Goal: Task Accomplishment & Management: Complete application form

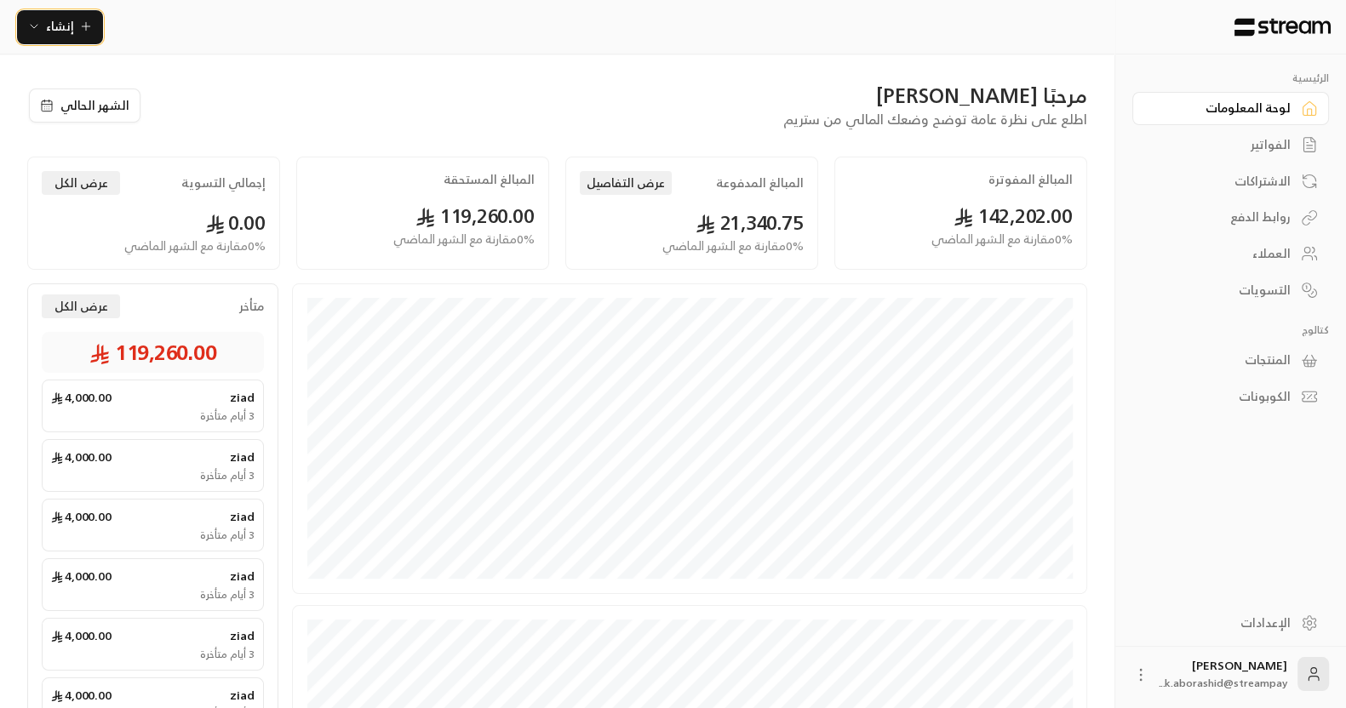
click at [79, 22] on icon "button" at bounding box center [86, 27] width 14 height 14
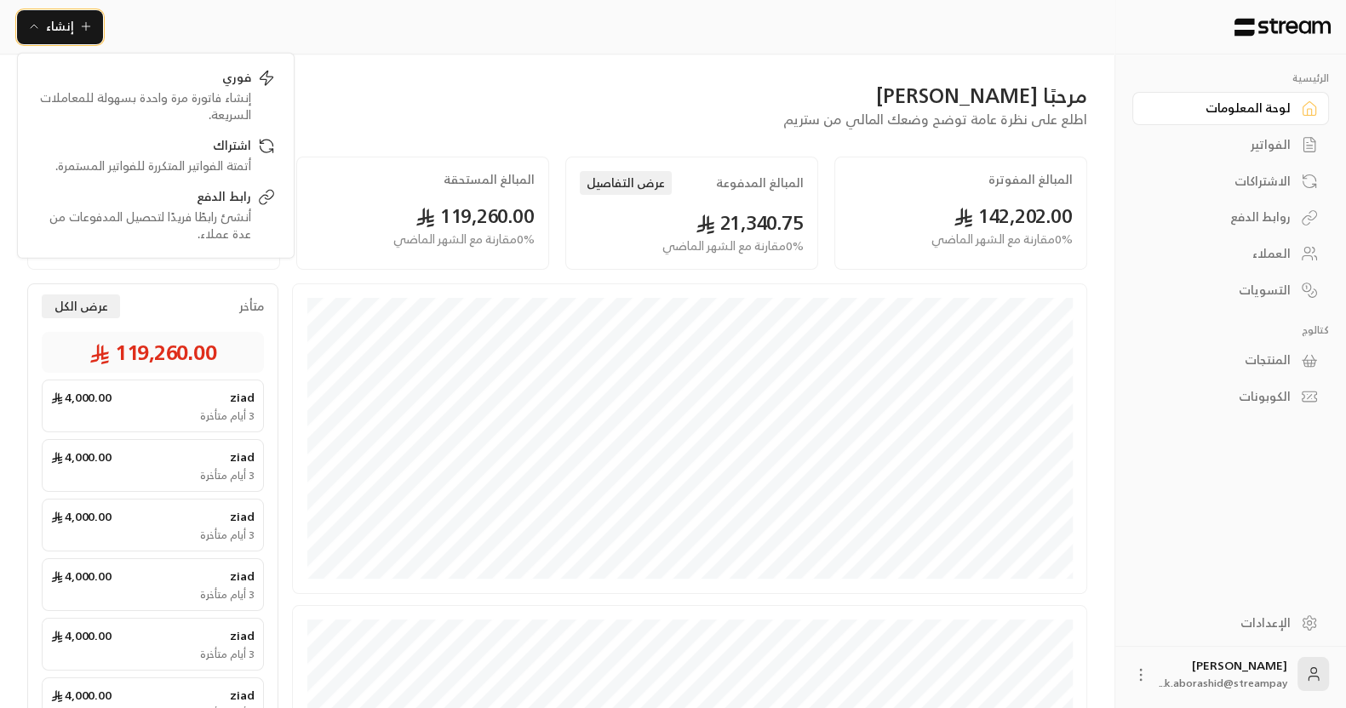
click at [57, 29] on span "إنشاء" at bounding box center [60, 25] width 28 height 21
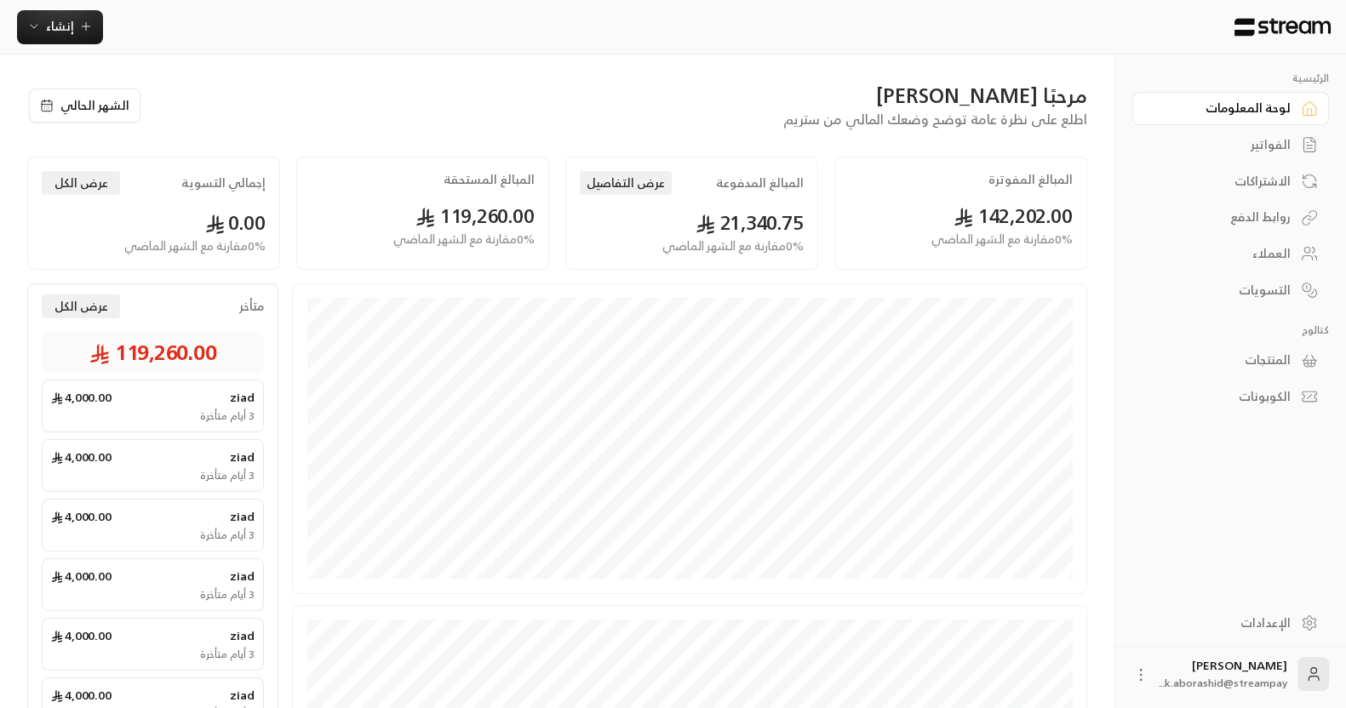
click at [31, 51] on div "إنشاء فوري إنشاء فاتورة مرة واحدة بسهولة للمعاملات السريعة. اشتراك أتمتة الفوات…" at bounding box center [557, 27] width 1114 height 54
click at [45, 42] on button "إنشاء" at bounding box center [60, 27] width 86 height 34
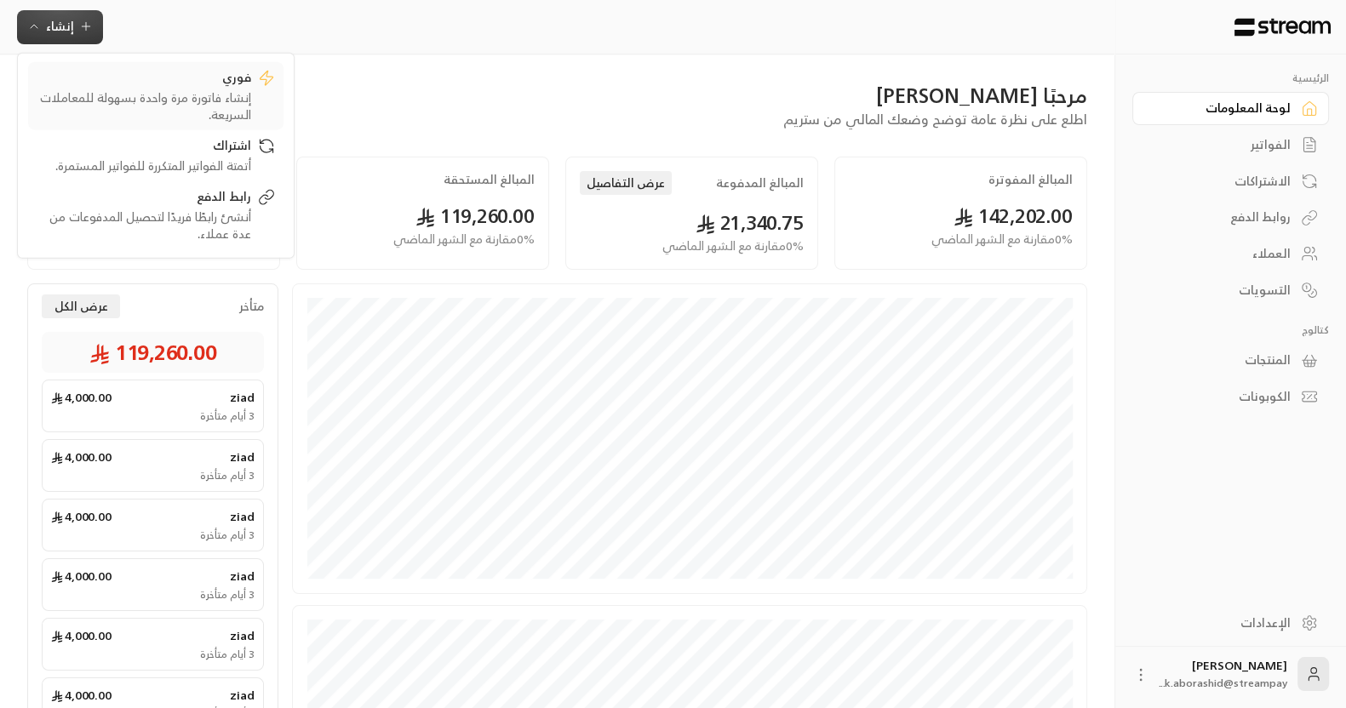
click at [125, 100] on div "إنشاء فاتورة مرة واحدة بسهولة للمعاملات السريعة." at bounding box center [144, 106] width 214 height 34
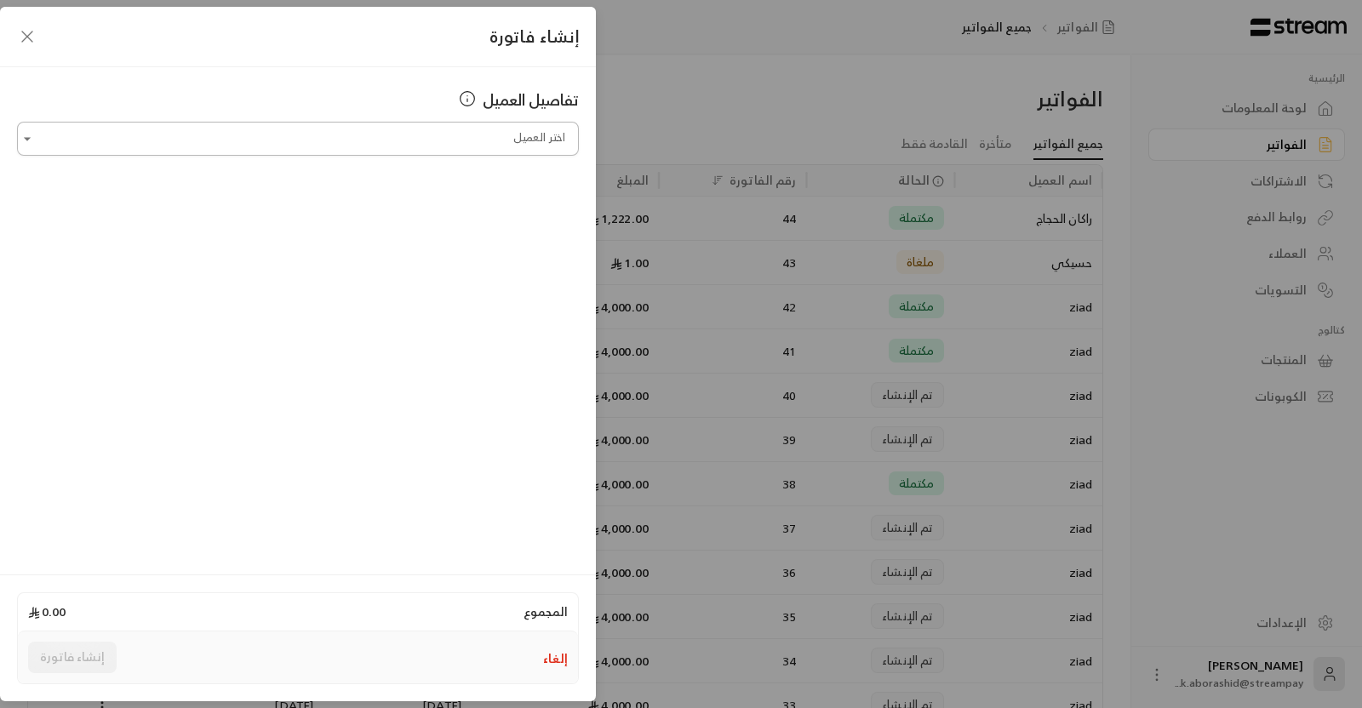
click at [460, 149] on input "اختر العميل" at bounding box center [298, 139] width 562 height 30
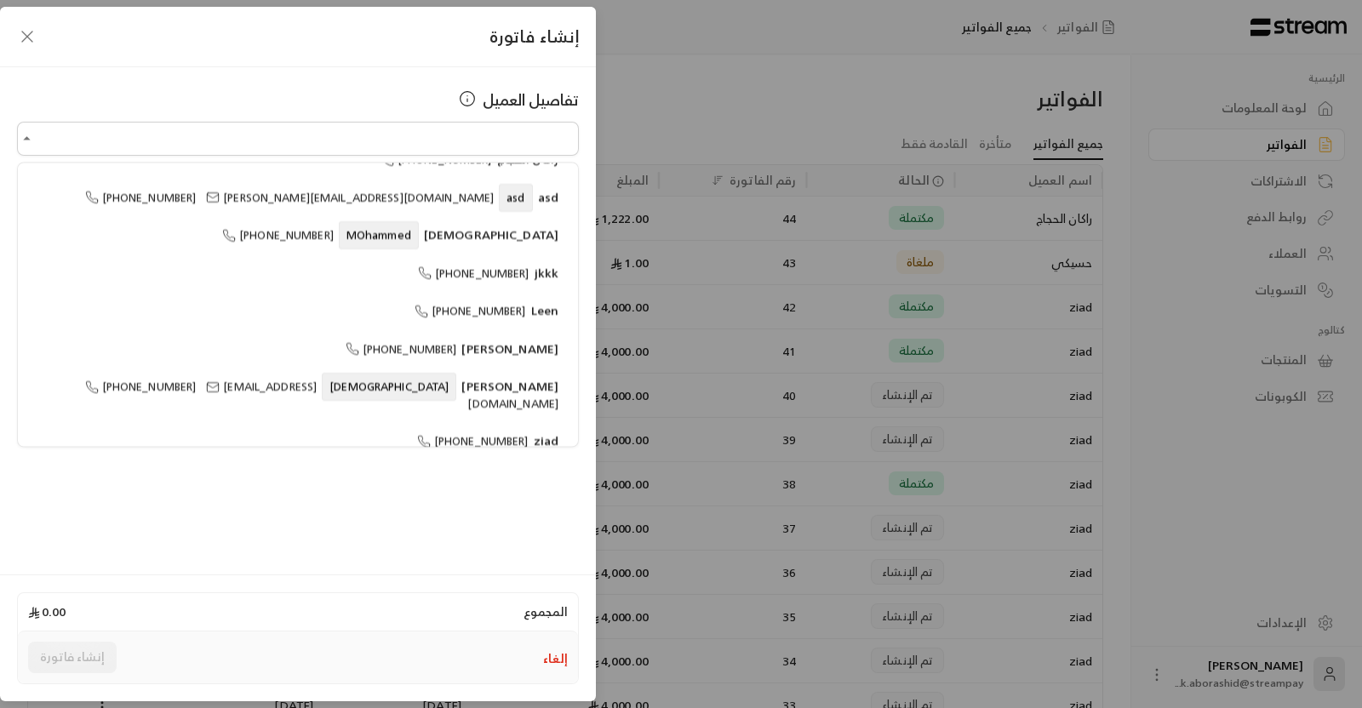
scroll to position [146, 0]
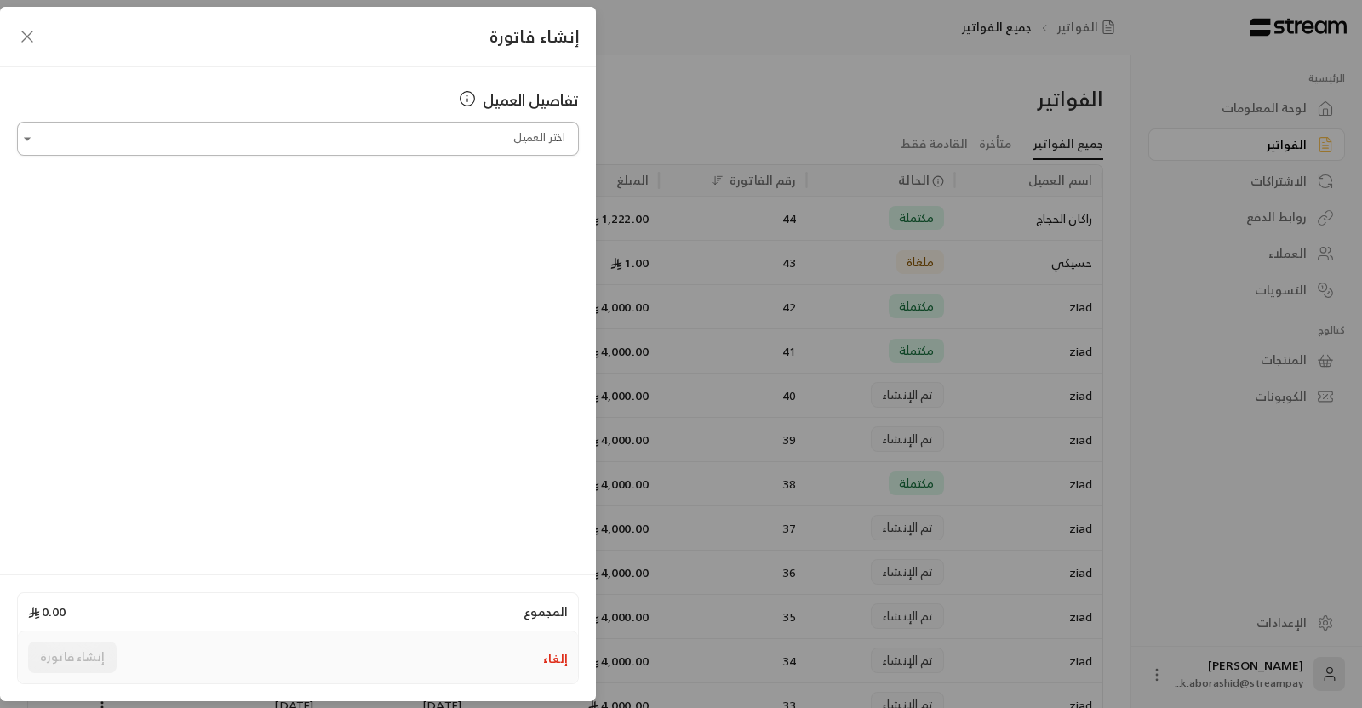
click at [339, 143] on input "اختر العميل" at bounding box center [298, 139] width 562 height 30
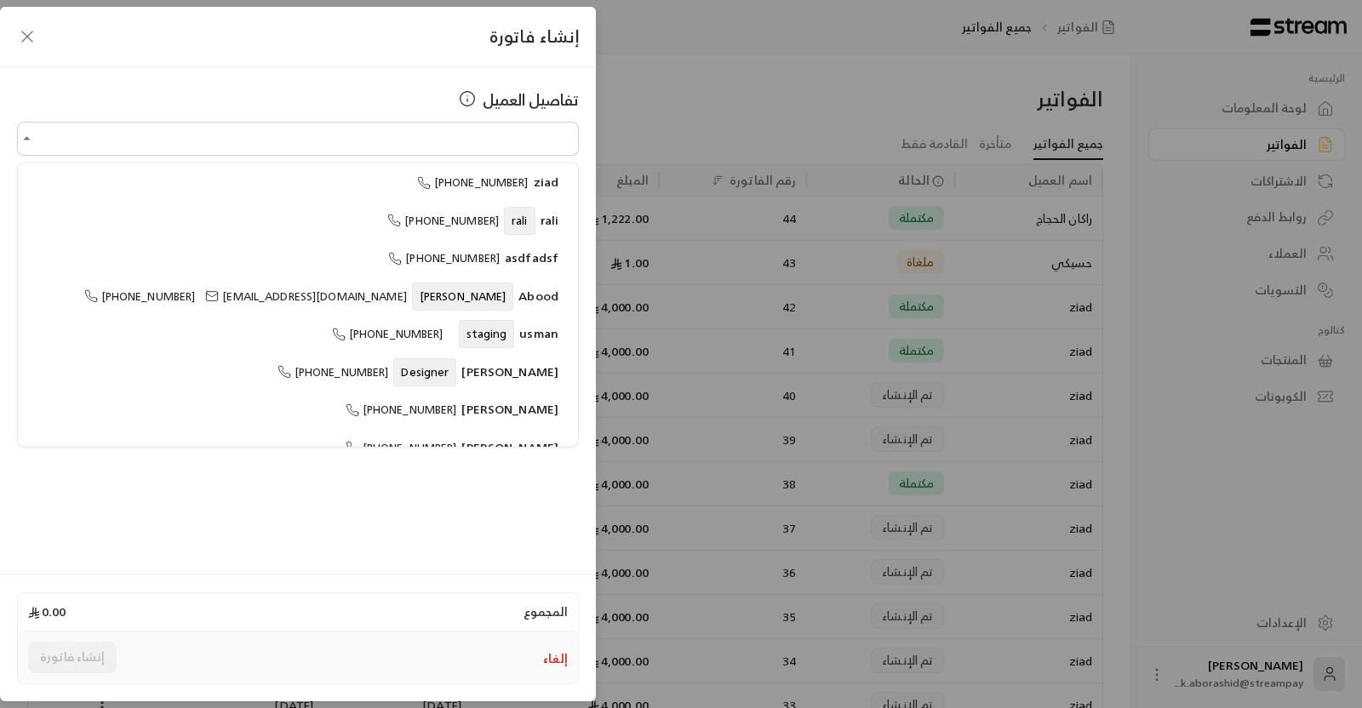
scroll to position [406, 0]
click at [388, 577] on div "المجموع 0.00 إلغاء إنشاء فاتورة" at bounding box center [298, 637] width 596 height 127
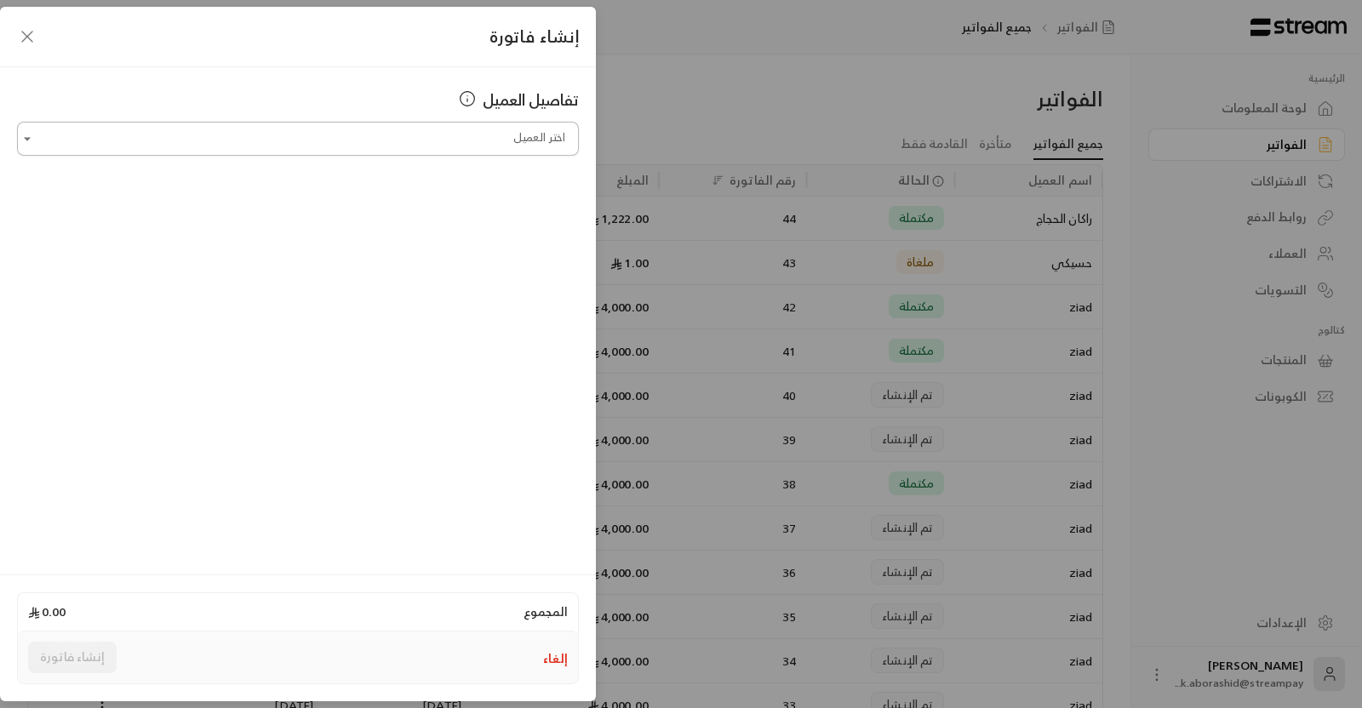
click at [374, 143] on input "اختر العميل" at bounding box center [298, 139] width 562 height 30
click at [272, 133] on input "اختر العميل" at bounding box center [298, 139] width 562 height 30
type input "*"
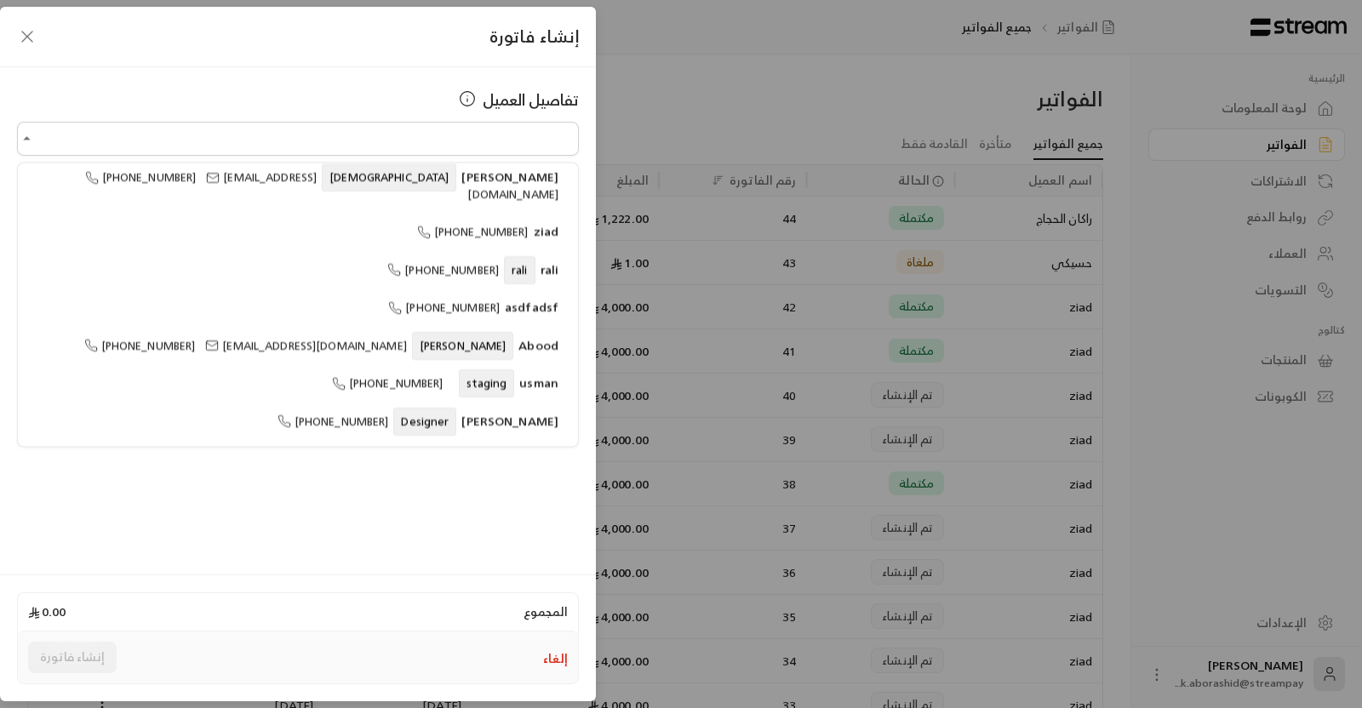
scroll to position [357, 0]
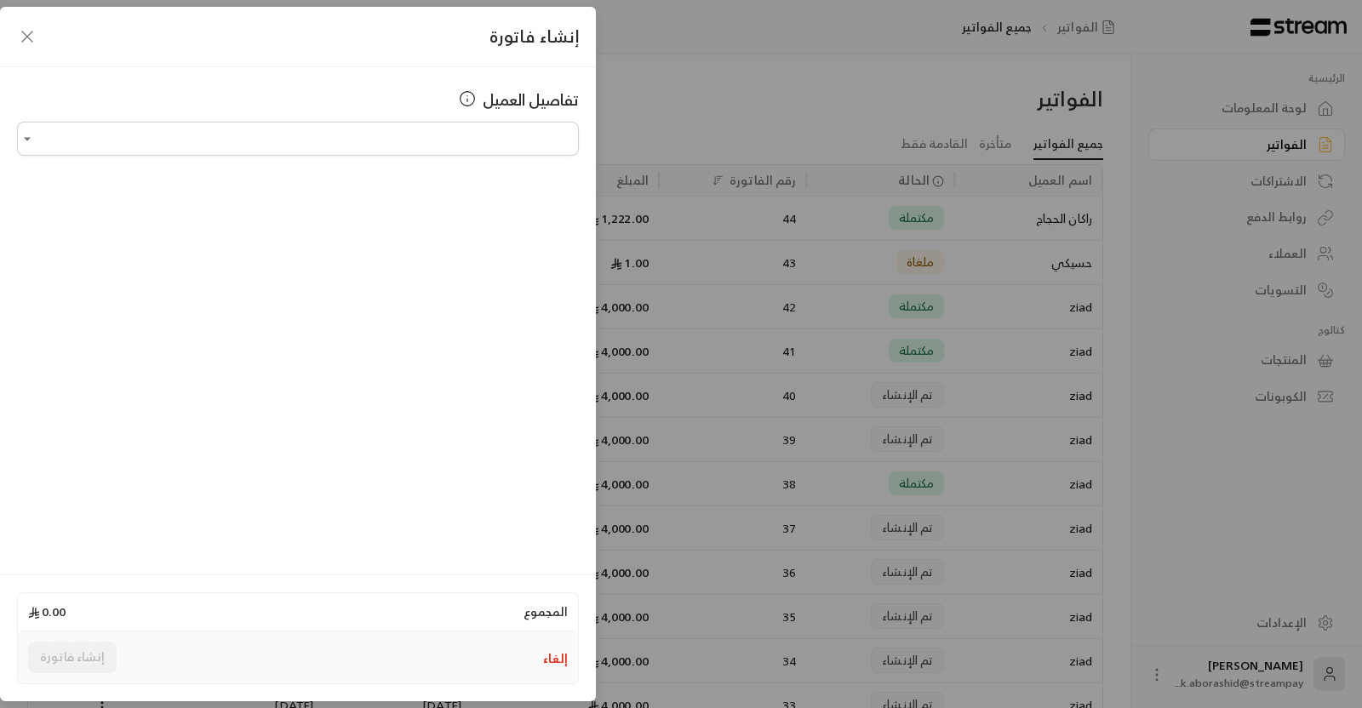
click at [702, 258] on div "إنشاء فاتورة تفاصيل العميل اختر العميل اختر العميل المجموع 0.00 إلغاء إنشاء فات…" at bounding box center [681, 354] width 1362 height 708
click at [166, 146] on input "اختر العميل" at bounding box center [298, 139] width 562 height 30
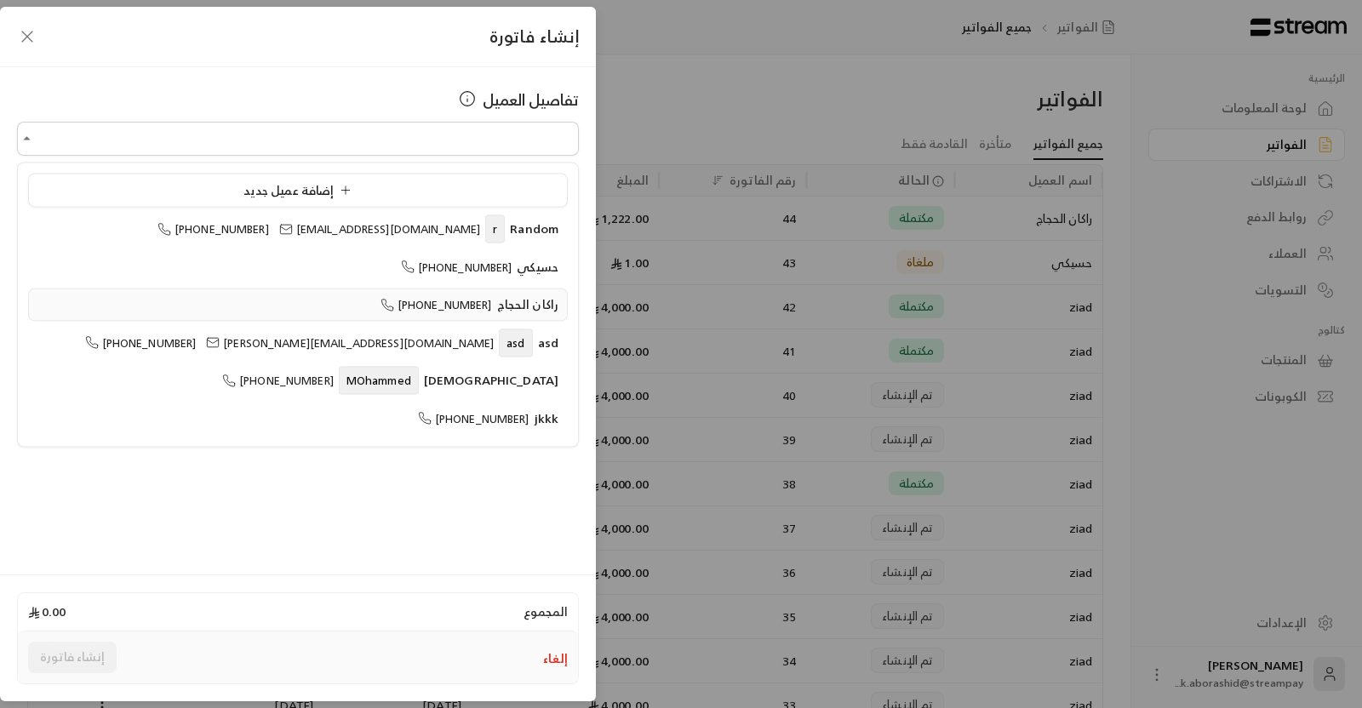
click at [420, 305] on span "[PHONE_NUMBER]" at bounding box center [435, 305] width 111 height 20
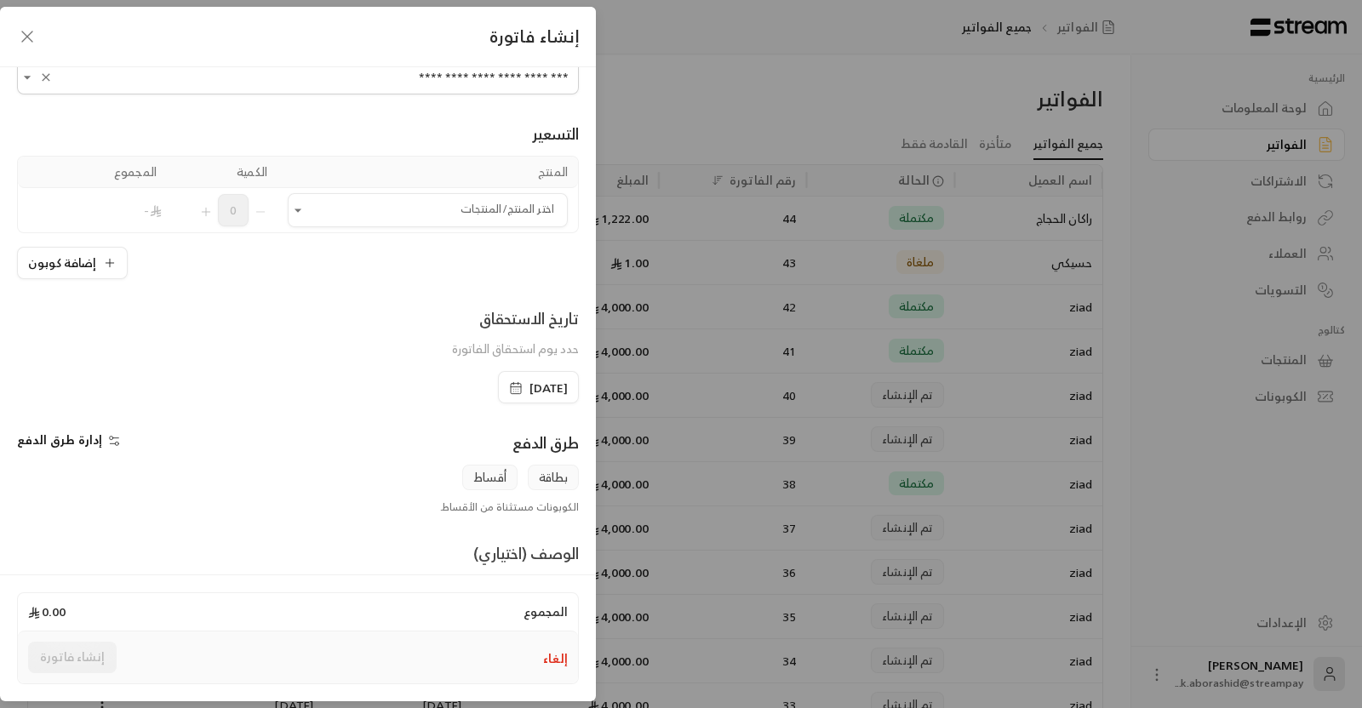
scroll to position [50, 0]
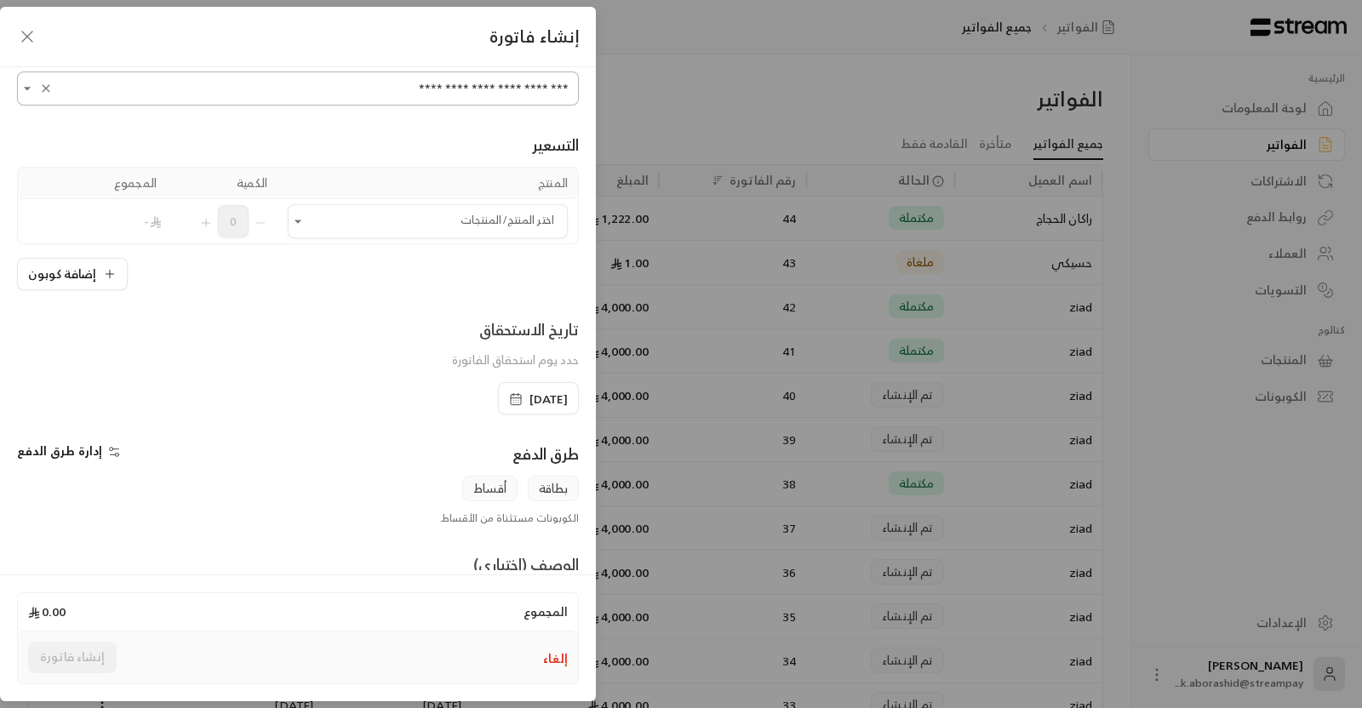
click at [141, 89] on input "**********" at bounding box center [298, 89] width 562 height 30
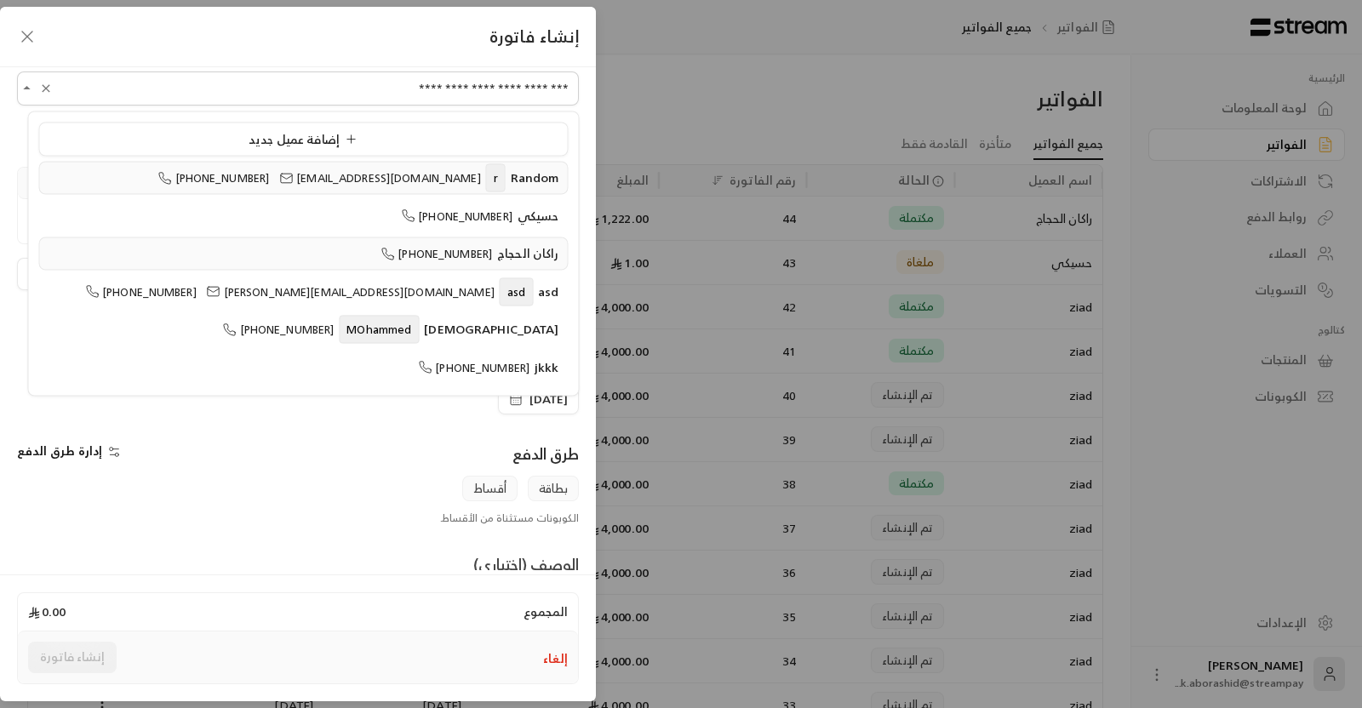
click at [375, 180] on span "[EMAIL_ADDRESS][DOMAIN_NAME]" at bounding box center [379, 179] width 201 height 20
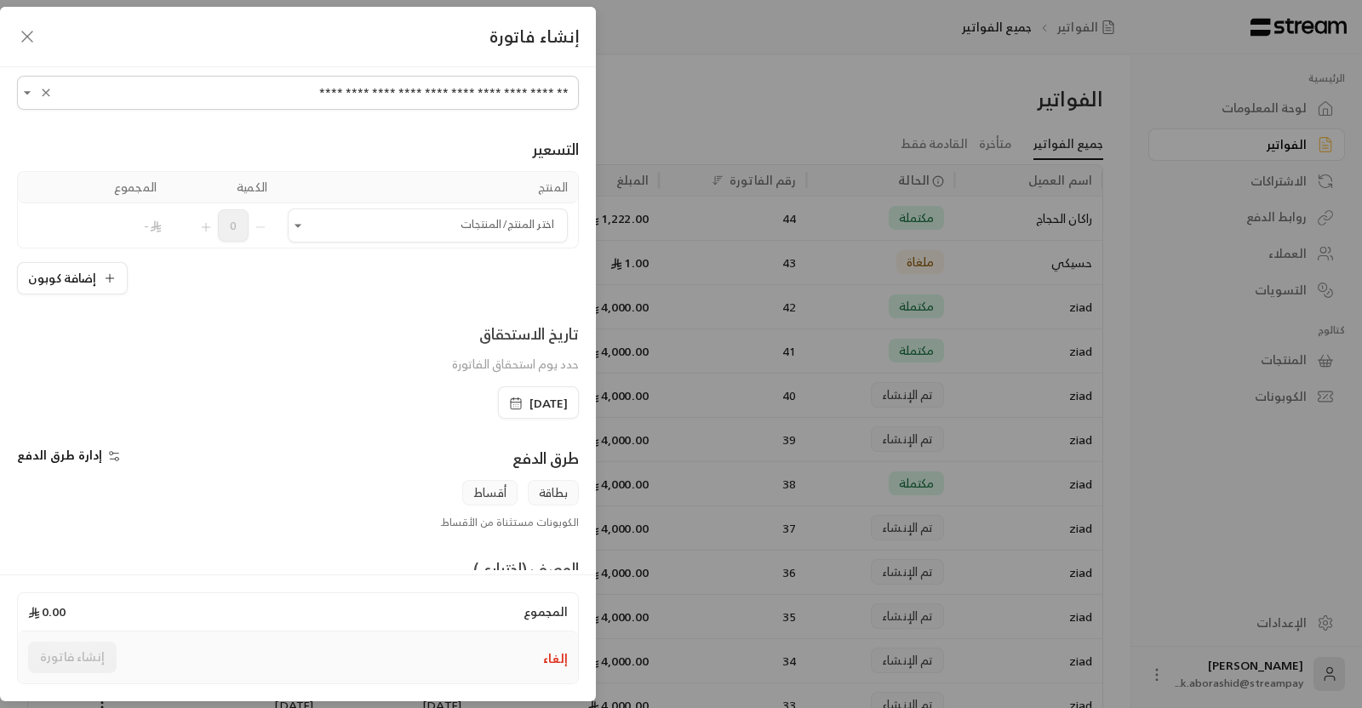
scroll to position [1, 0]
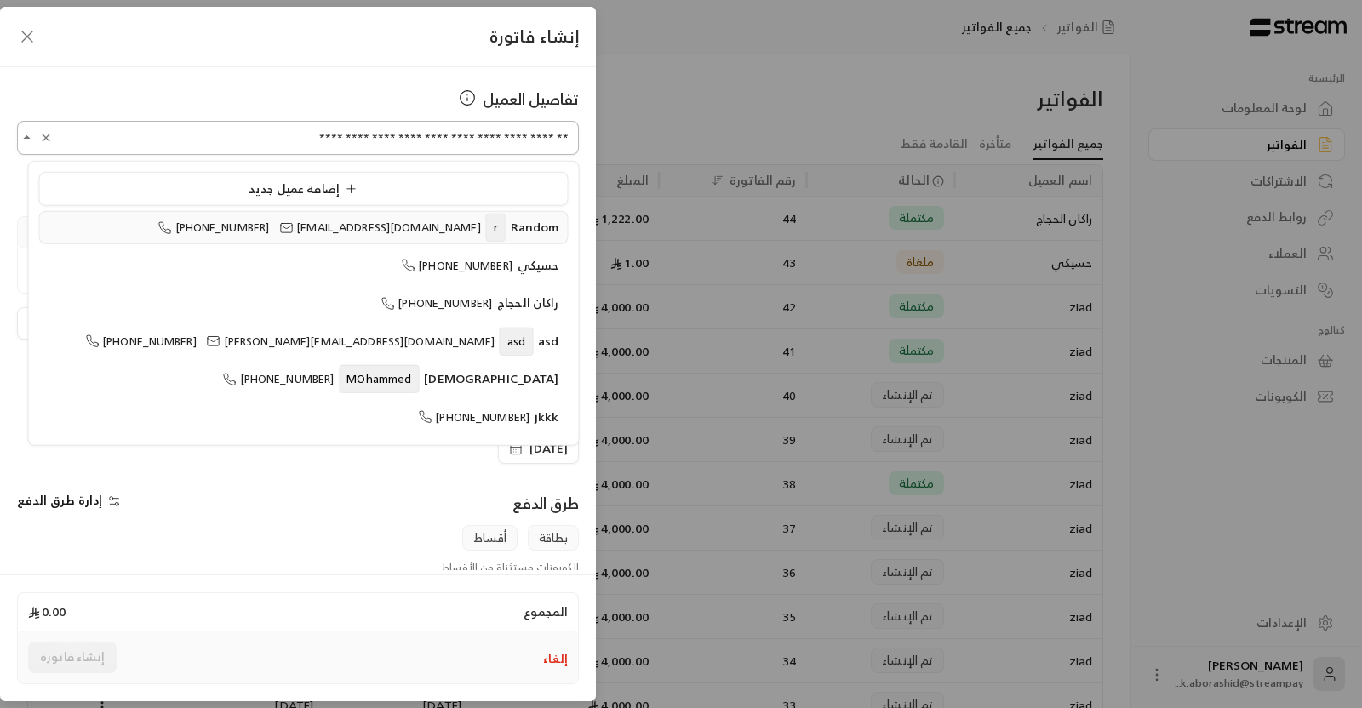
click at [363, 123] on input "**********" at bounding box center [298, 138] width 562 height 30
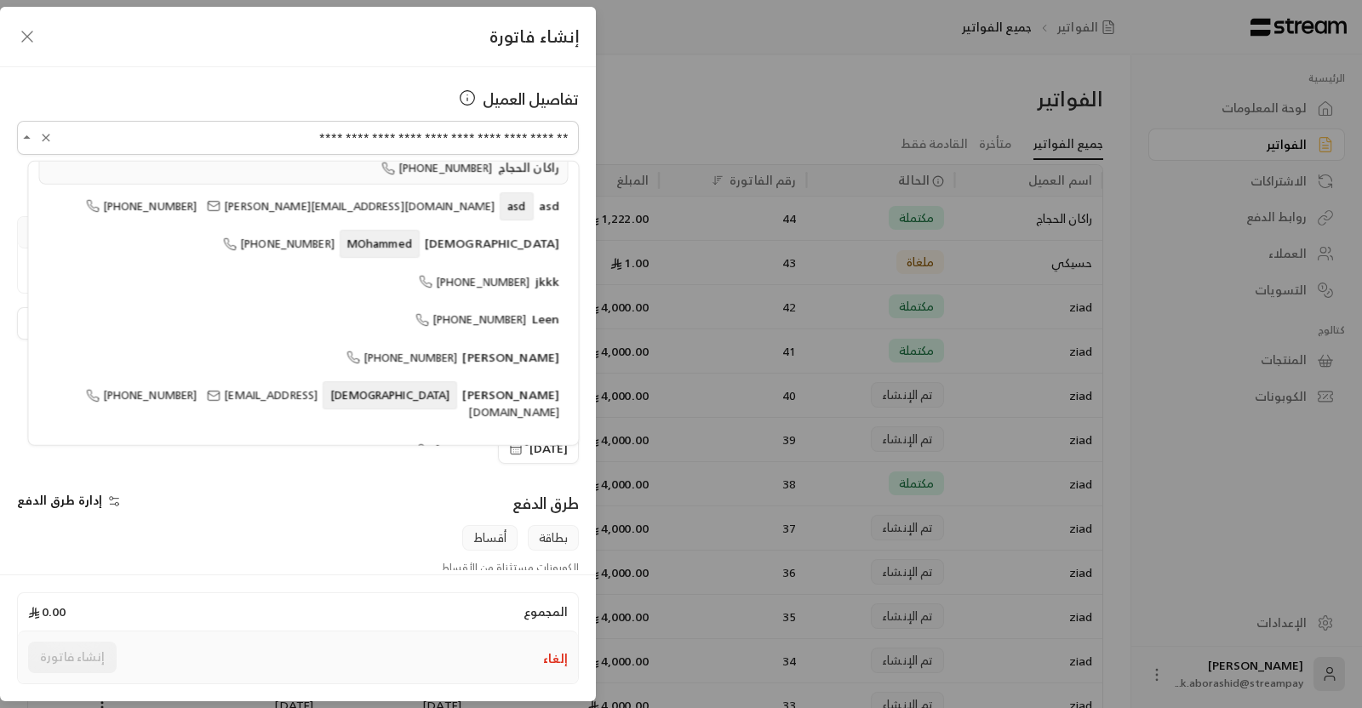
scroll to position [142, 0]
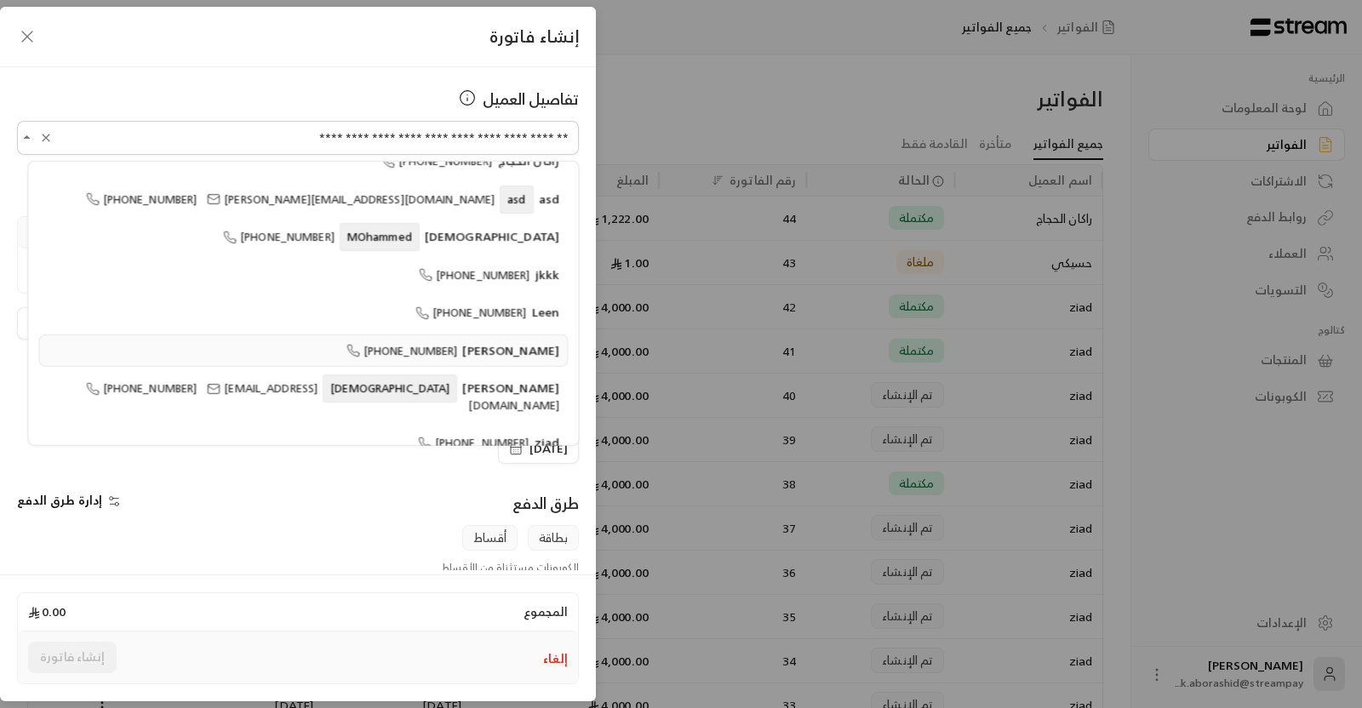
click at [437, 348] on span "[PHONE_NUMBER]" at bounding box center [401, 350] width 111 height 20
type input "**********"
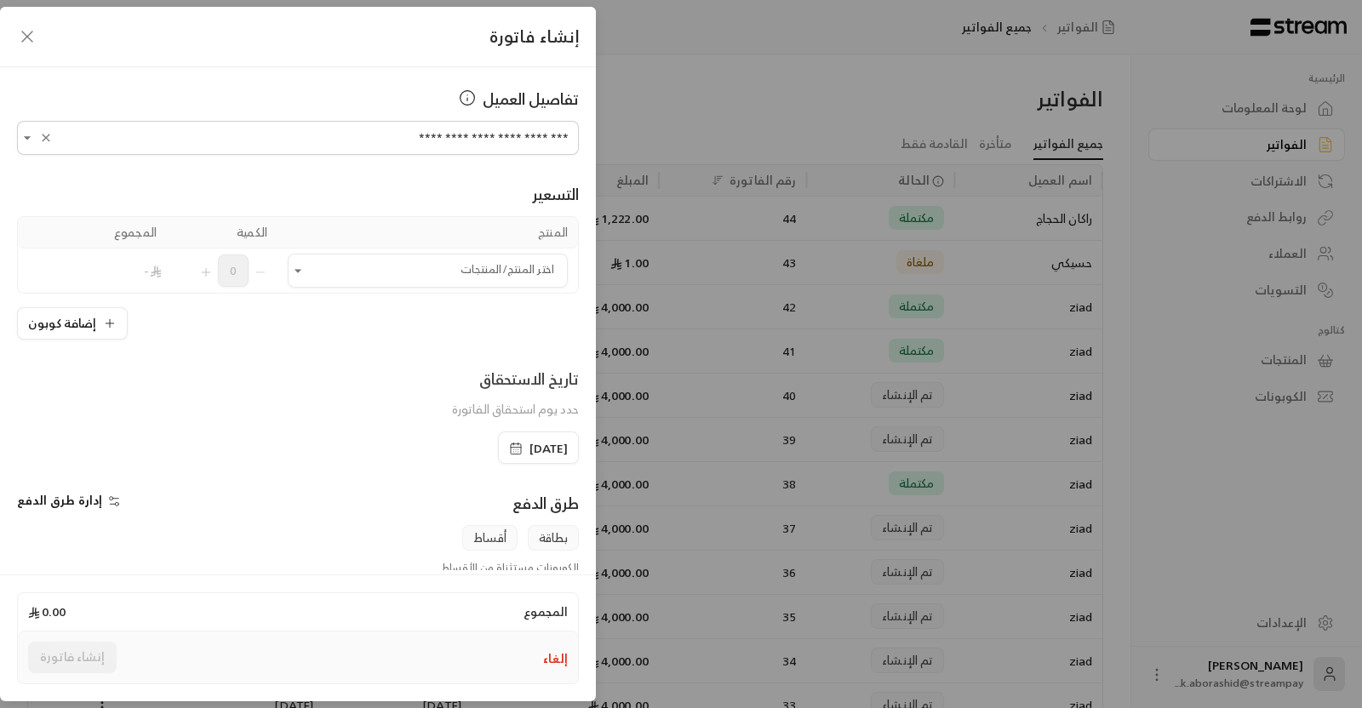
scroll to position [0, 0]
click at [451, 275] on input "اختر العميل" at bounding box center [428, 272] width 280 height 30
click at [506, 420] on div "Testing" at bounding box center [432, 425] width 229 height 18
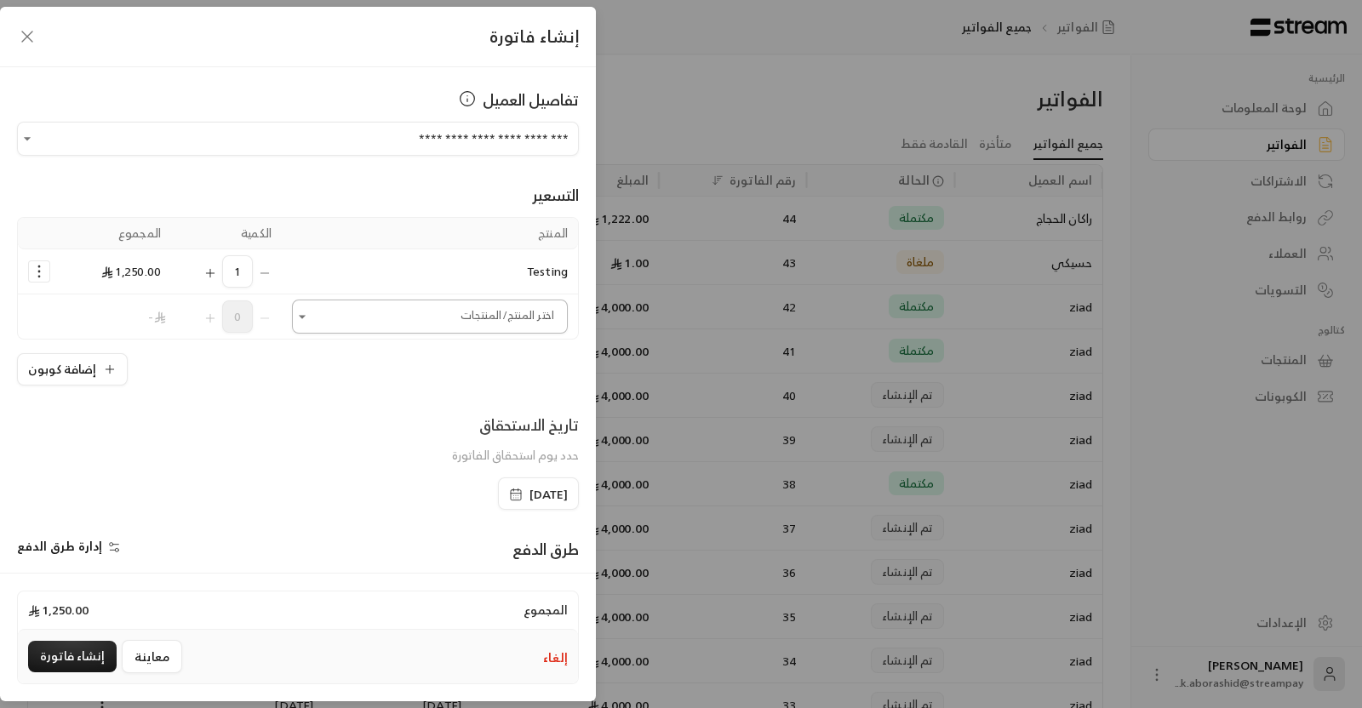
click at [480, 307] on input "اختر العميل" at bounding box center [430, 317] width 276 height 30
click at [508, 546] on div "1 sar" at bounding box center [435, 546] width 225 height 18
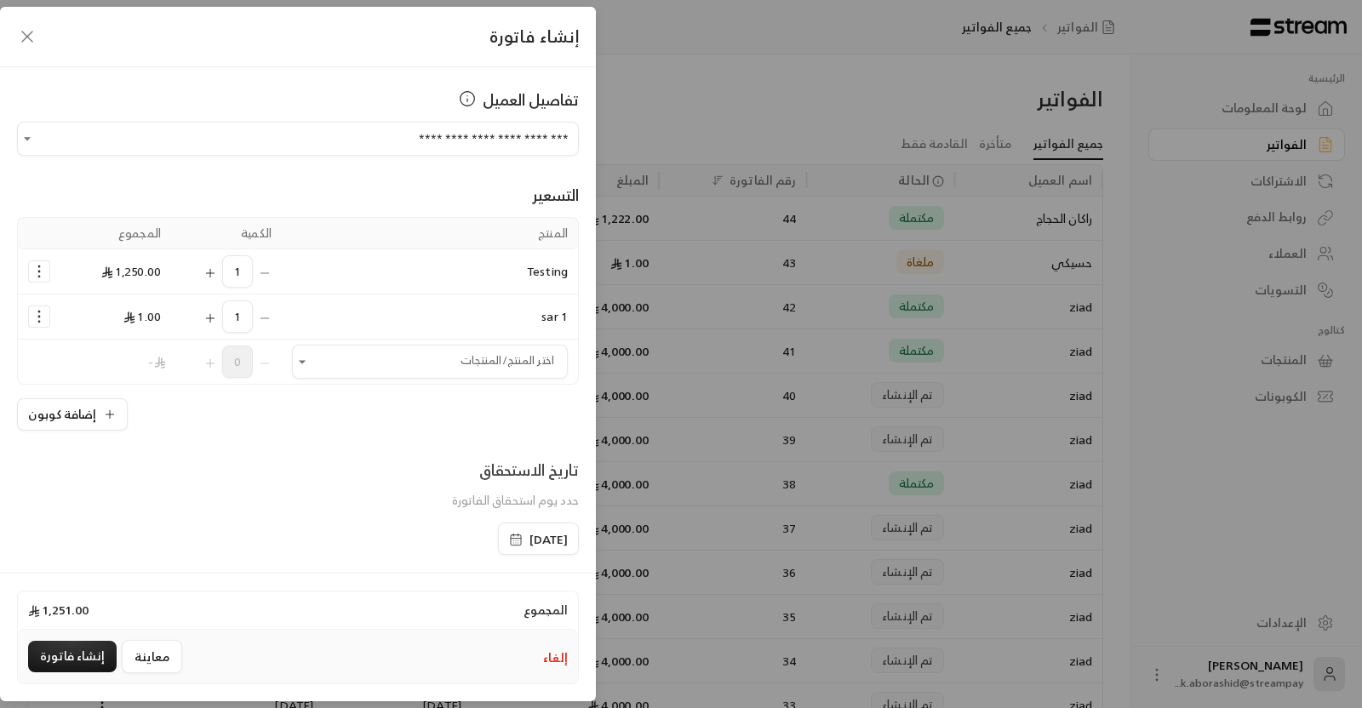
click at [47, 283] on td "Selected Products" at bounding box center [39, 271] width 43 height 45
click at [47, 268] on icon "Selected Products" at bounding box center [39, 271] width 17 height 17
click at [123, 343] on span "إزالة المنتج" at bounding box center [112, 343] width 50 height 20
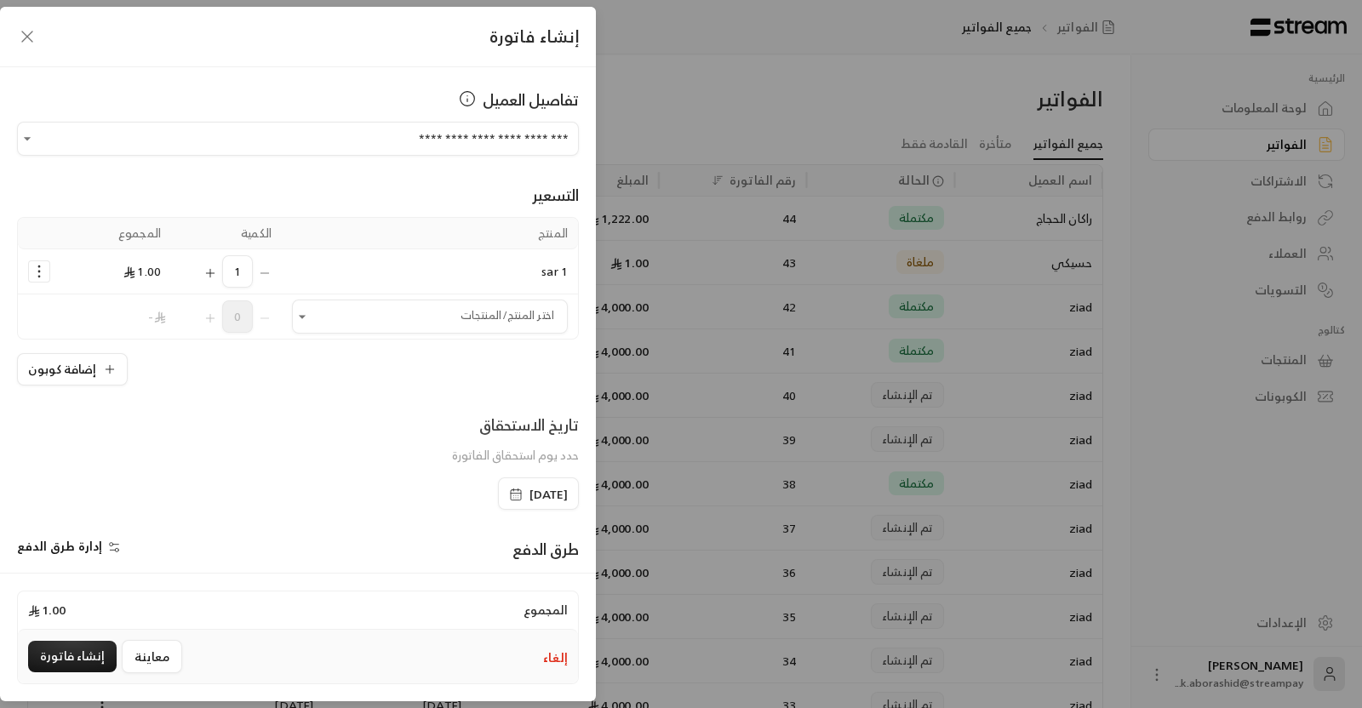
scroll to position [208, 0]
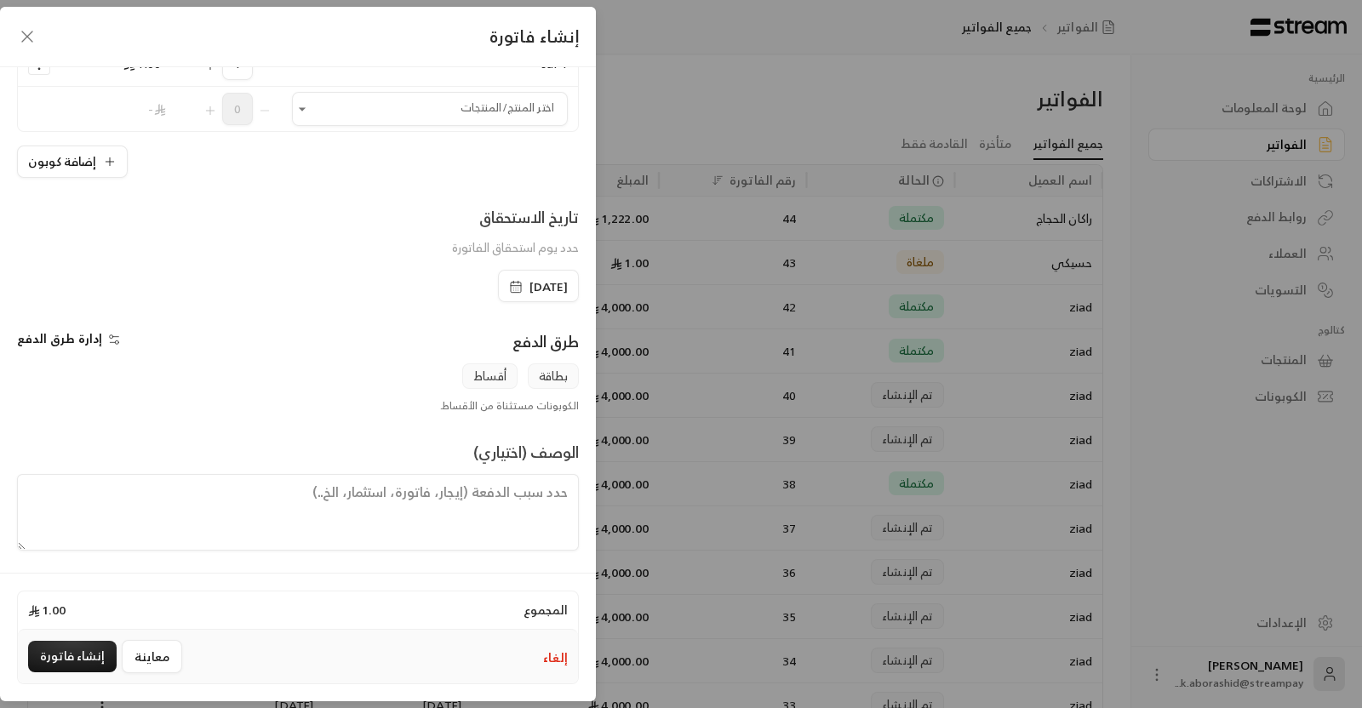
click at [89, 330] on span "إدارة طرق الدفع" at bounding box center [59, 338] width 85 height 21
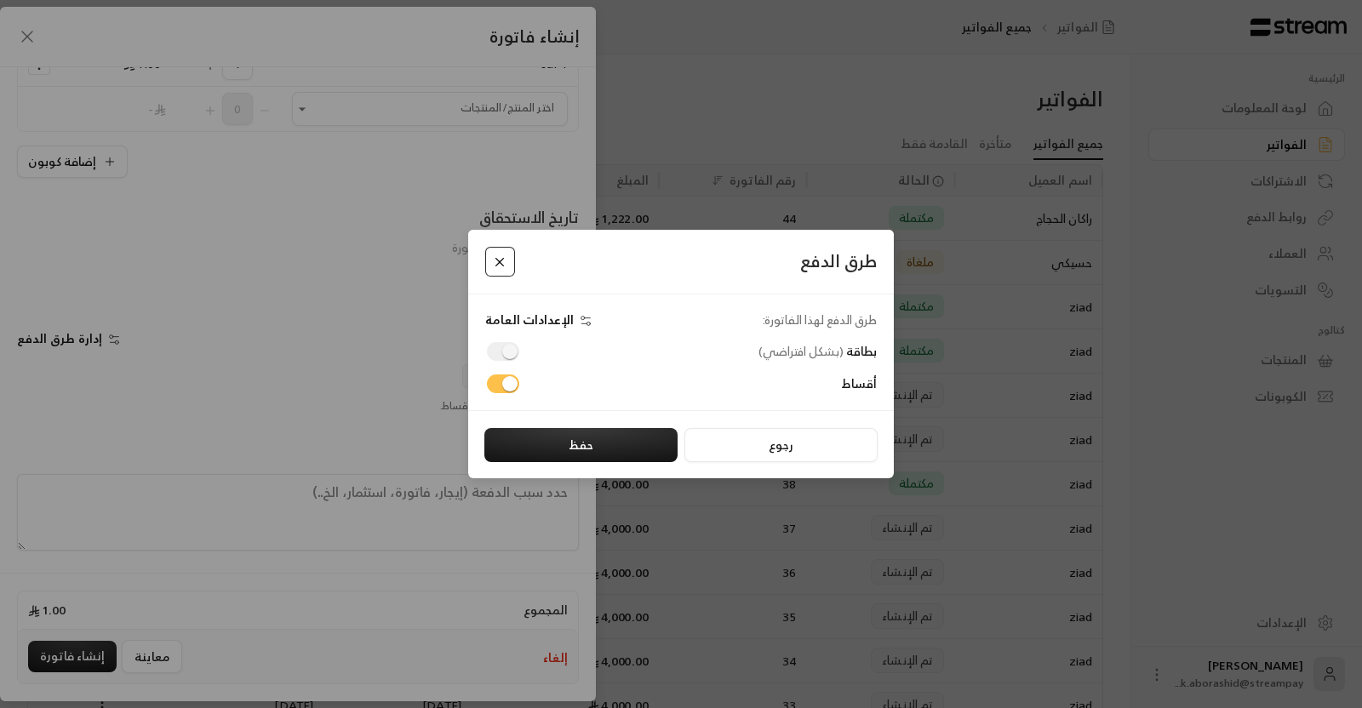
click at [499, 255] on button "Close" at bounding box center [500, 262] width 30 height 30
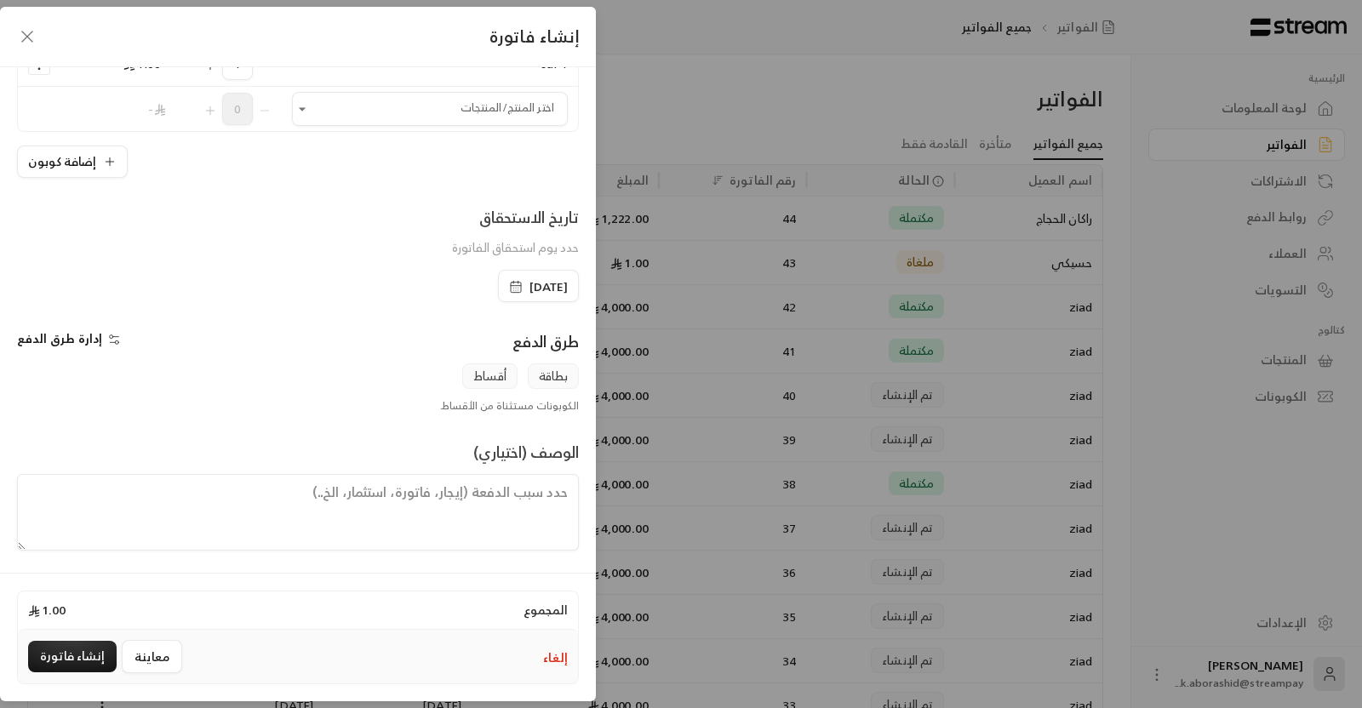
click at [9, 37] on div "إنشاء فاتورة" at bounding box center [298, 37] width 596 height 60
click at [25, 39] on icon "button" at bounding box center [27, 36] width 10 height 10
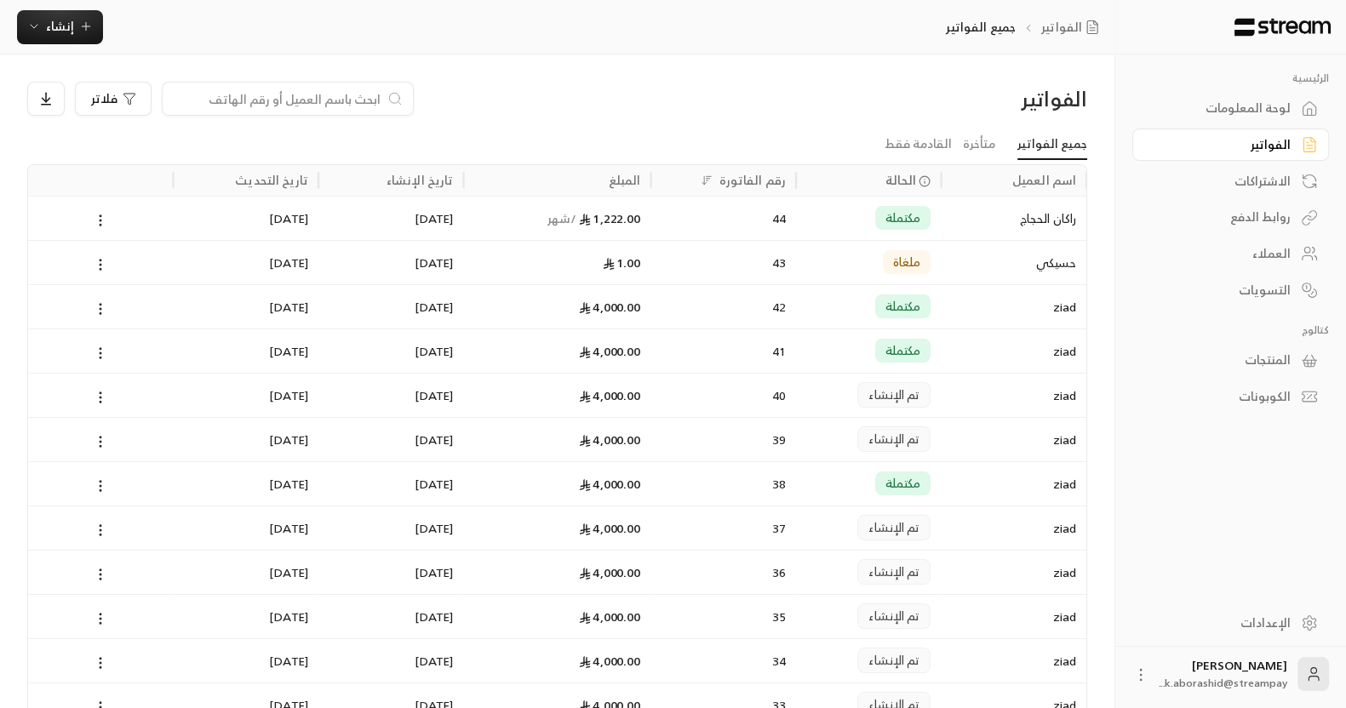
click at [1248, 111] on div "لوحة المعلومات" at bounding box center [1221, 108] width 137 height 17
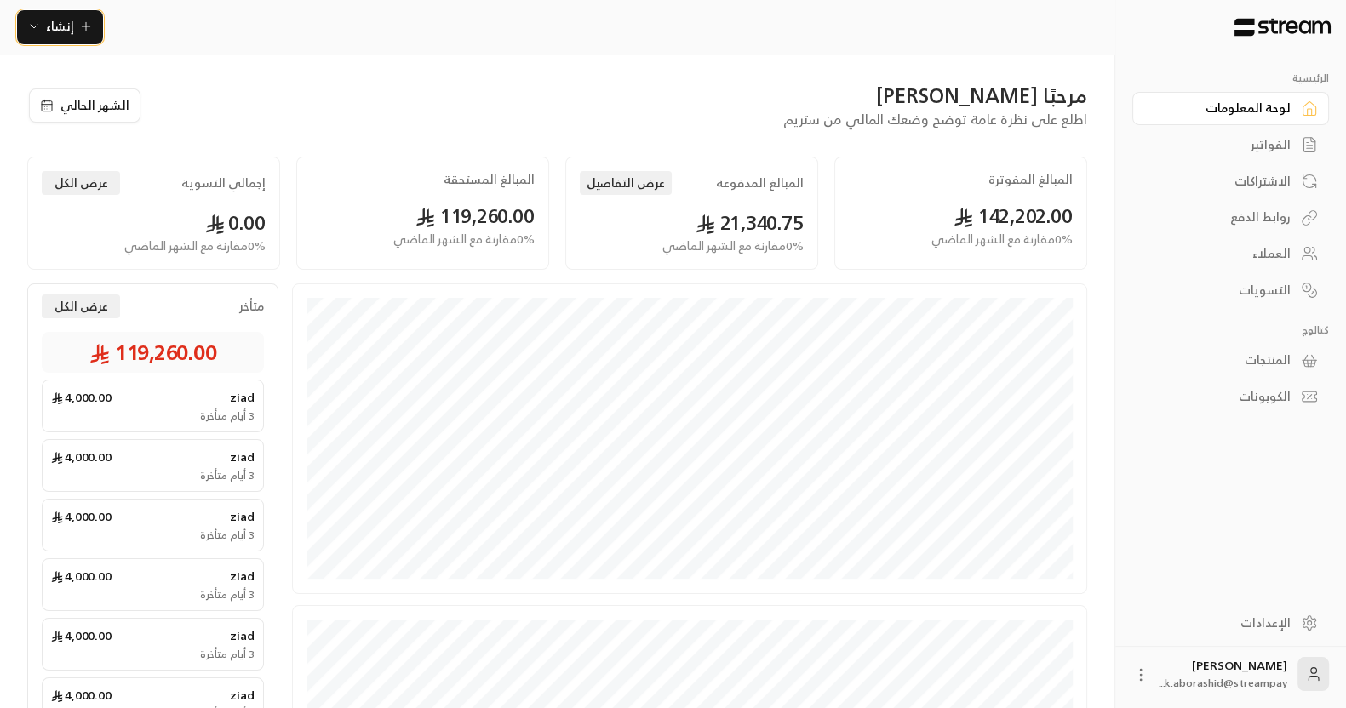
click at [60, 14] on button "إنشاء" at bounding box center [60, 27] width 86 height 34
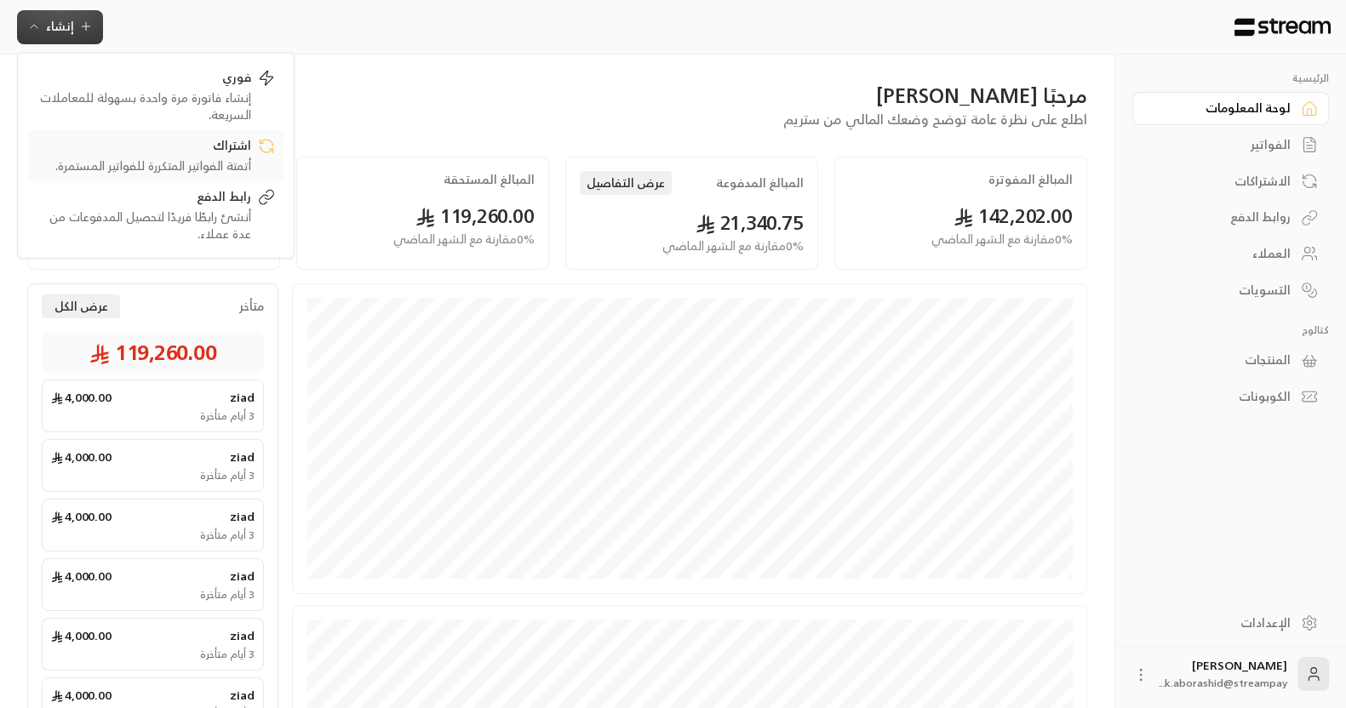
click at [149, 150] on div "اشتراك" at bounding box center [144, 146] width 214 height 20
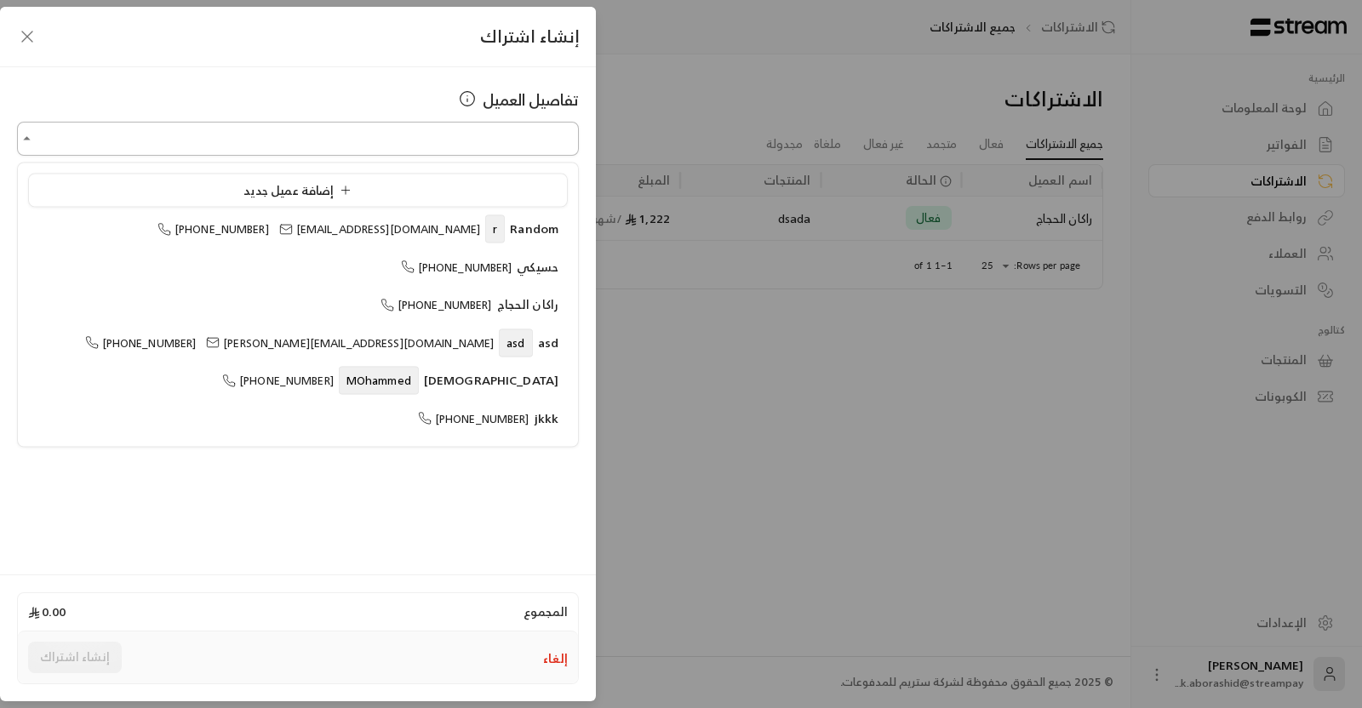
click at [341, 147] on input "اختر العميل" at bounding box center [298, 139] width 562 height 30
click at [313, 133] on input "اختر العميل" at bounding box center [298, 139] width 562 height 30
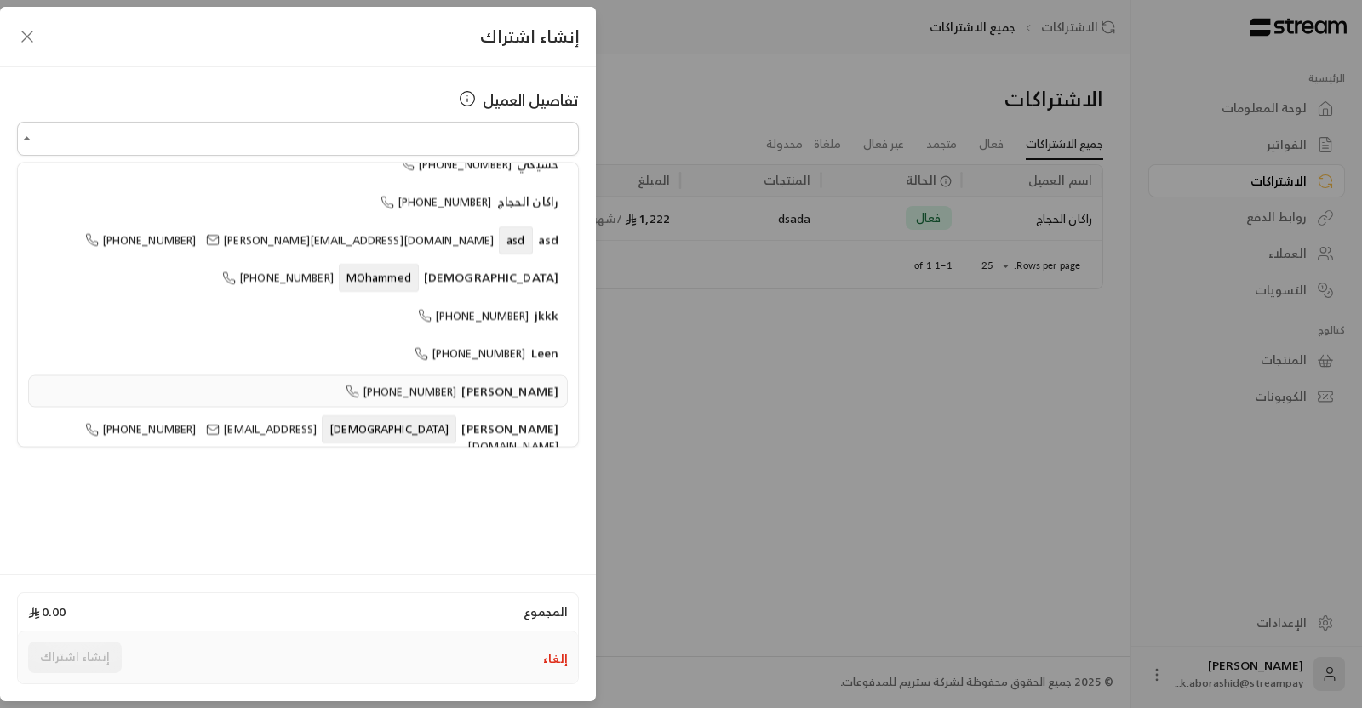
click at [457, 381] on span "[PHONE_NUMBER]" at bounding box center [401, 391] width 111 height 20
type input "**********"
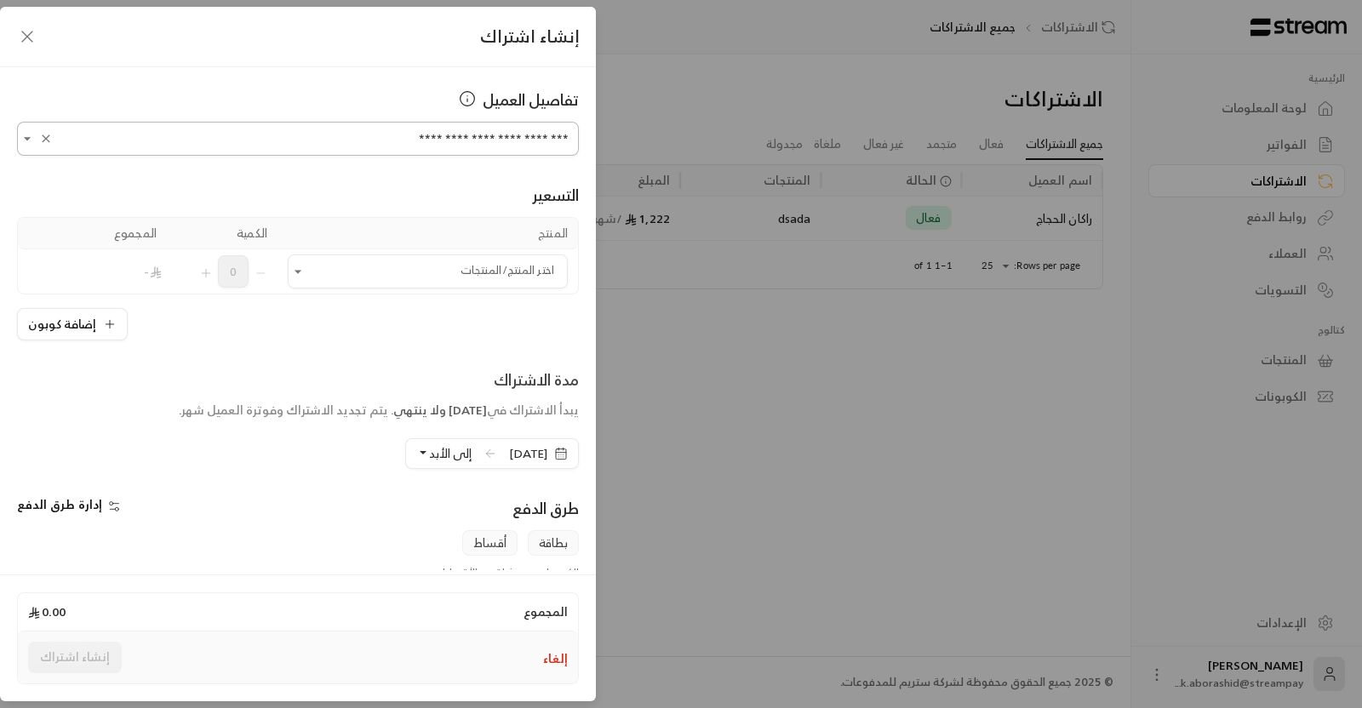
click at [174, 140] on input "**********" at bounding box center [298, 139] width 562 height 30
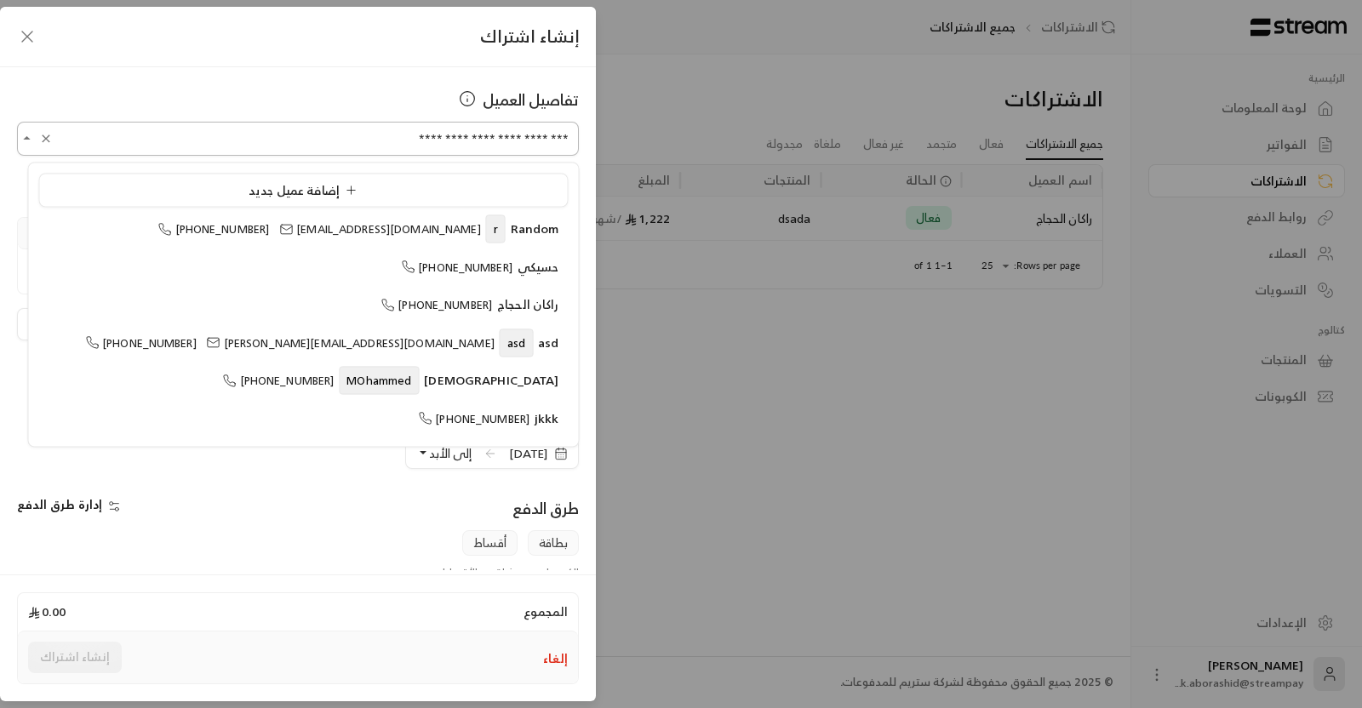
scroll to position [60, 0]
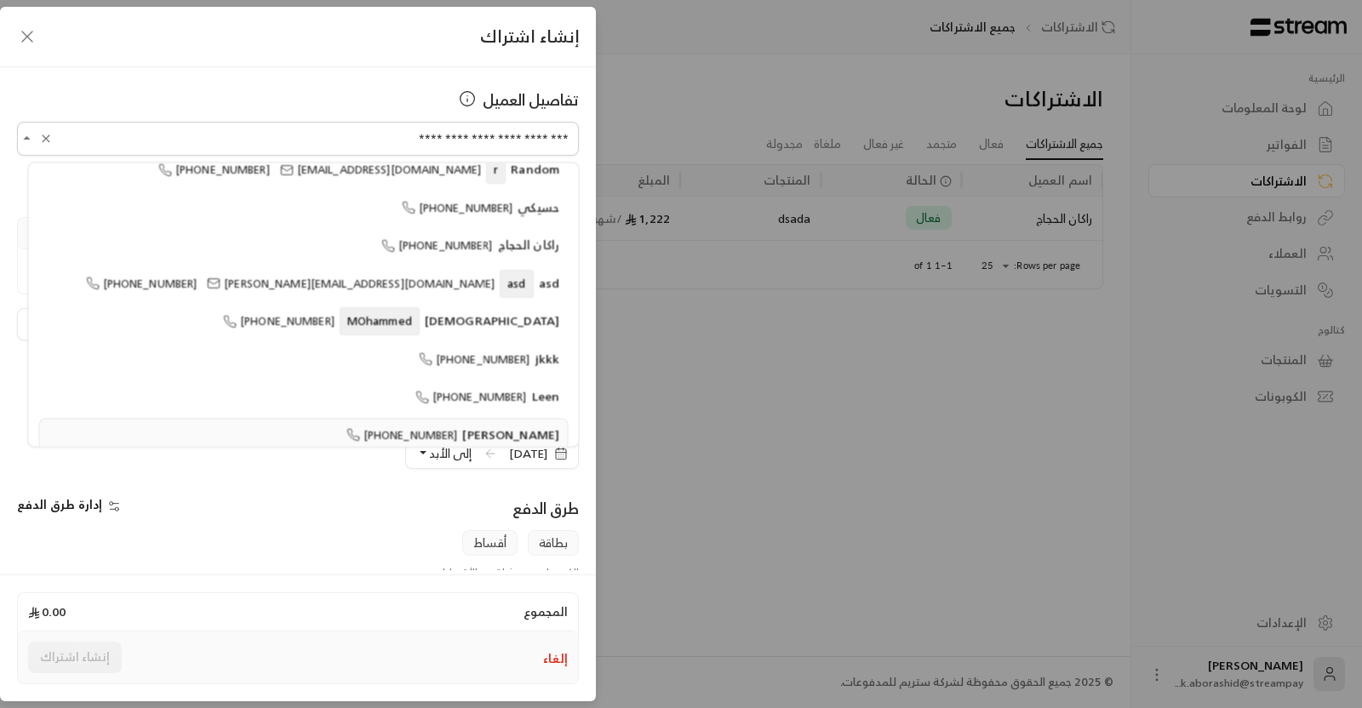
click at [306, 77] on div "**********" at bounding box center [298, 318] width 596 height 502
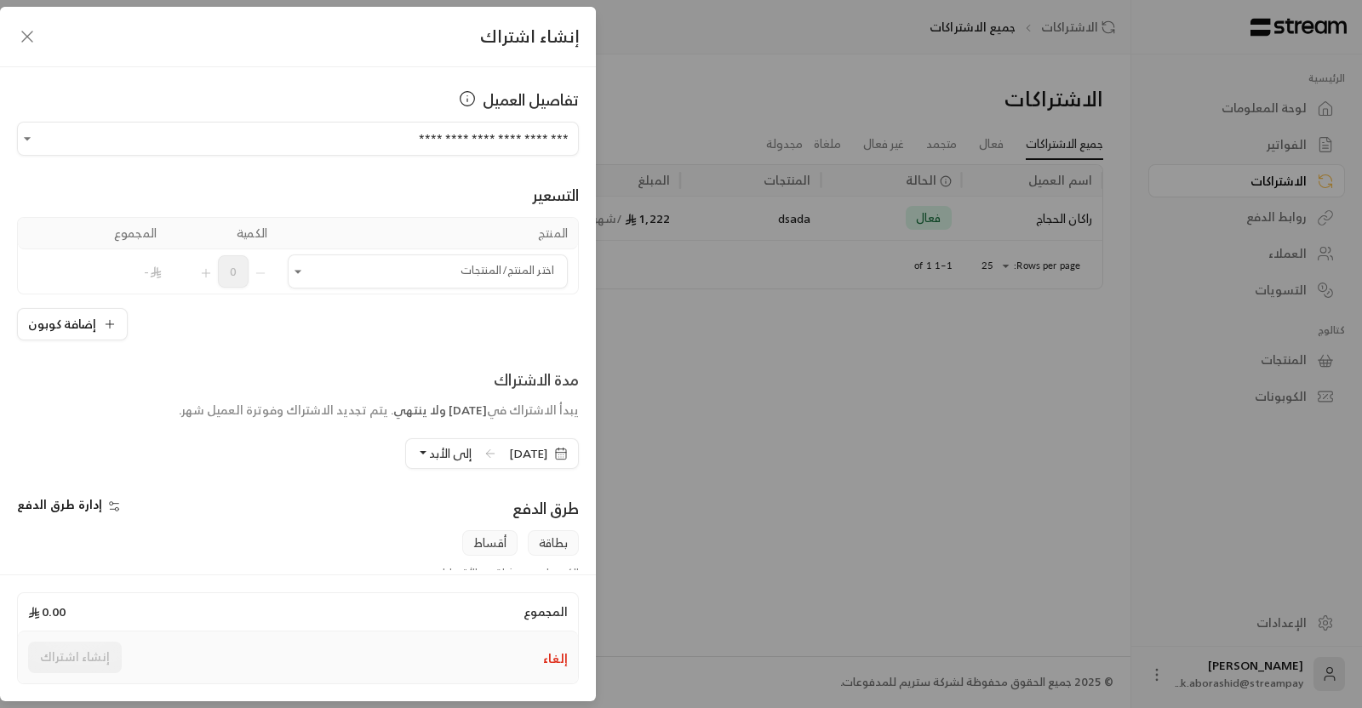
click at [234, 620] on div "المجموع 0.00" at bounding box center [298, 611] width 560 height 37
click at [702, 565] on div "**********" at bounding box center [681, 354] width 1362 height 708
click at [405, 266] on input "اختر العميل" at bounding box center [428, 272] width 280 height 30
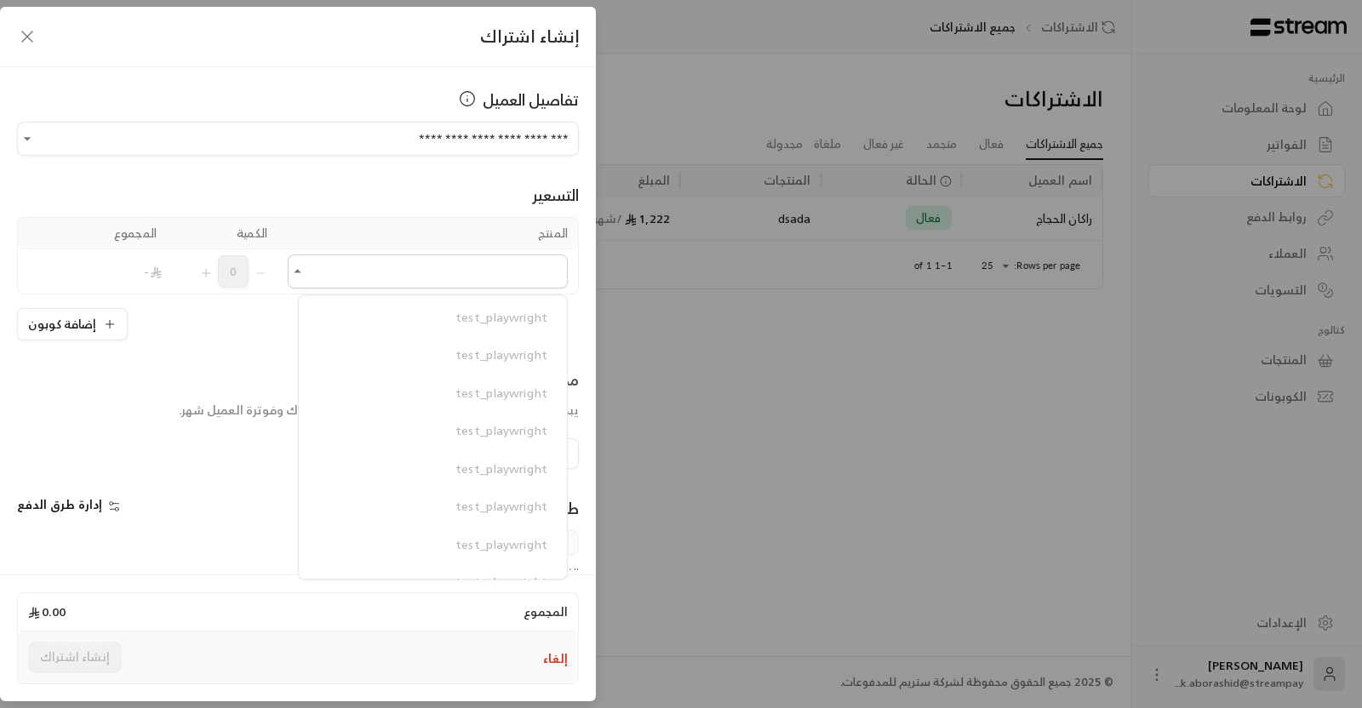
scroll to position [2511, 0]
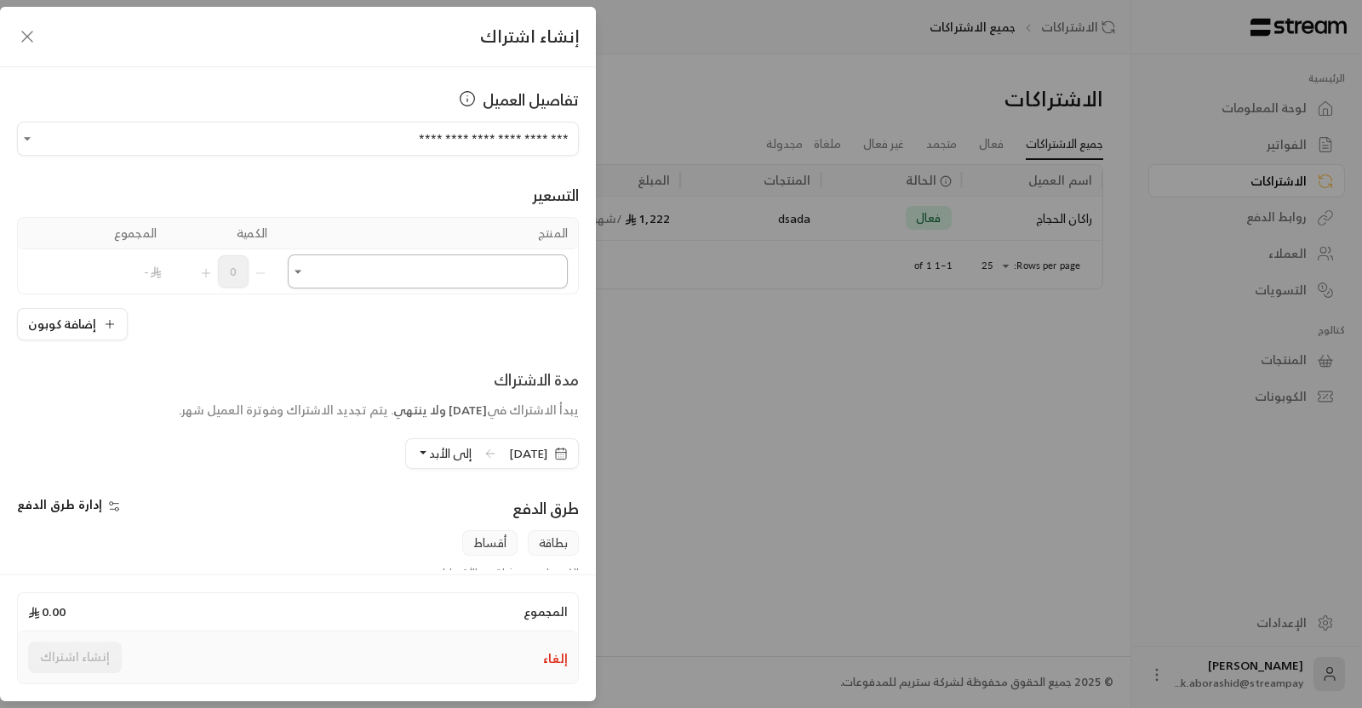
click at [421, 267] on input "اختر العميل" at bounding box center [428, 272] width 280 height 30
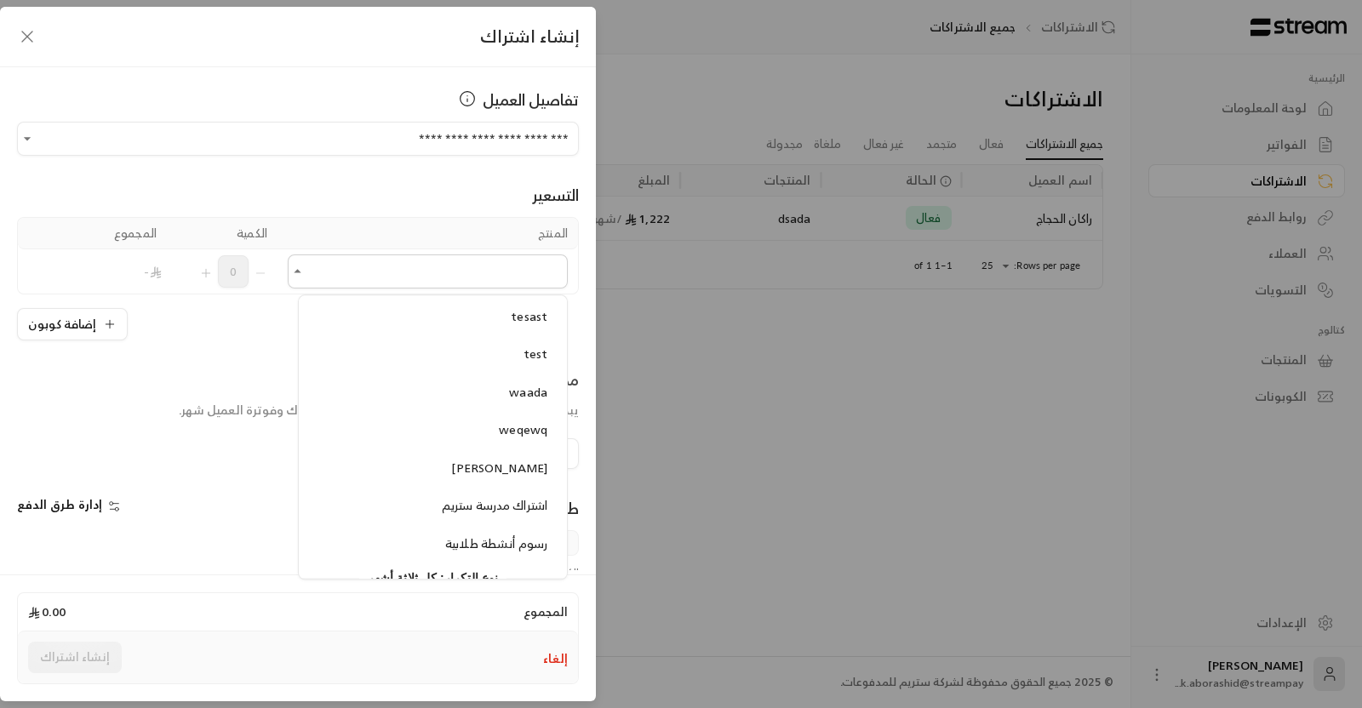
scroll to position [4487, 0]
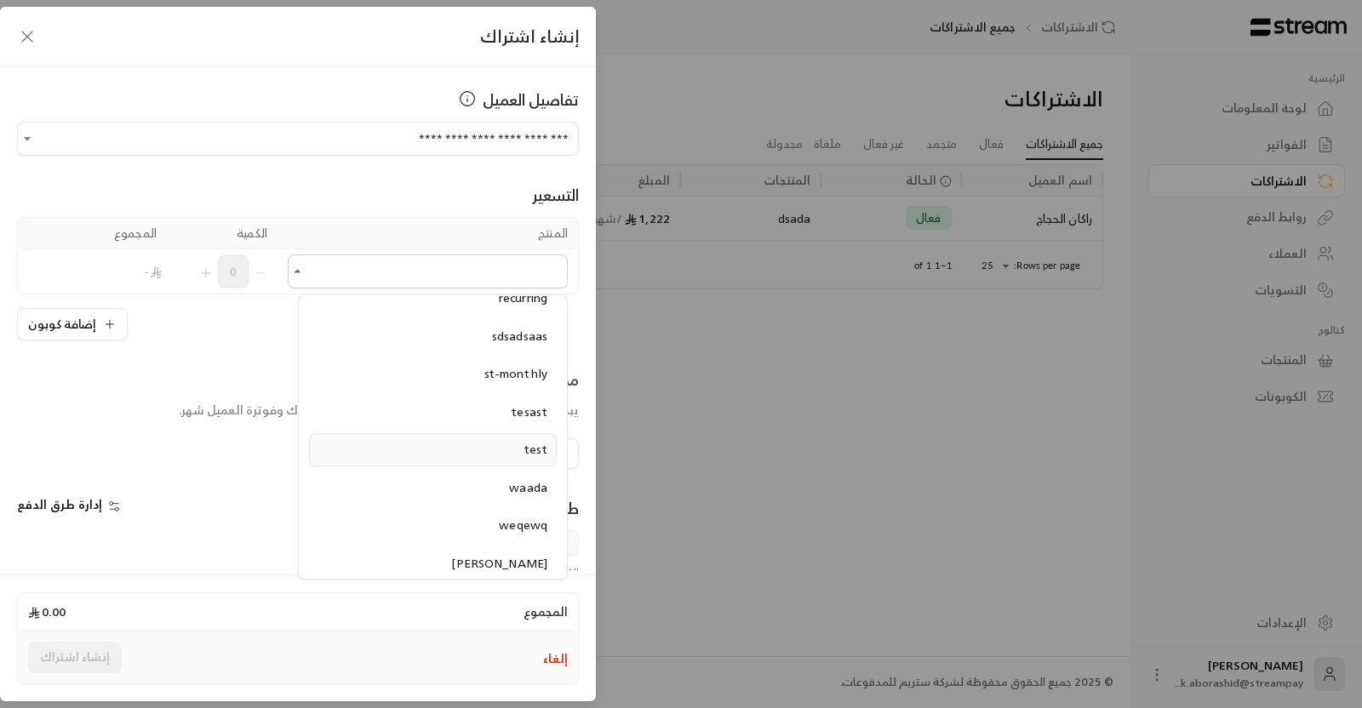
click at [506, 441] on div "test" at bounding box center [432, 450] width 229 height 18
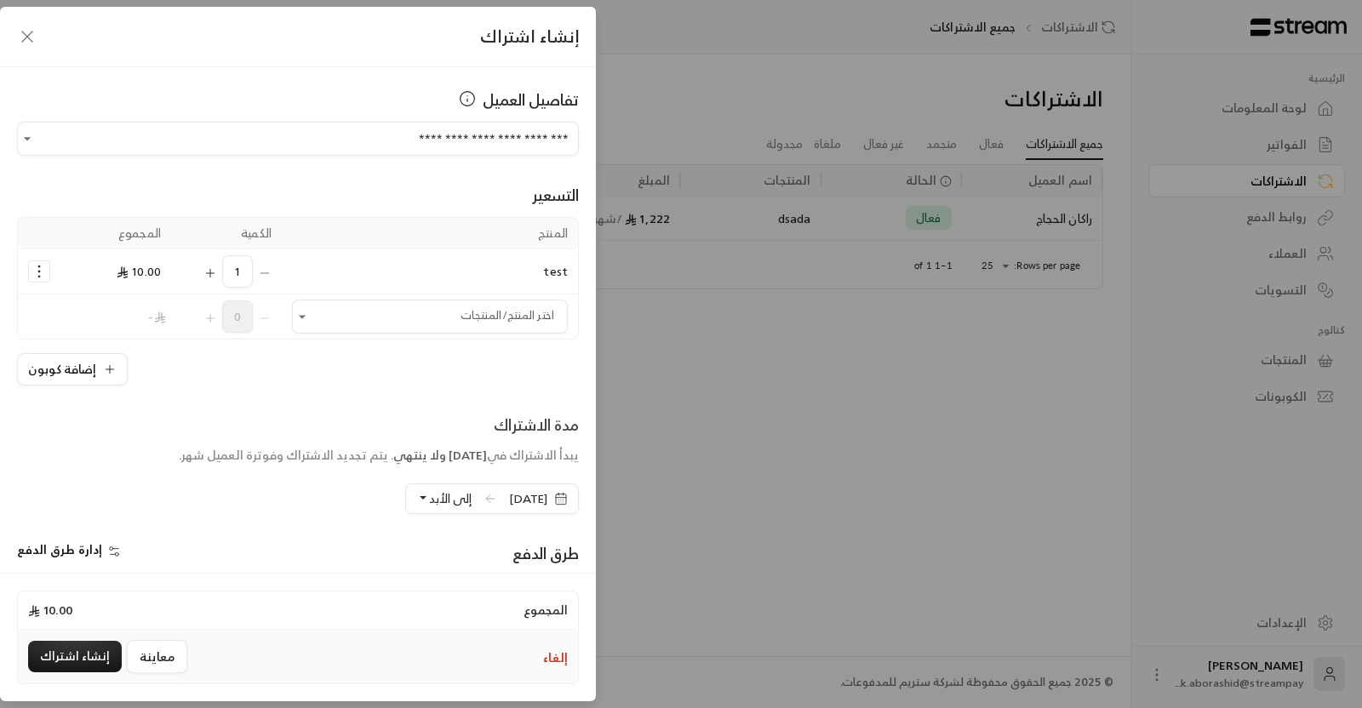
scroll to position [211, 0]
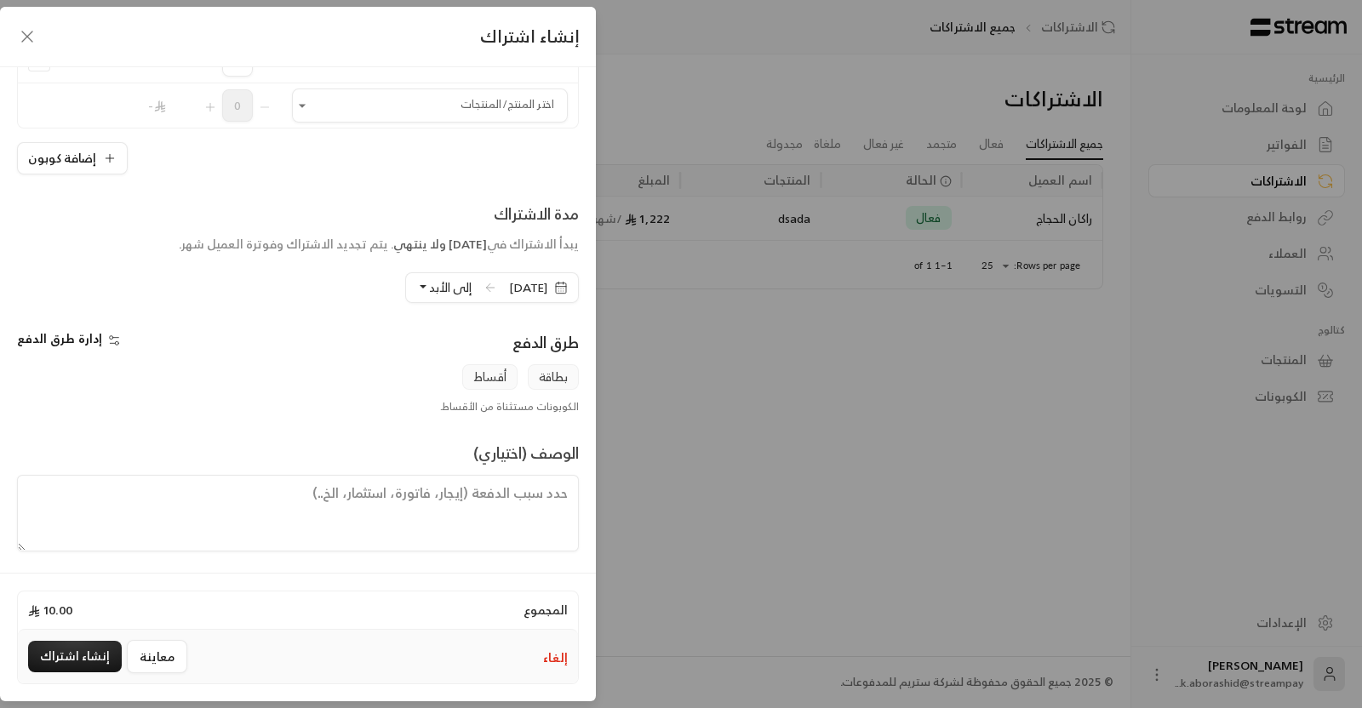
click at [429, 277] on span "إلى الأبد" at bounding box center [450, 287] width 43 height 21
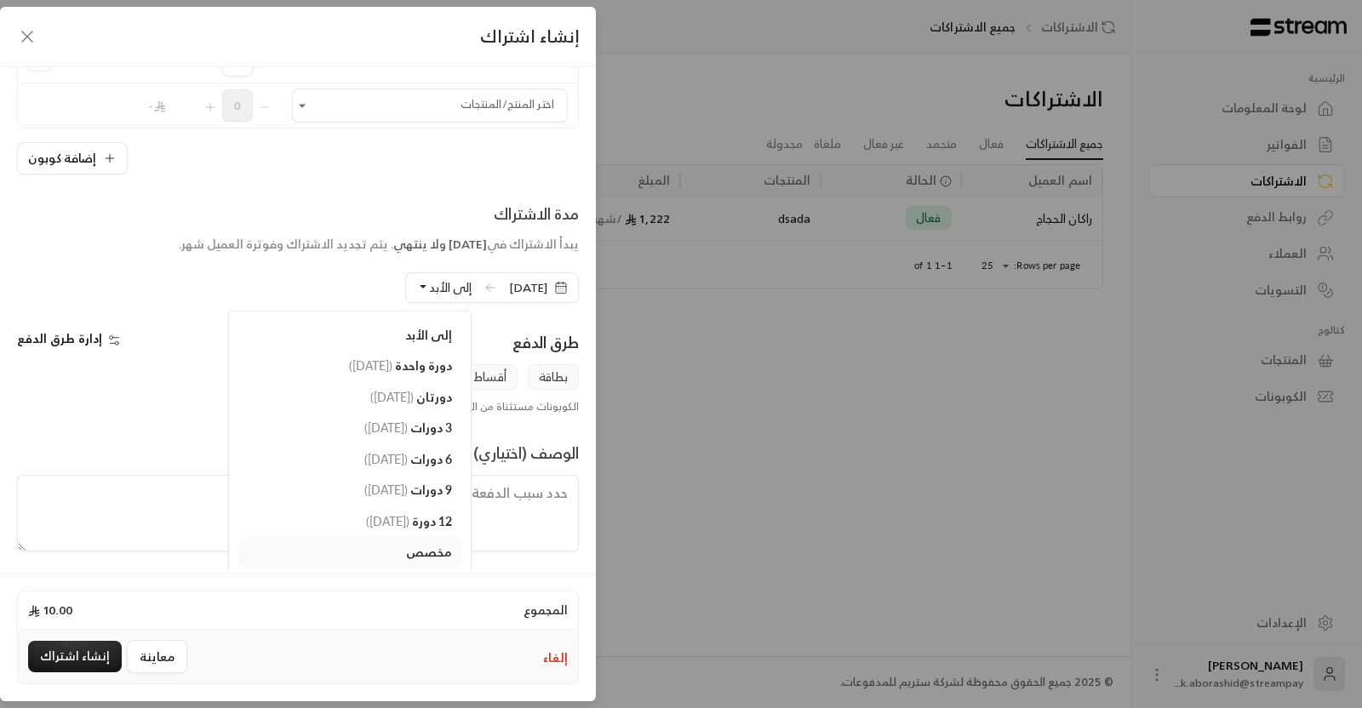
click at [164, 283] on div "مدة الاشتراك يبدأ الاشتراك في [DATE] ولا ينتهي . يتم تجديد الاشتراك وفوترة العم…" at bounding box center [298, 252] width 579 height 101
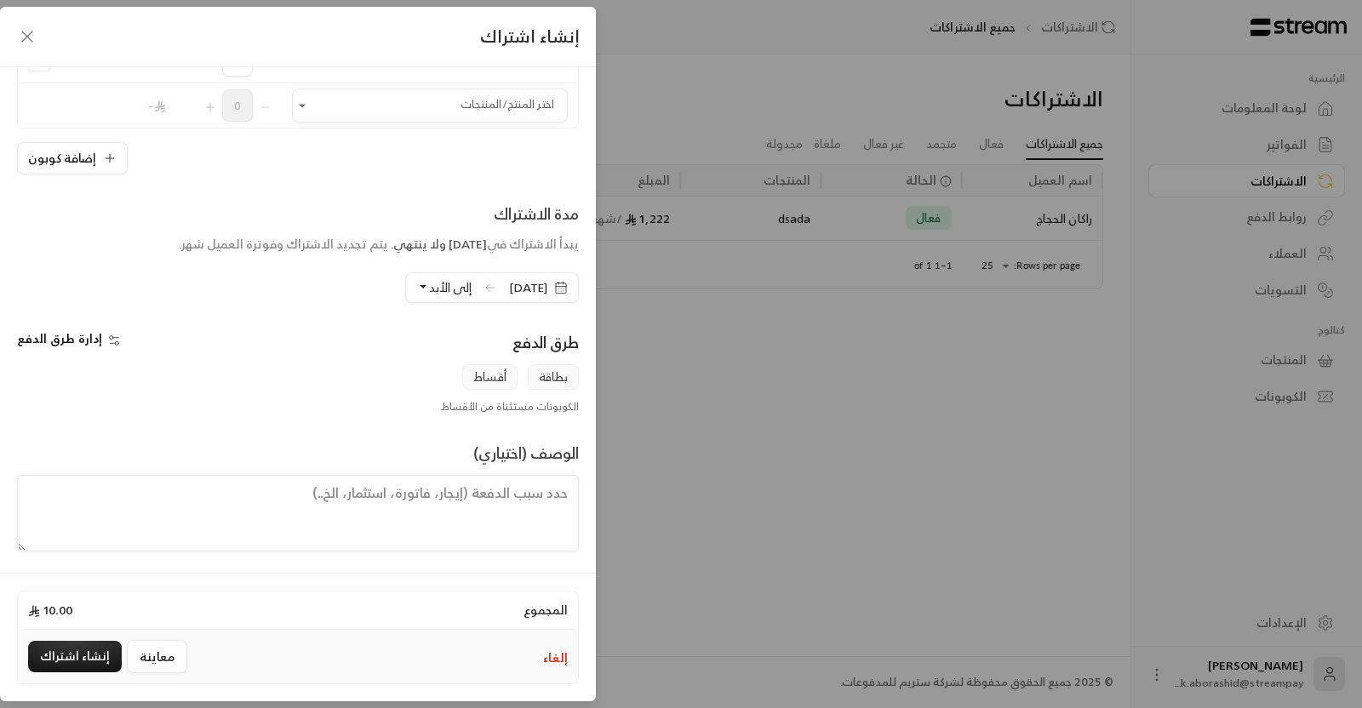
click at [87, 328] on span "إدارة طرق الدفع" at bounding box center [59, 338] width 85 height 21
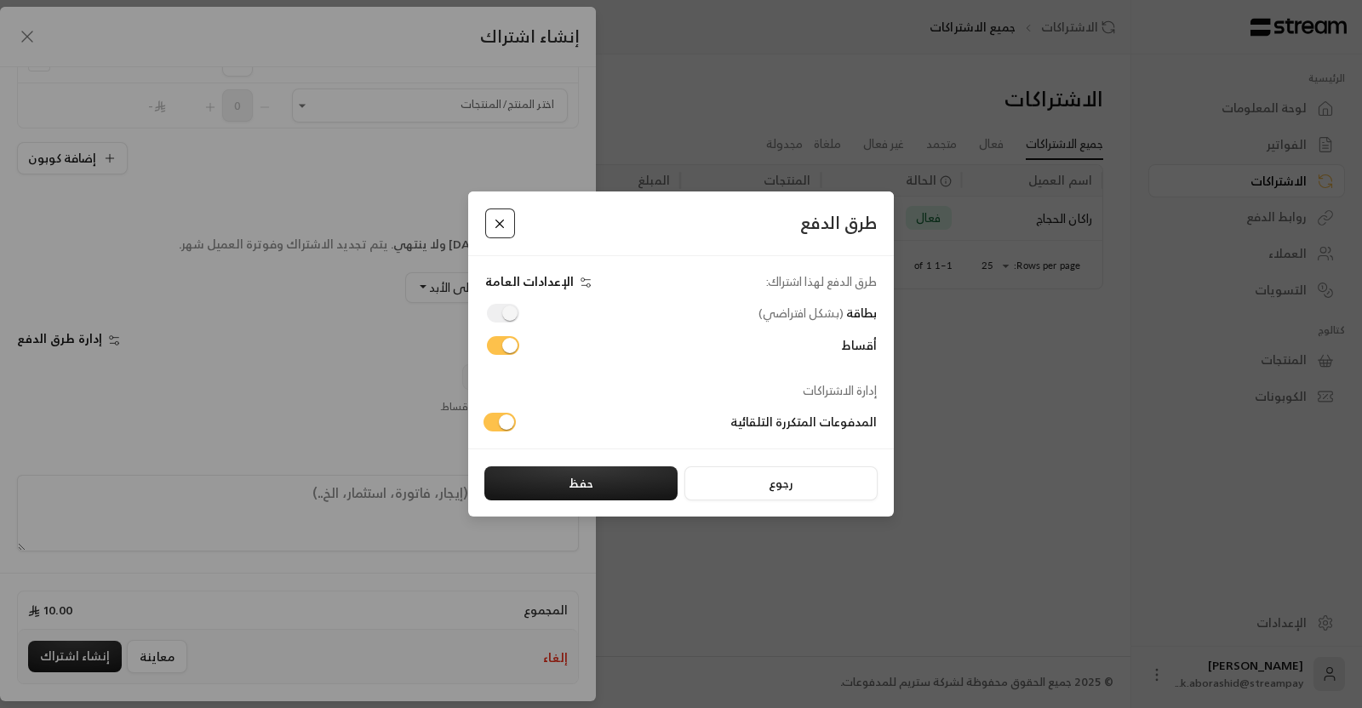
click at [494, 214] on button "Close" at bounding box center [500, 224] width 30 height 30
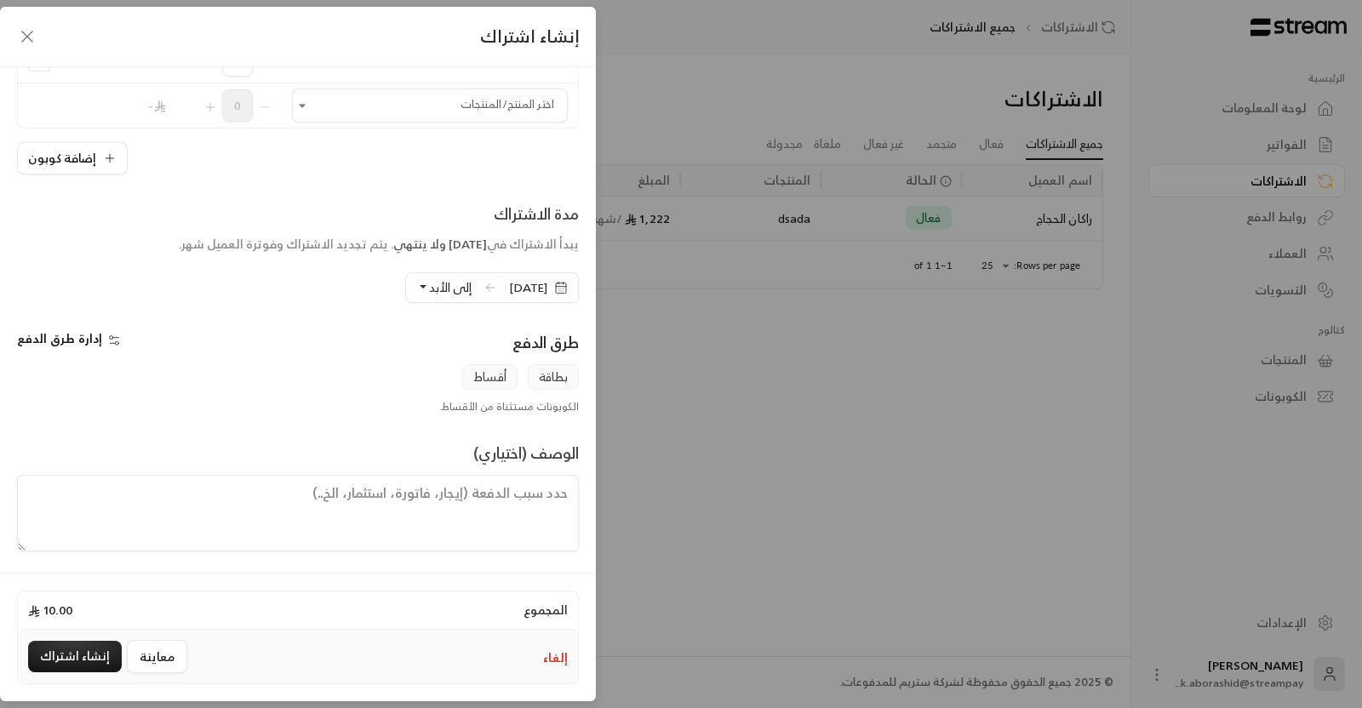
click at [26, 37] on icon "button" at bounding box center [27, 36] width 10 height 10
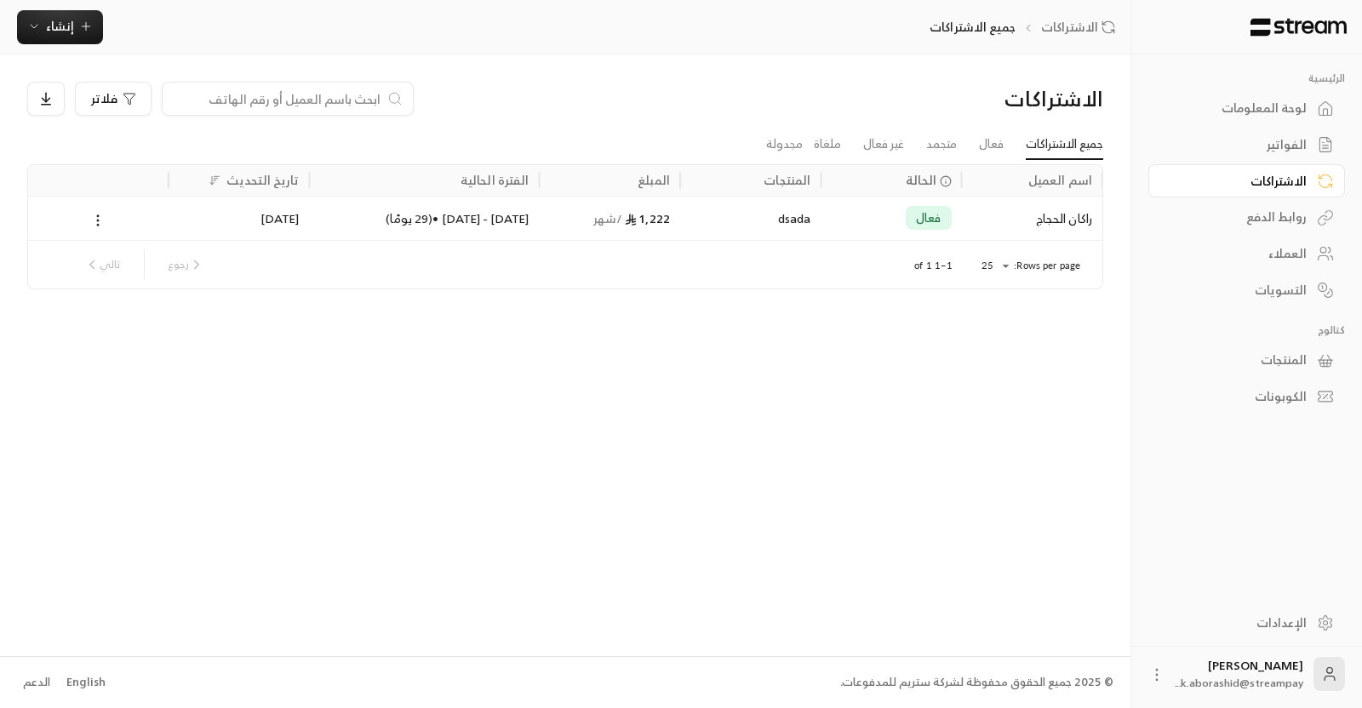
click at [1226, 105] on div "لوحة المعلومات" at bounding box center [1237, 108] width 137 height 17
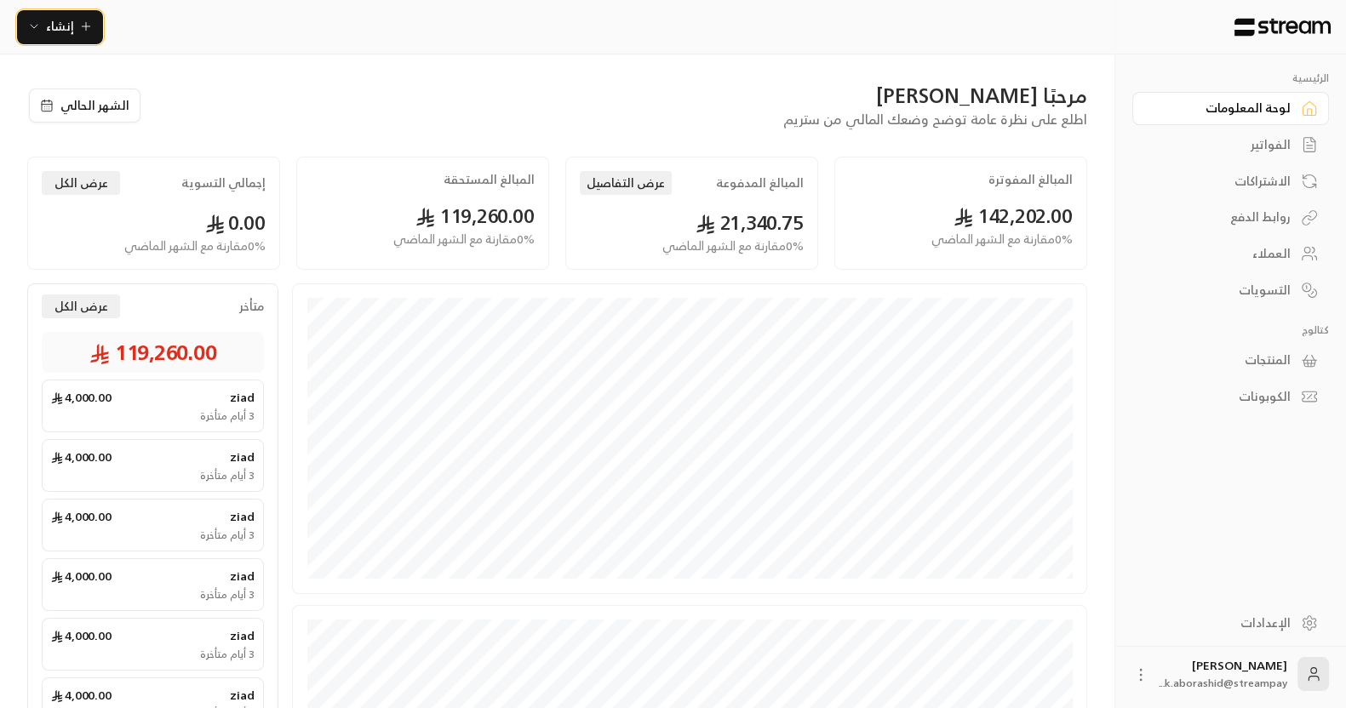
click at [57, 38] on button "إنشاء" at bounding box center [60, 27] width 86 height 34
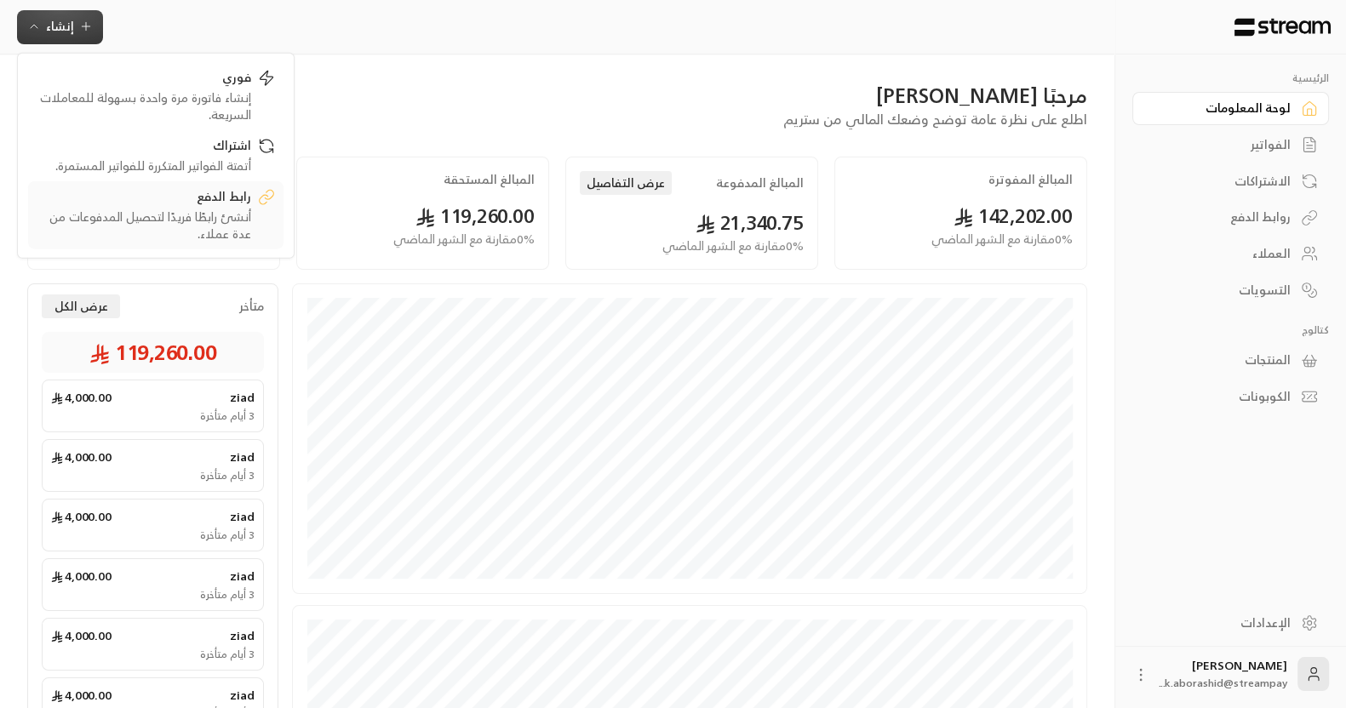
click at [154, 216] on div "أنشئ رابطًا فريدًا لتحصيل المدفوعات من عدة عملاء." at bounding box center [144, 225] width 214 height 34
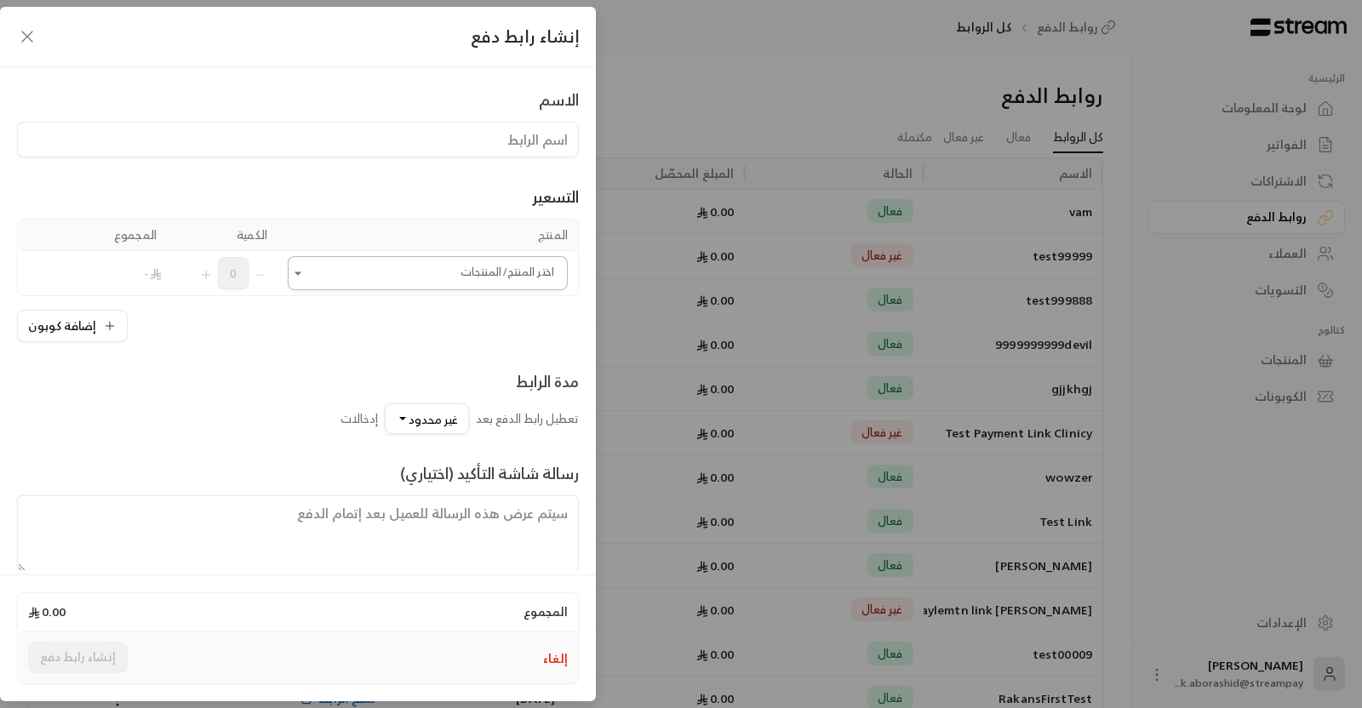
click at [393, 267] on input "اختر المنتج/المنتجات" at bounding box center [428, 274] width 280 height 30
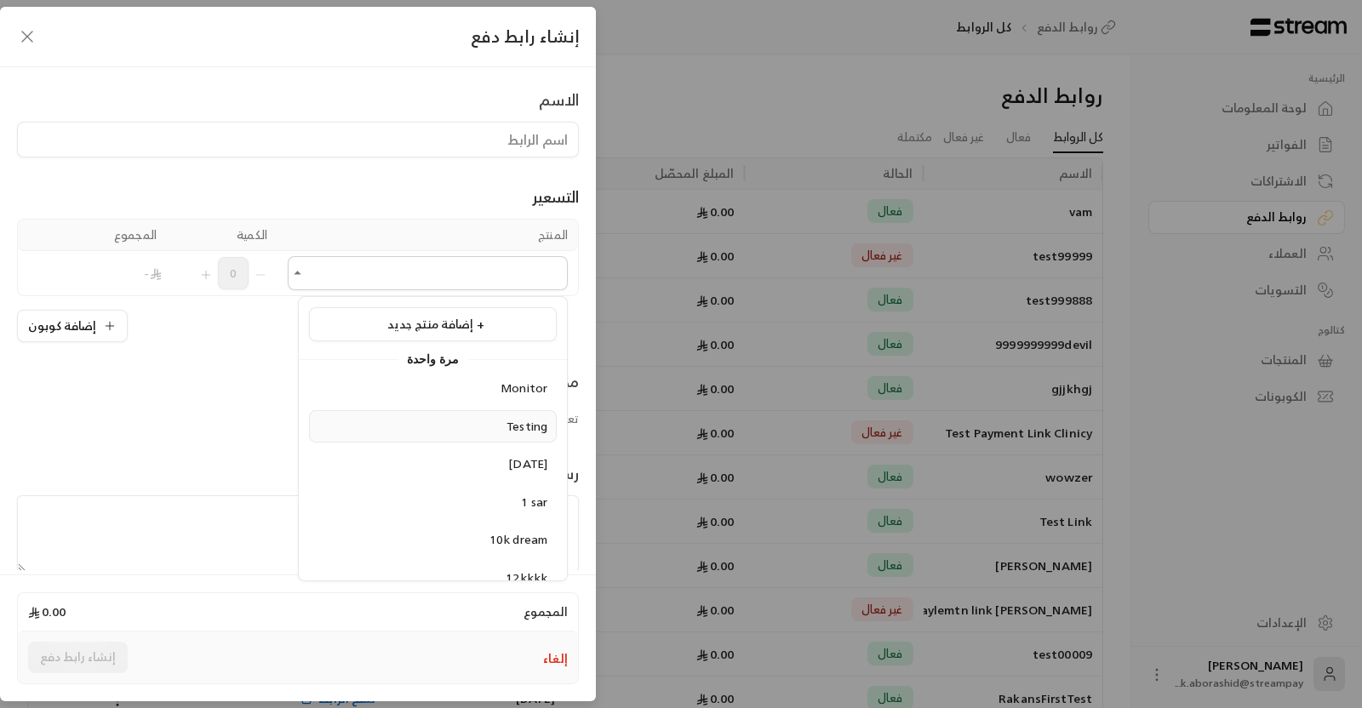
click at [485, 427] on div "Testing" at bounding box center [432, 427] width 229 height 18
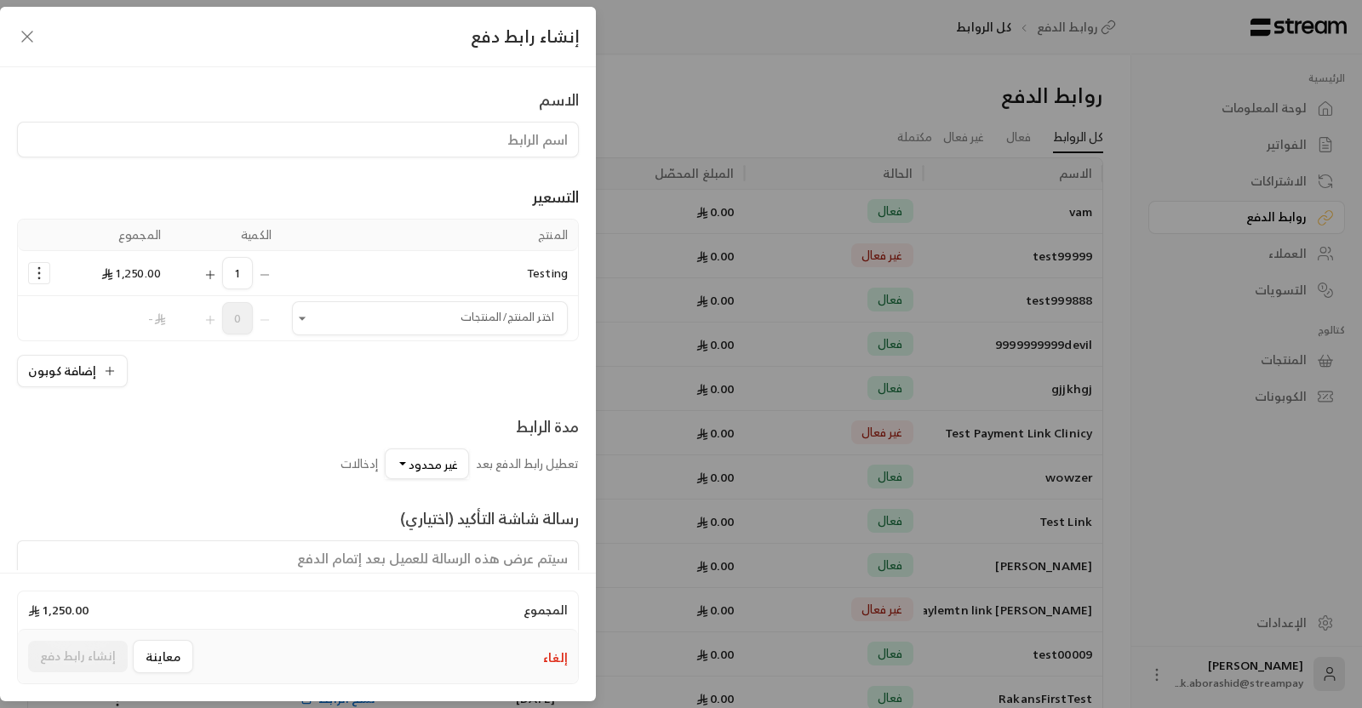
scroll to position [151, 0]
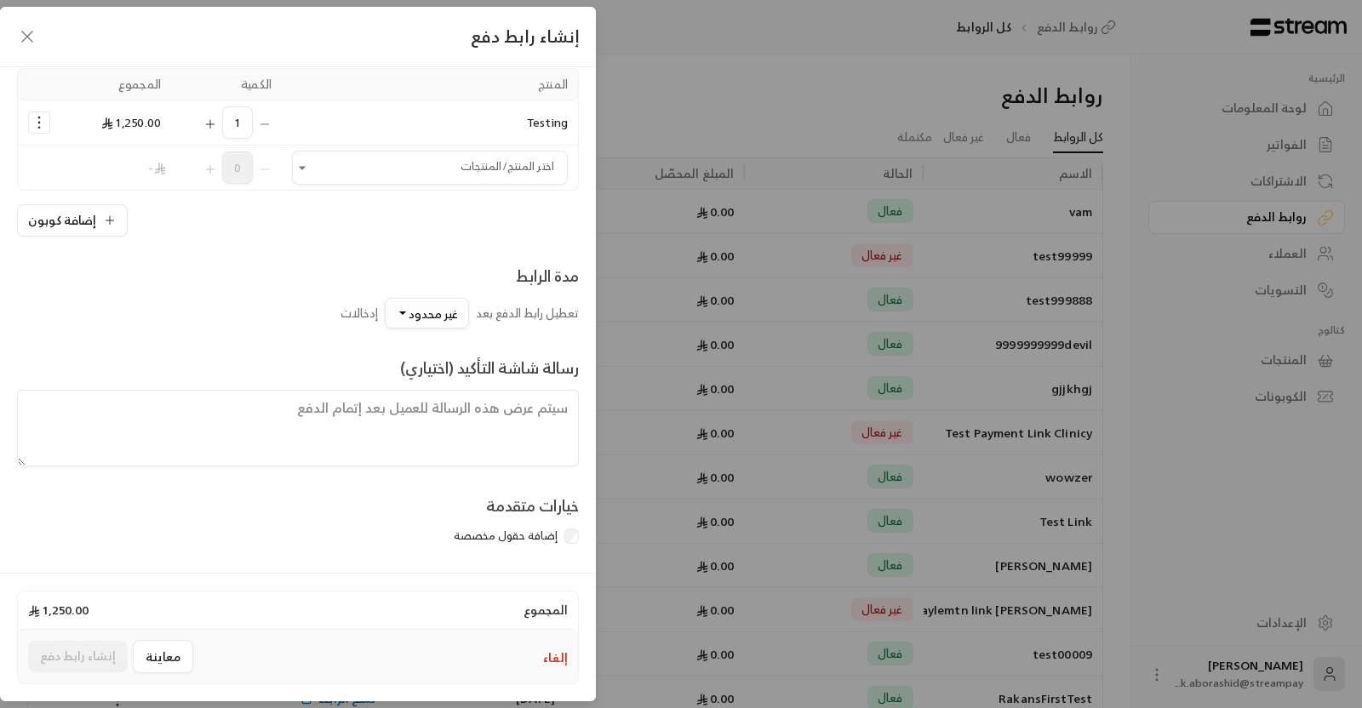
click at [431, 305] on span "غير محدود" at bounding box center [433, 313] width 49 height 21
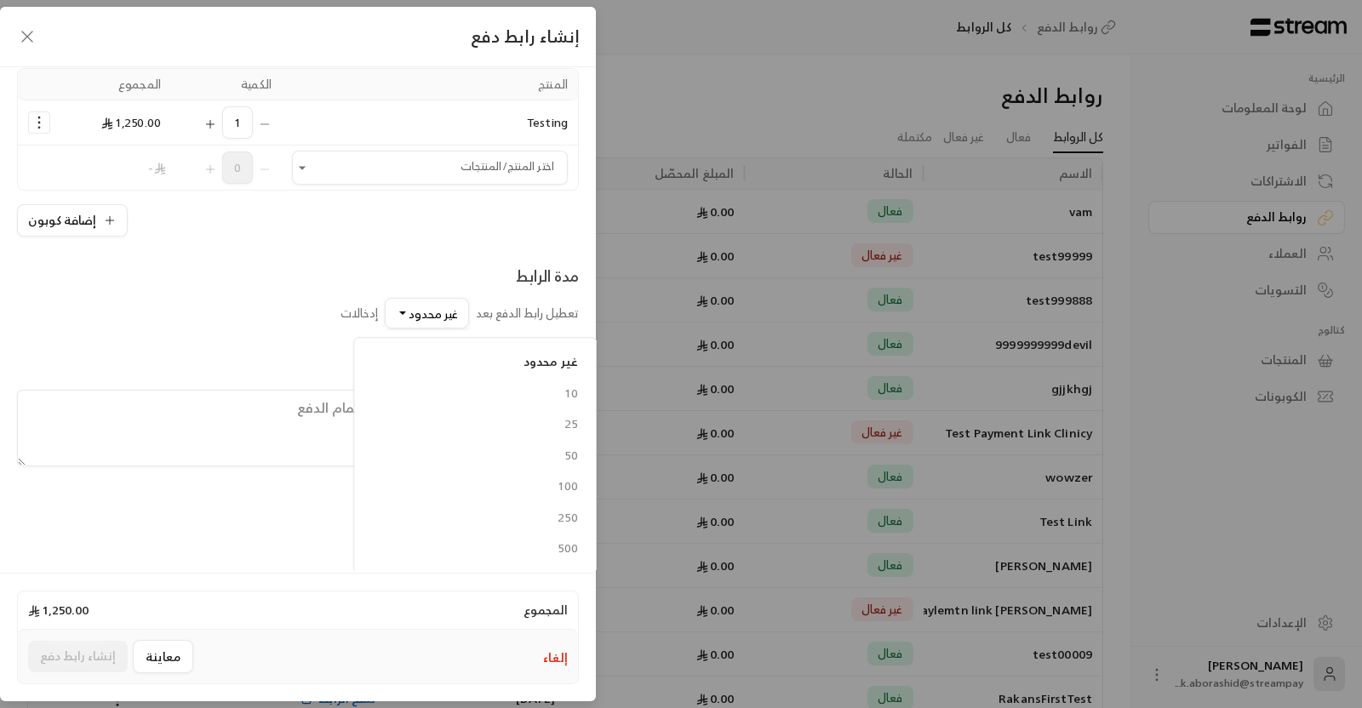
click at [247, 357] on div "رسالة شاشة التأكيد (اختياري)" at bounding box center [298, 411] width 579 height 111
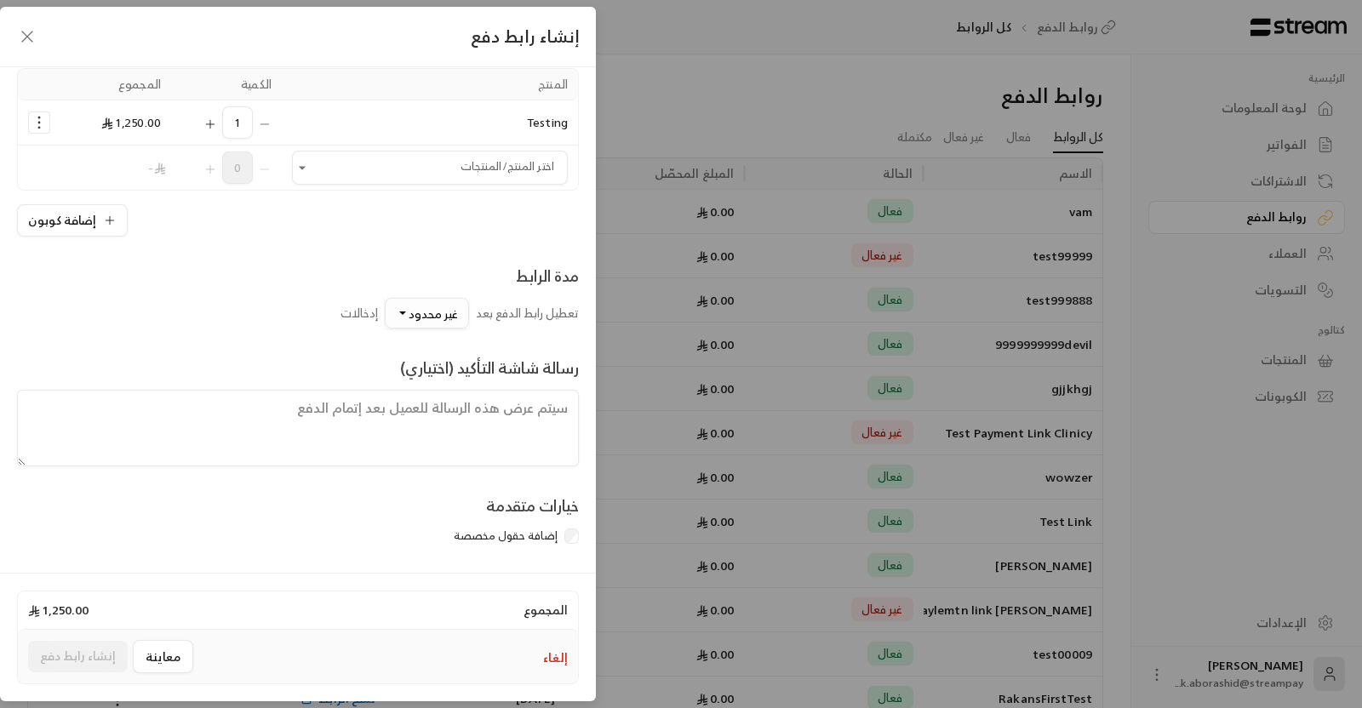
click at [421, 318] on span "غير محدود" at bounding box center [433, 313] width 49 height 21
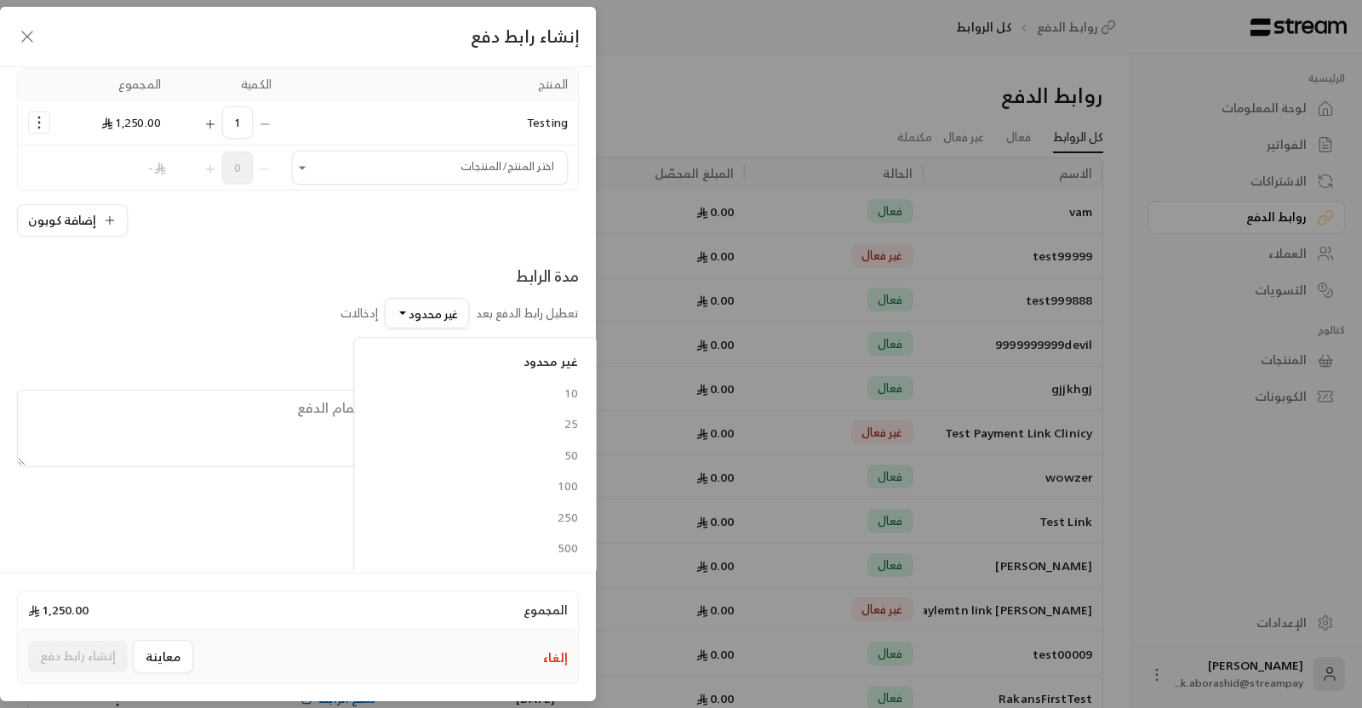
click at [421, 318] on span "غير محدود" at bounding box center [433, 313] width 49 height 21
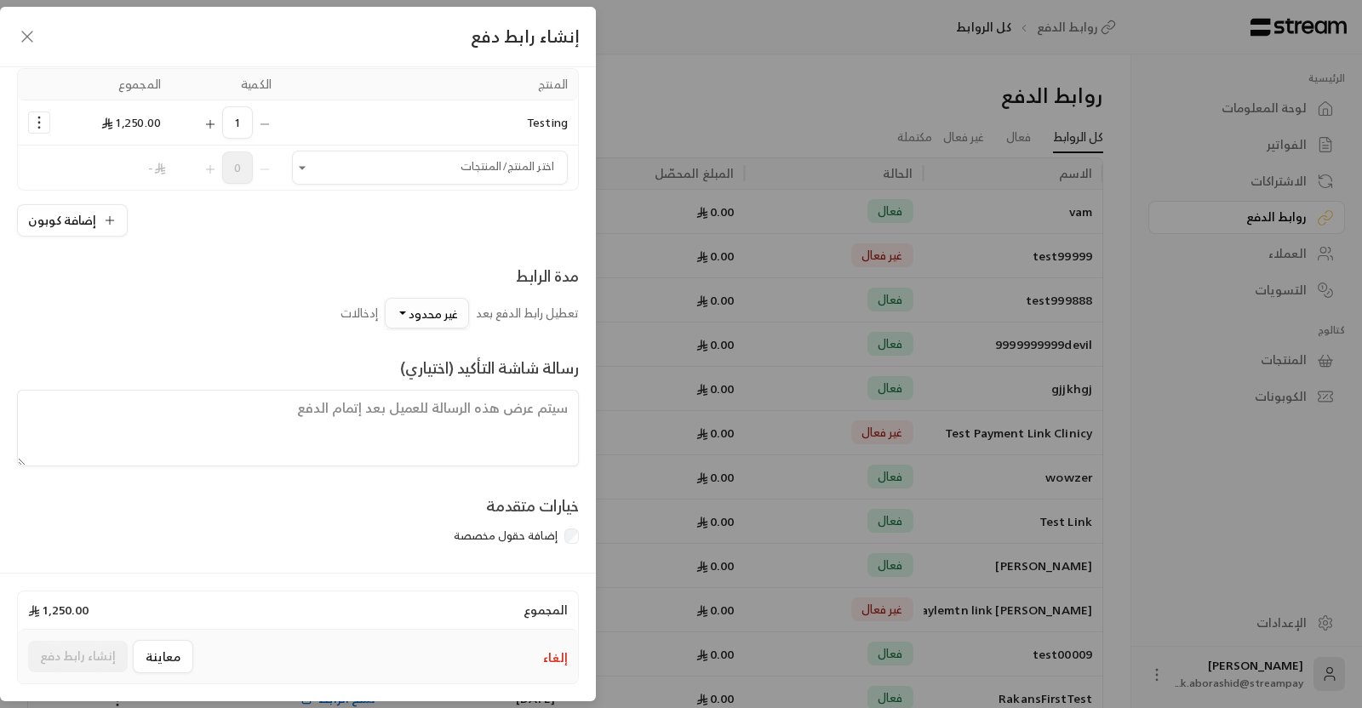
click at [417, 306] on span "غير محدود" at bounding box center [433, 313] width 49 height 21
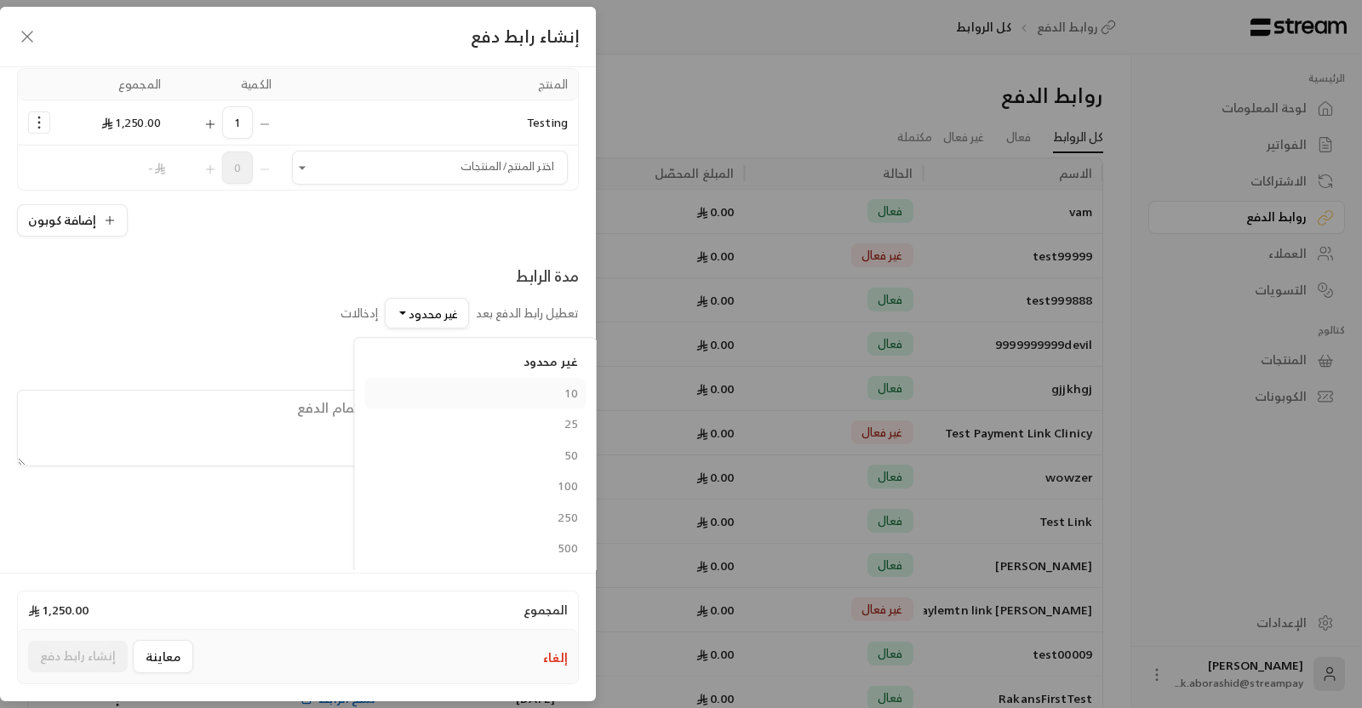
click at [551, 390] on div "10" at bounding box center [476, 394] width 204 height 18
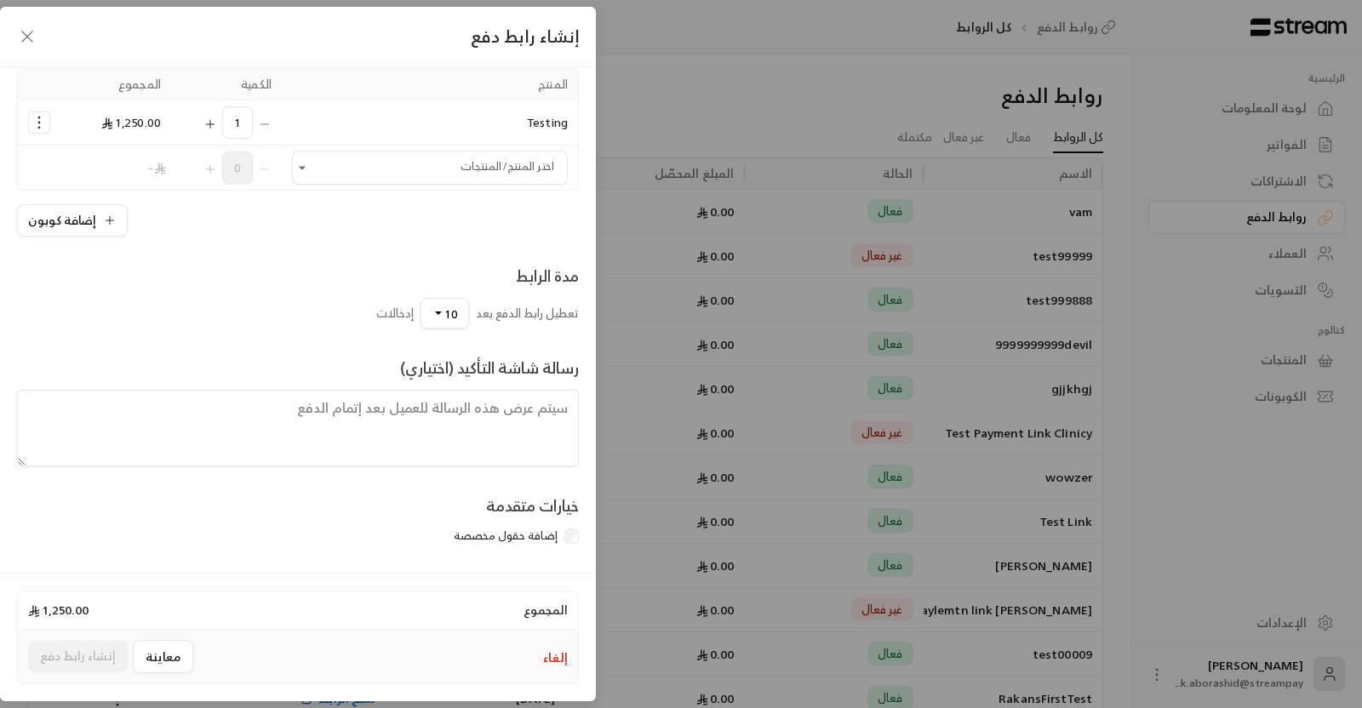
scroll to position [0, 0]
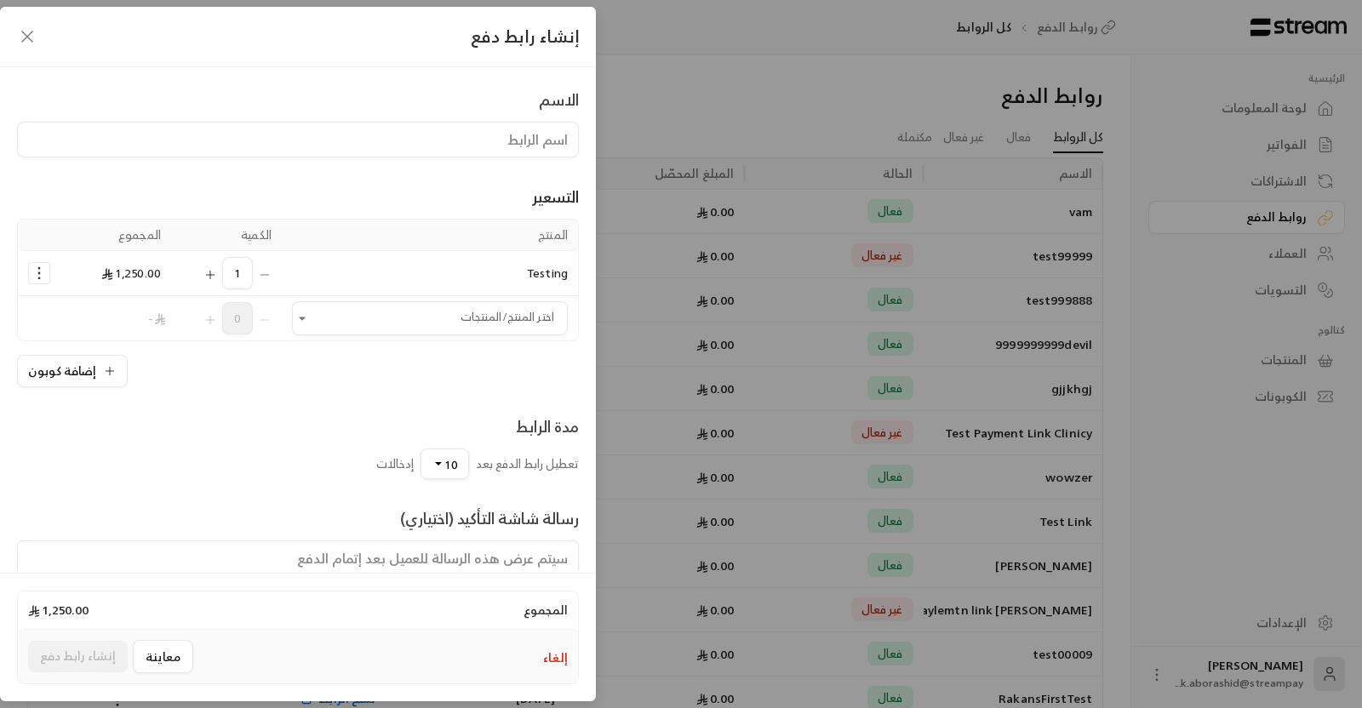
click at [369, 132] on input at bounding box center [298, 140] width 562 height 36
type input "test"
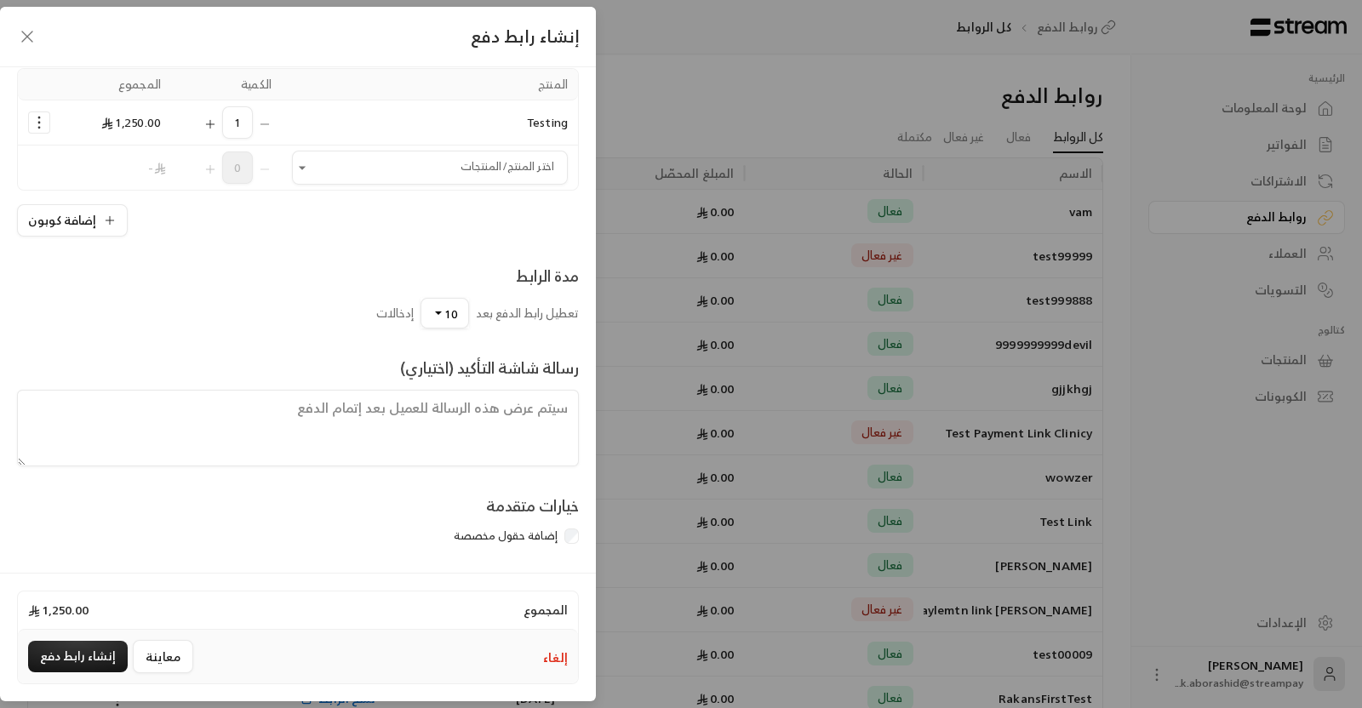
click at [28, 45] on icon "button" at bounding box center [27, 36] width 20 height 20
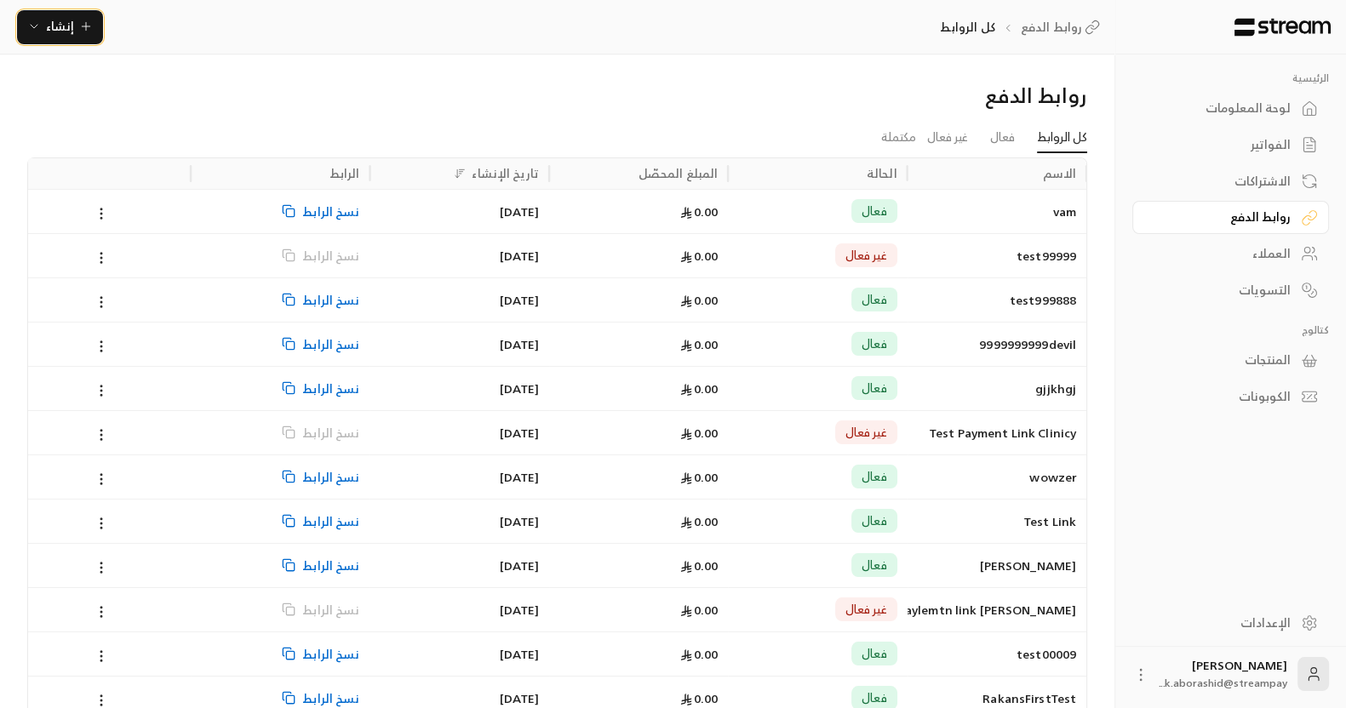
click at [44, 36] on span "إنشاء" at bounding box center [60, 25] width 66 height 21
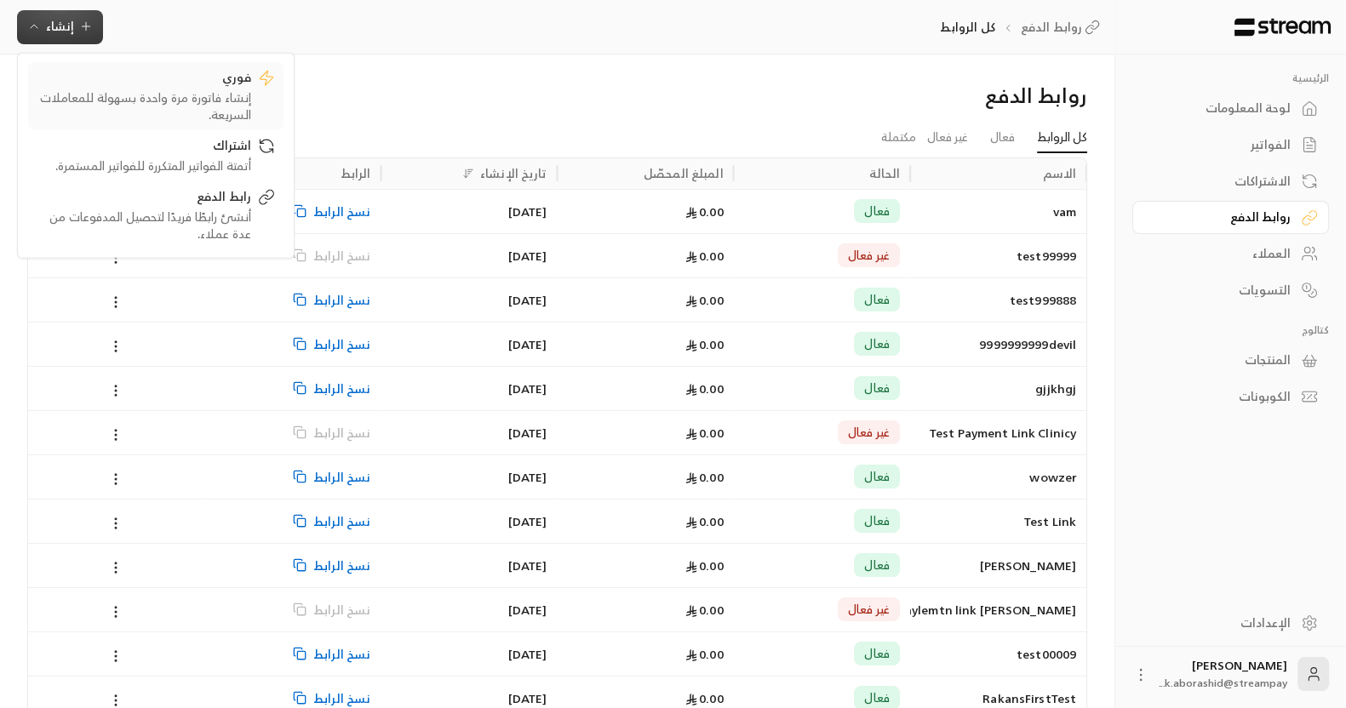
click at [187, 78] on div "فوري" at bounding box center [144, 78] width 214 height 20
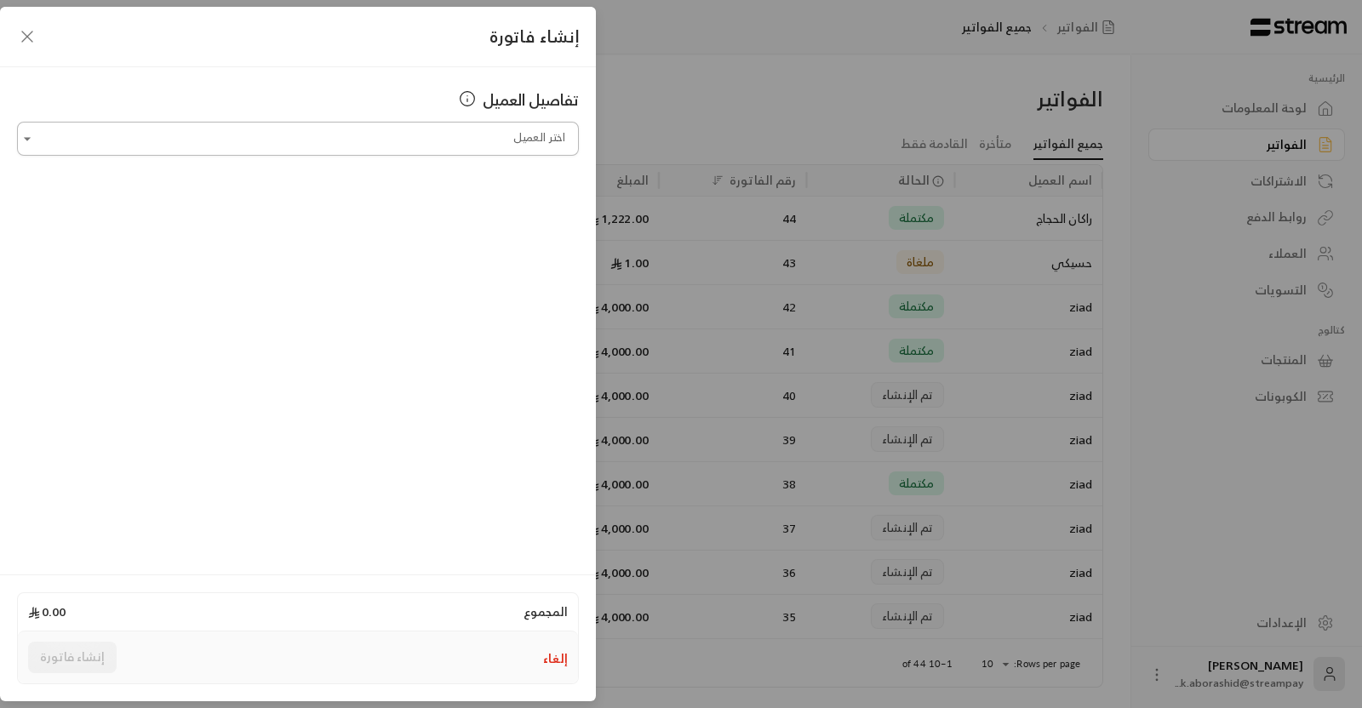
click at [300, 135] on input "اختر العميل" at bounding box center [298, 139] width 562 height 30
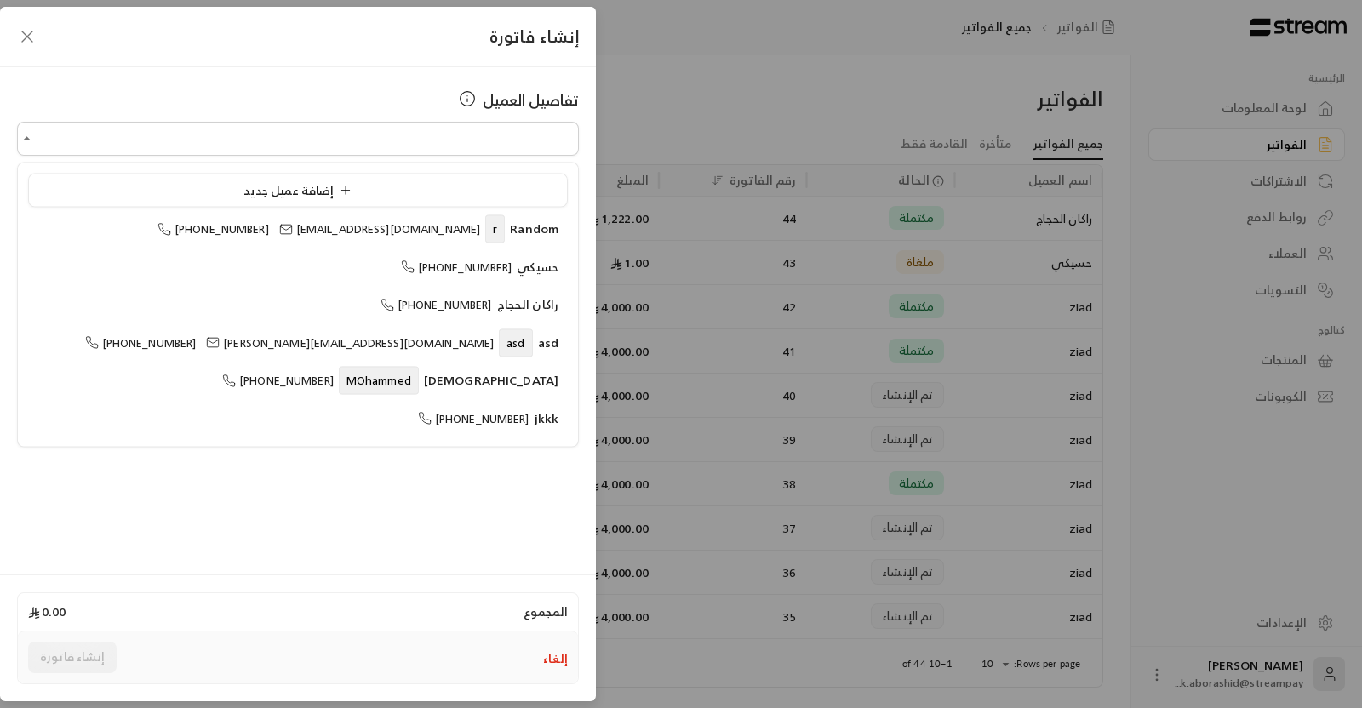
click at [471, 283] on ul "إضافة عميل جديد Random r [PHONE_NUMBER] [EMAIL_ADDRESS][DOMAIN_NAME] [PERSON_NA…" at bounding box center [298, 304] width 560 height 283
click at [419, 385] on span "MOhammed" at bounding box center [379, 381] width 80 height 28
type input "**********"
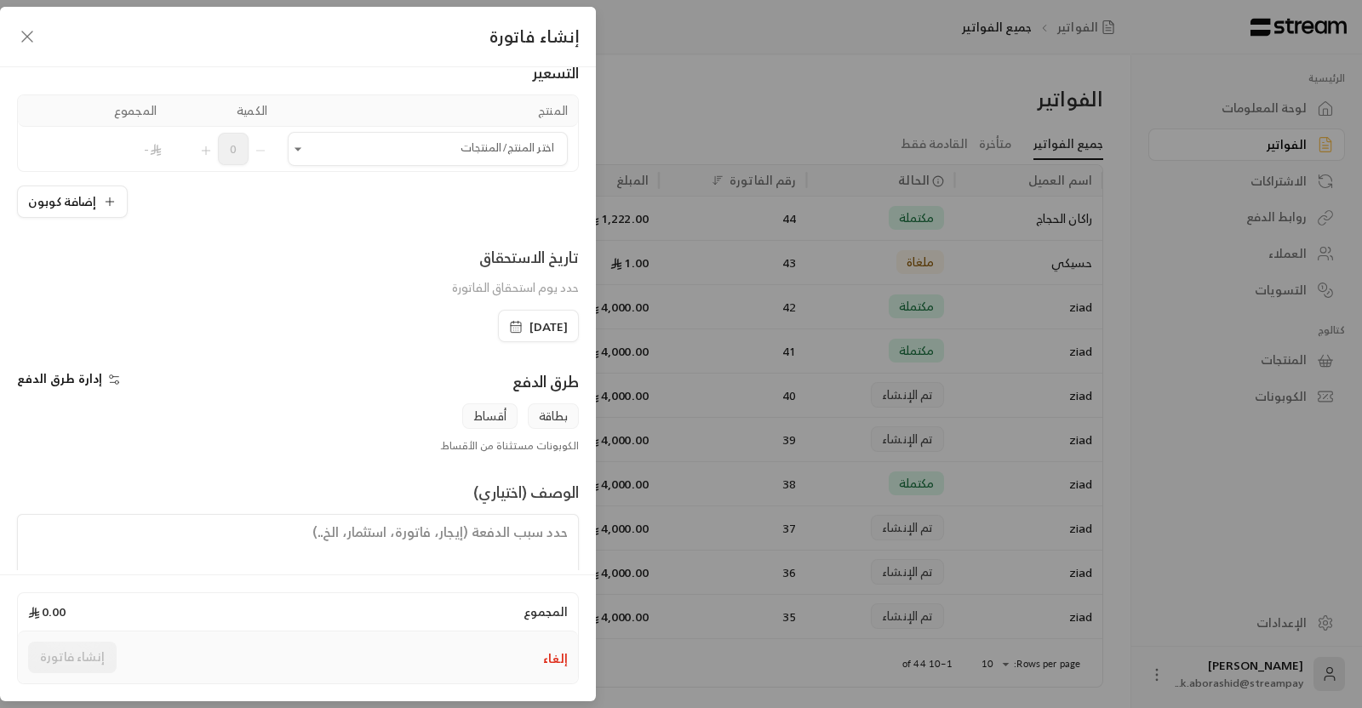
scroll to position [163, 0]
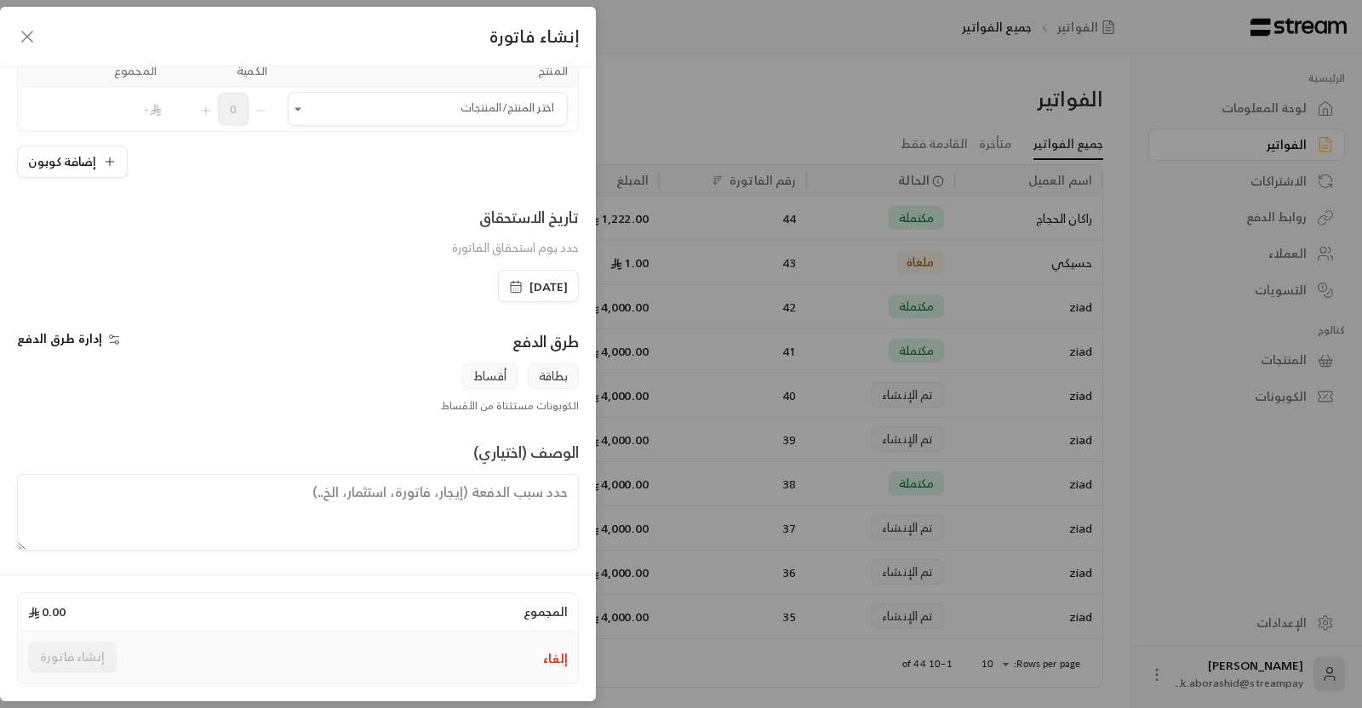
click at [60, 338] on span "إدارة طرق الدفع" at bounding box center [59, 338] width 85 height 21
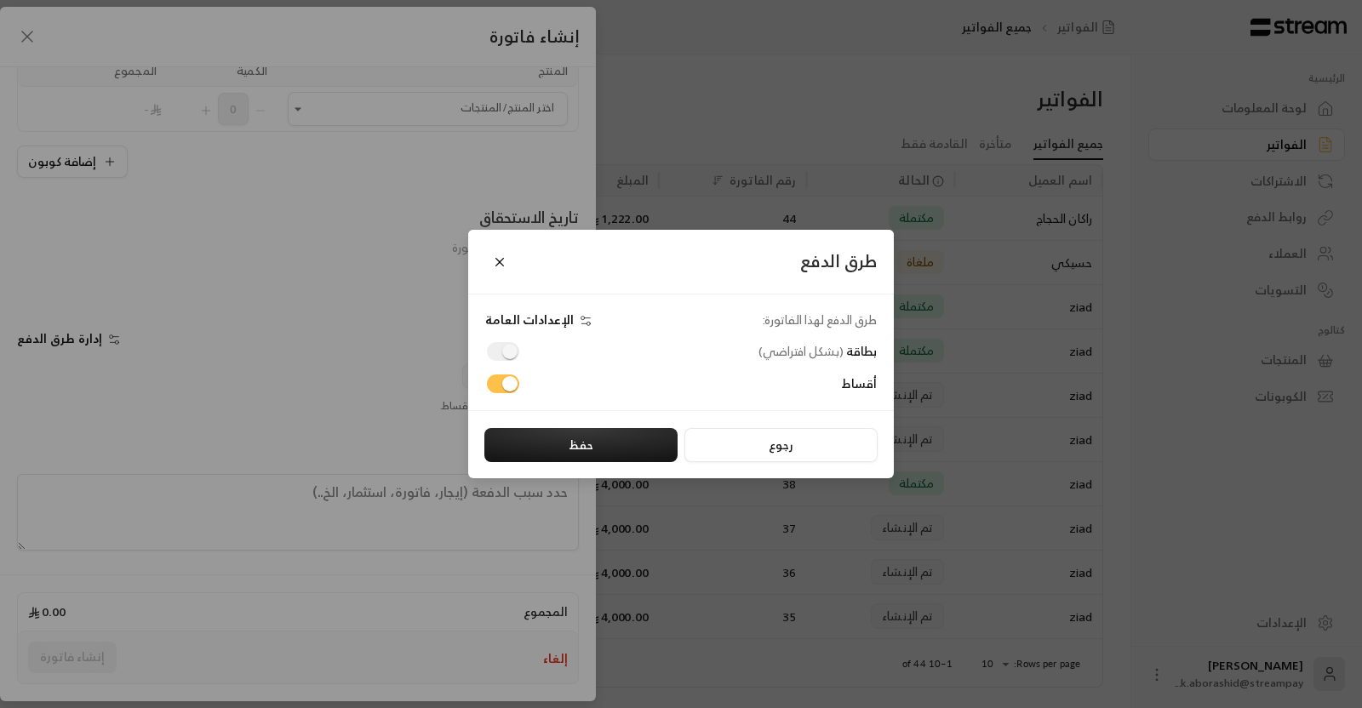
click at [60, 338] on div "طرق الدفع طرق الدفع لهذا الفاتورة: الإعدادات العامة بطاقة ( بشكل افتراضي ) أقسا…" at bounding box center [681, 354] width 1362 height 708
click at [60, 338] on span "إدارة طرق الدفع" at bounding box center [59, 338] width 85 height 21
click at [60, 338] on div "طرق الدفع طرق الدفع لهذا الفاتورة: الإعدادات العامة بطاقة ( بشكل افتراضي ) أقسا…" at bounding box center [681, 354] width 1362 height 708
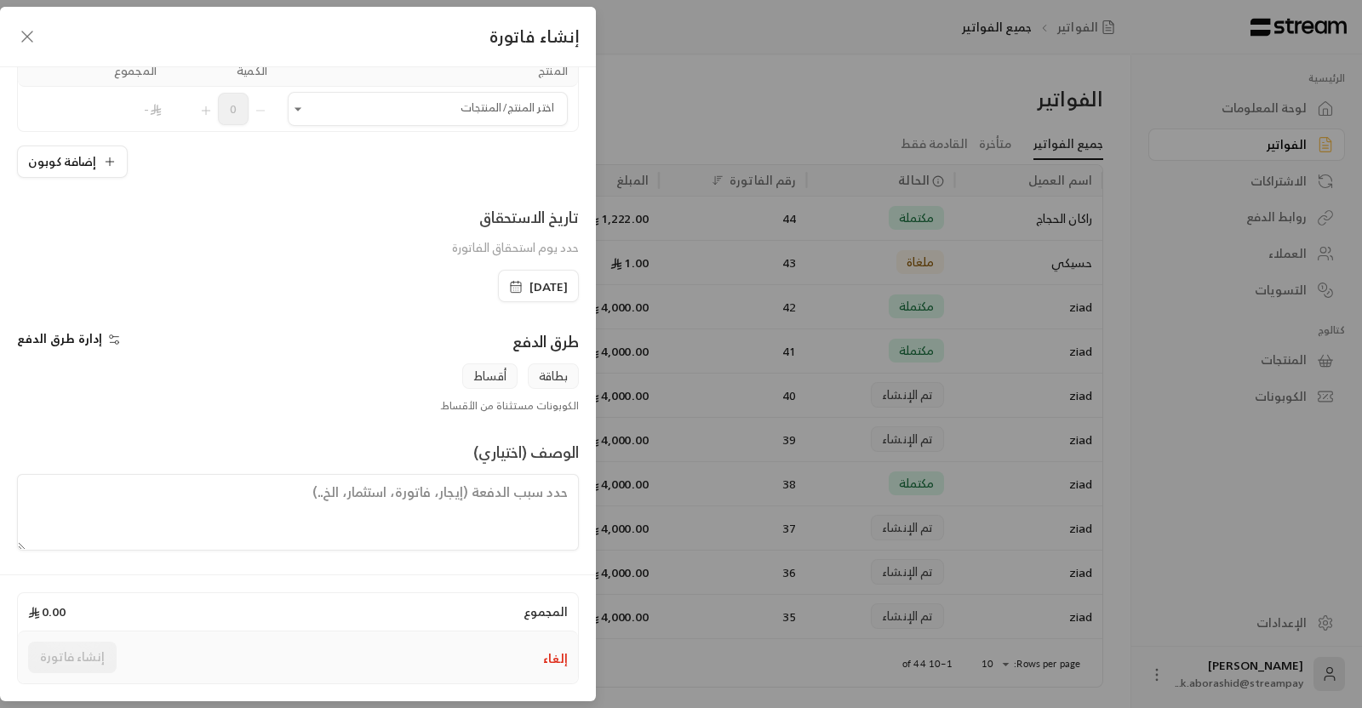
click at [30, 44] on icon "button" at bounding box center [27, 36] width 20 height 20
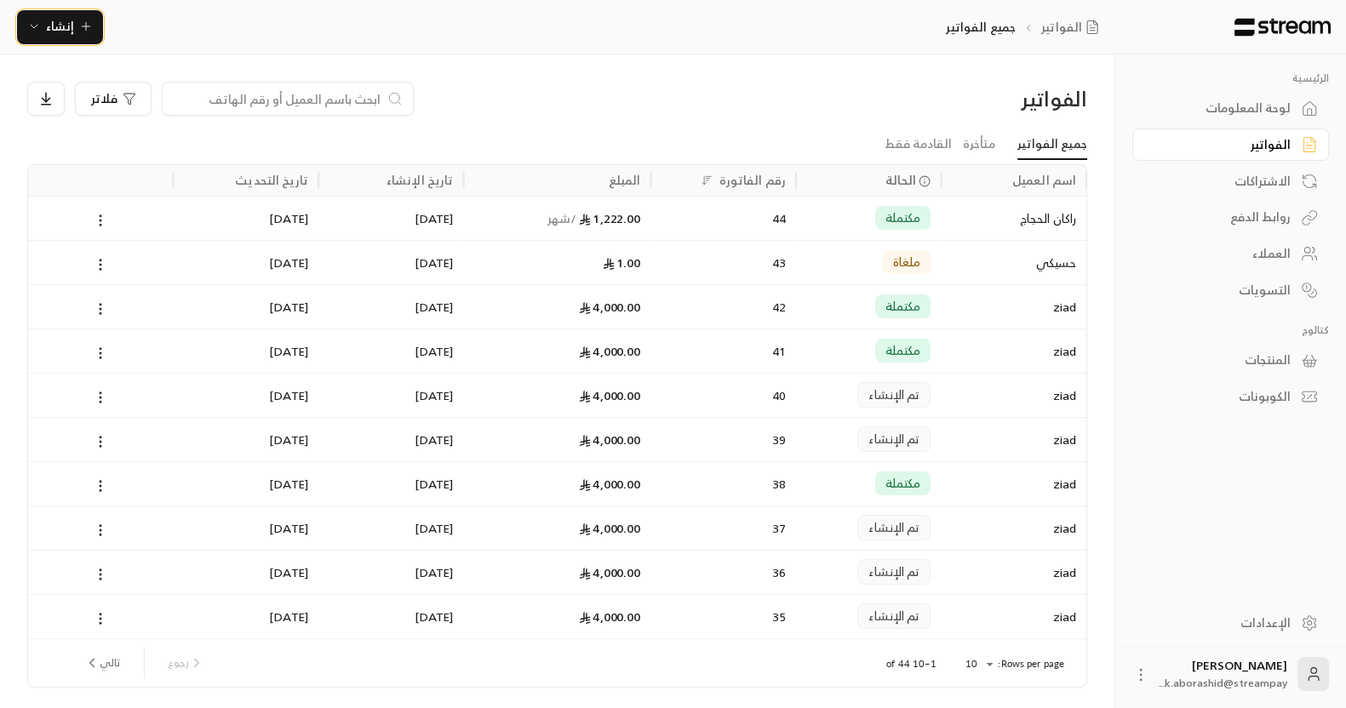
click at [61, 37] on button "إنشاء" at bounding box center [60, 27] width 86 height 34
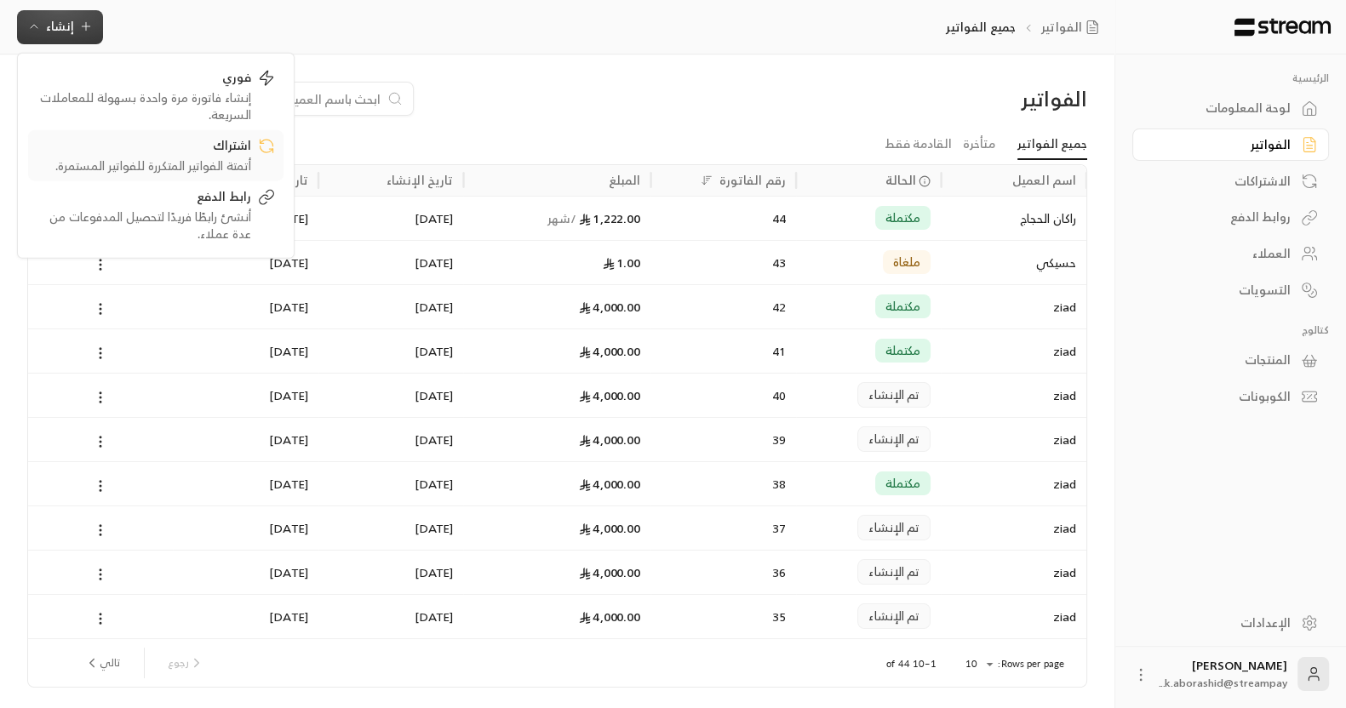
click at [139, 147] on div "اشتراك" at bounding box center [144, 146] width 214 height 20
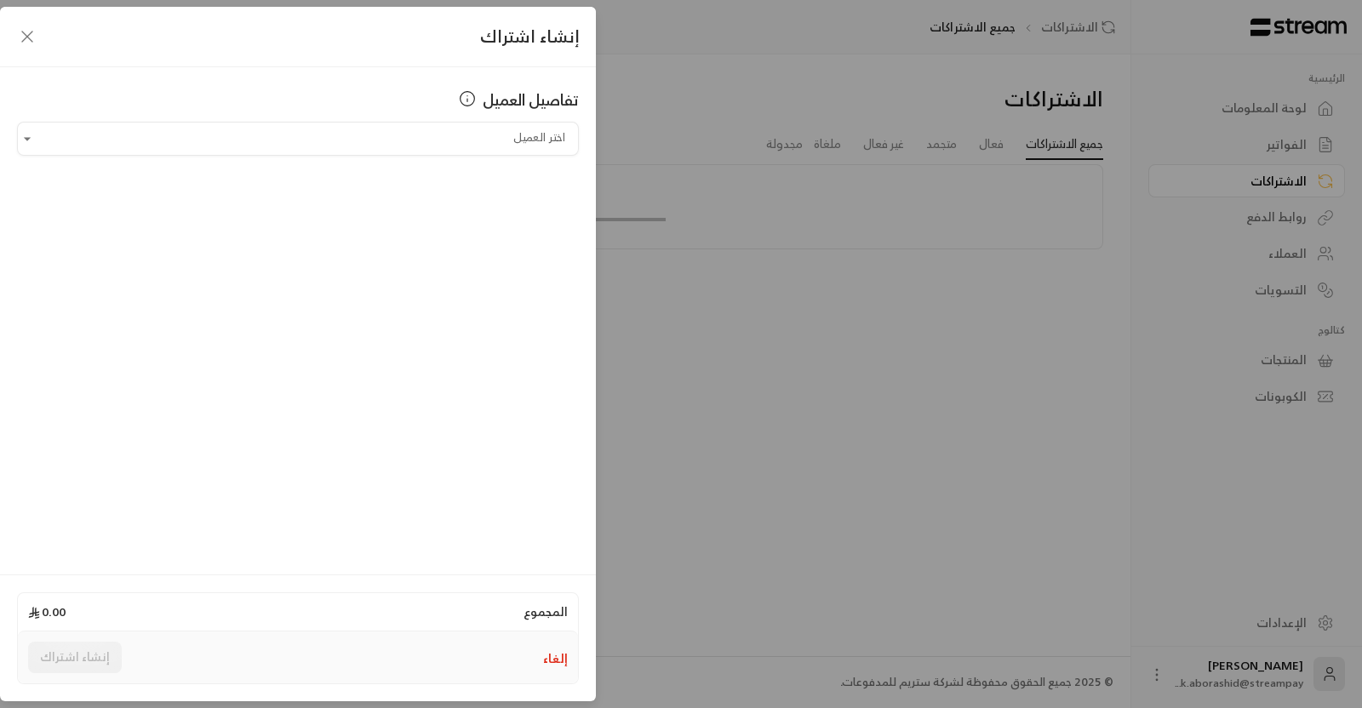
click at [395, 157] on div "تفاصيل العميل اختر العميل اختر العميل" at bounding box center [298, 318] width 596 height 502
click at [357, 143] on input "اختر العميل" at bounding box center [298, 139] width 562 height 30
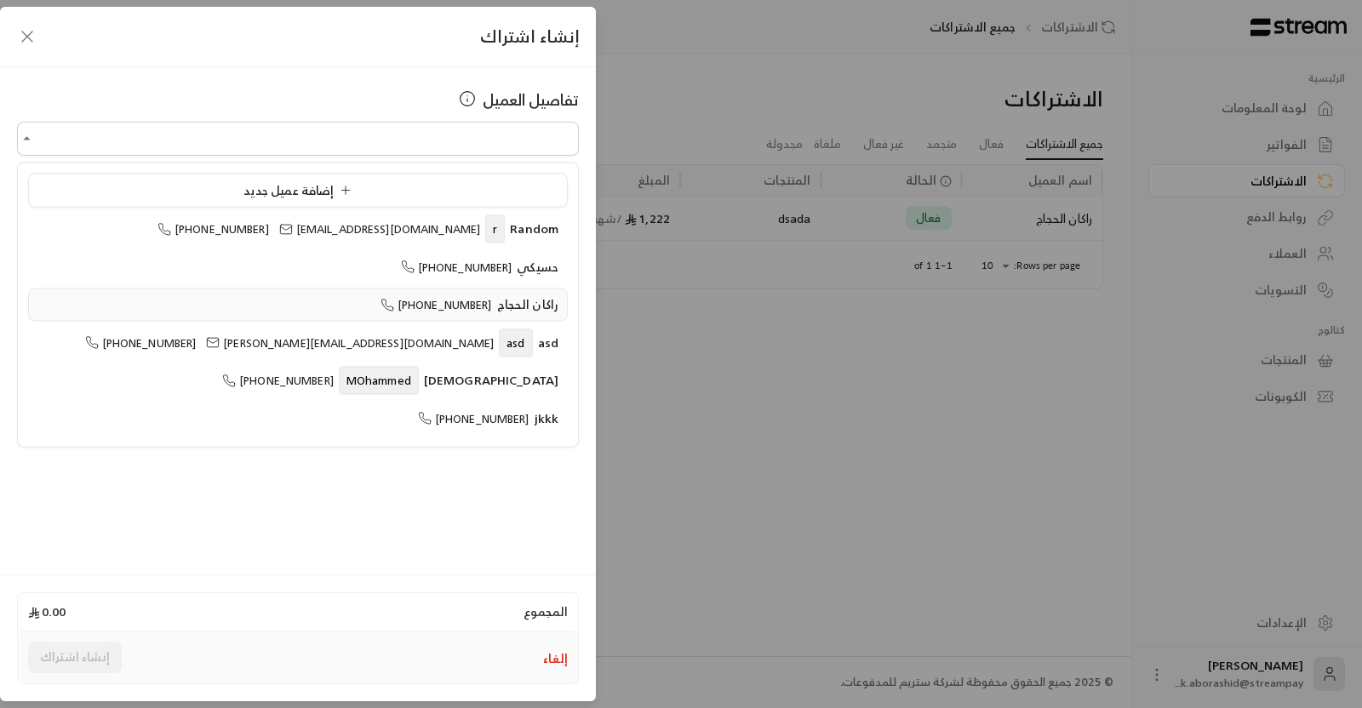
click at [351, 312] on li "[PERSON_NAME] [PHONE_NUMBER]" at bounding box center [298, 305] width 540 height 33
type input "**********"
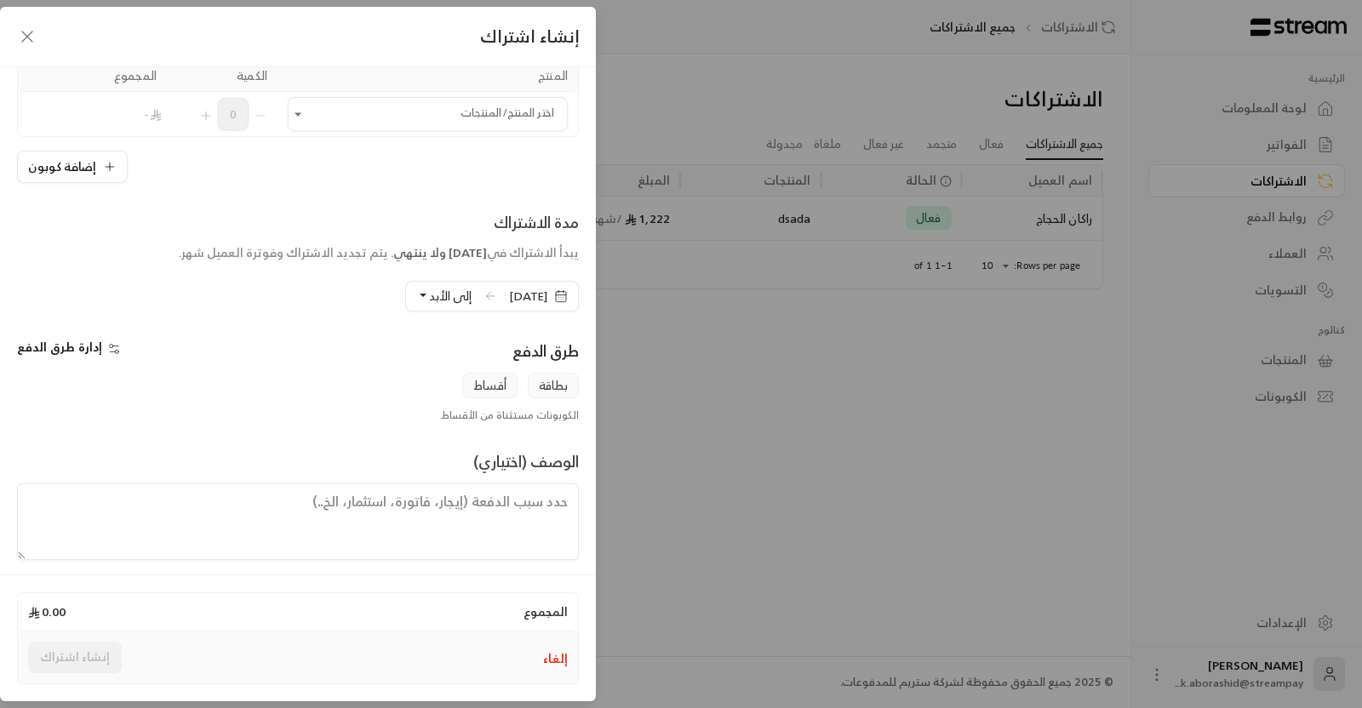
scroll to position [129, 0]
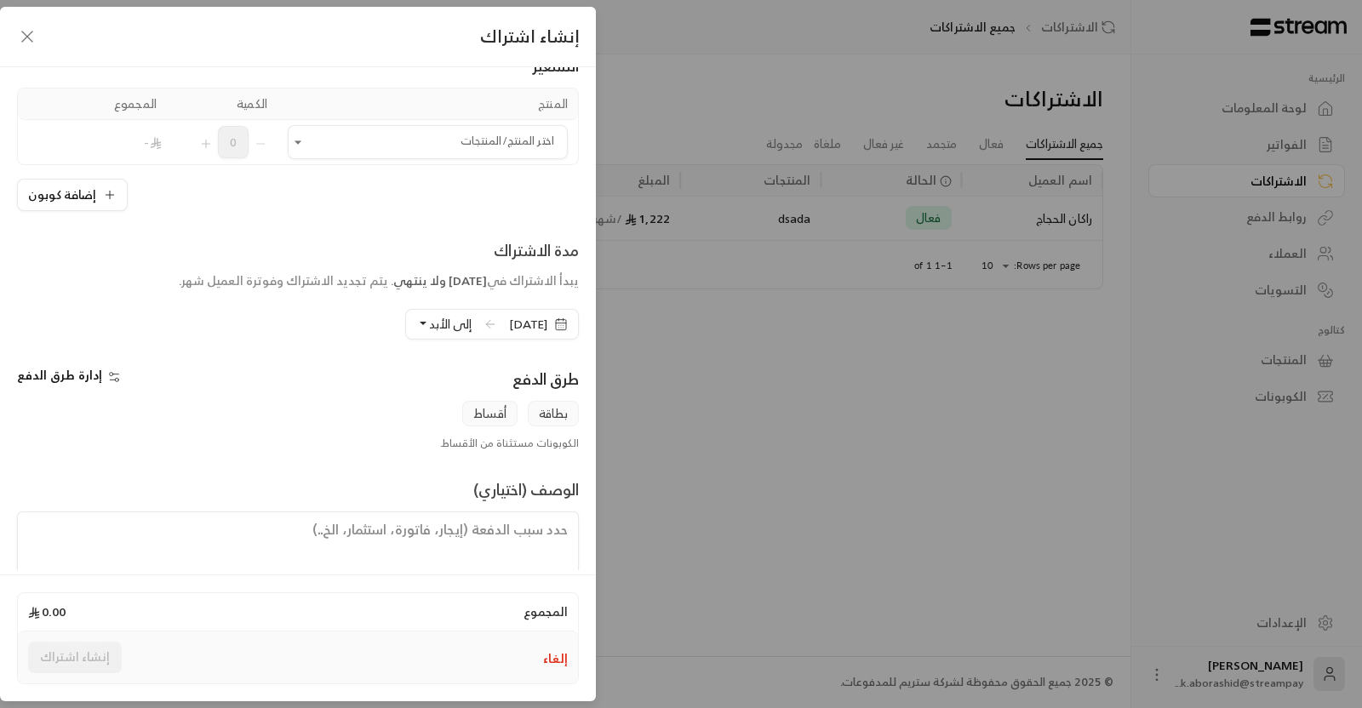
click at [28, 31] on icon "button" at bounding box center [27, 36] width 20 height 20
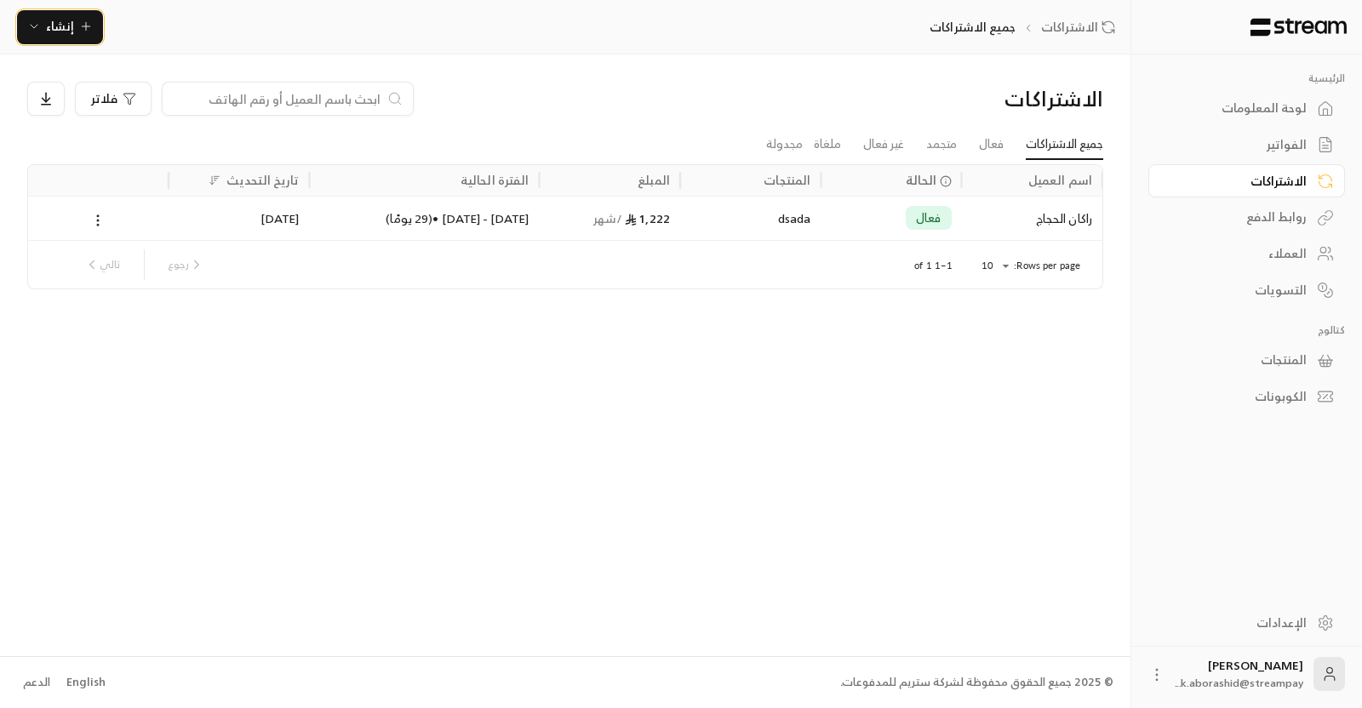
click at [64, 26] on span "إنشاء" at bounding box center [60, 25] width 28 height 21
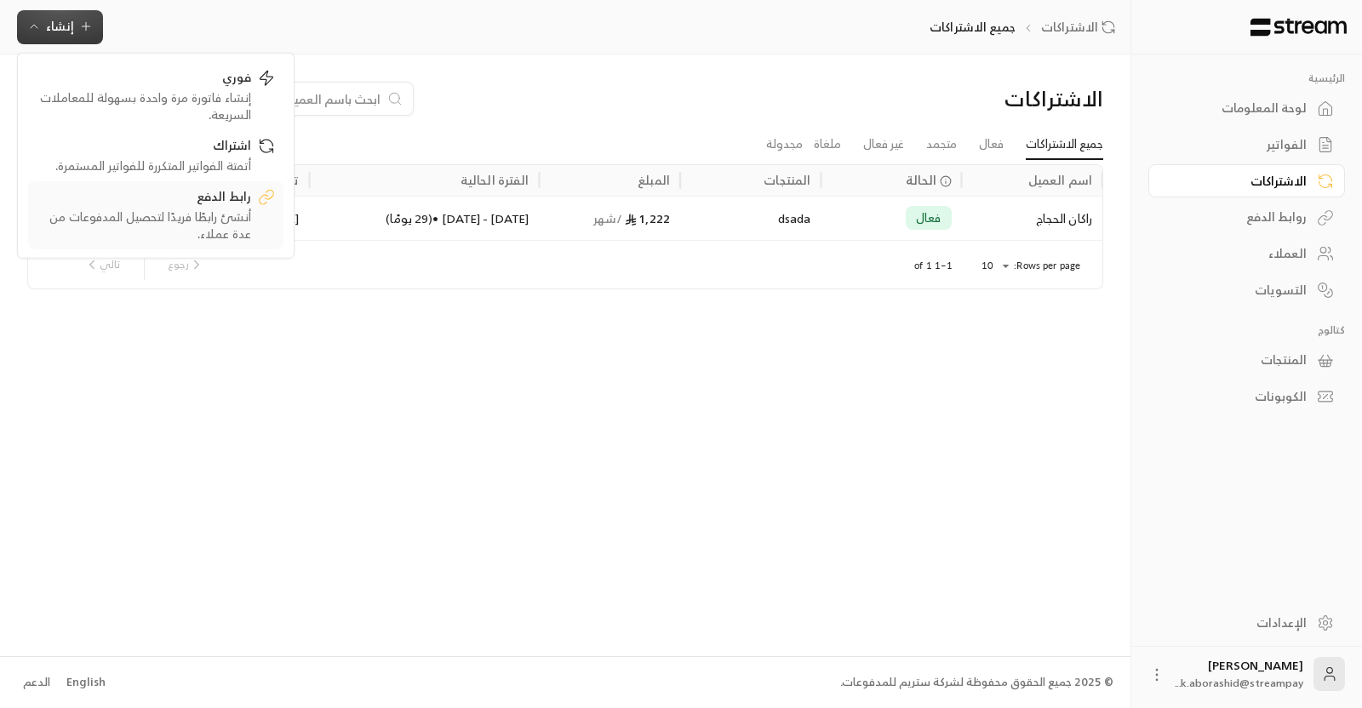
click at [174, 227] on div "أنشئ رابطًا فريدًا لتحصيل المدفوعات من عدة عملاء." at bounding box center [144, 225] width 214 height 34
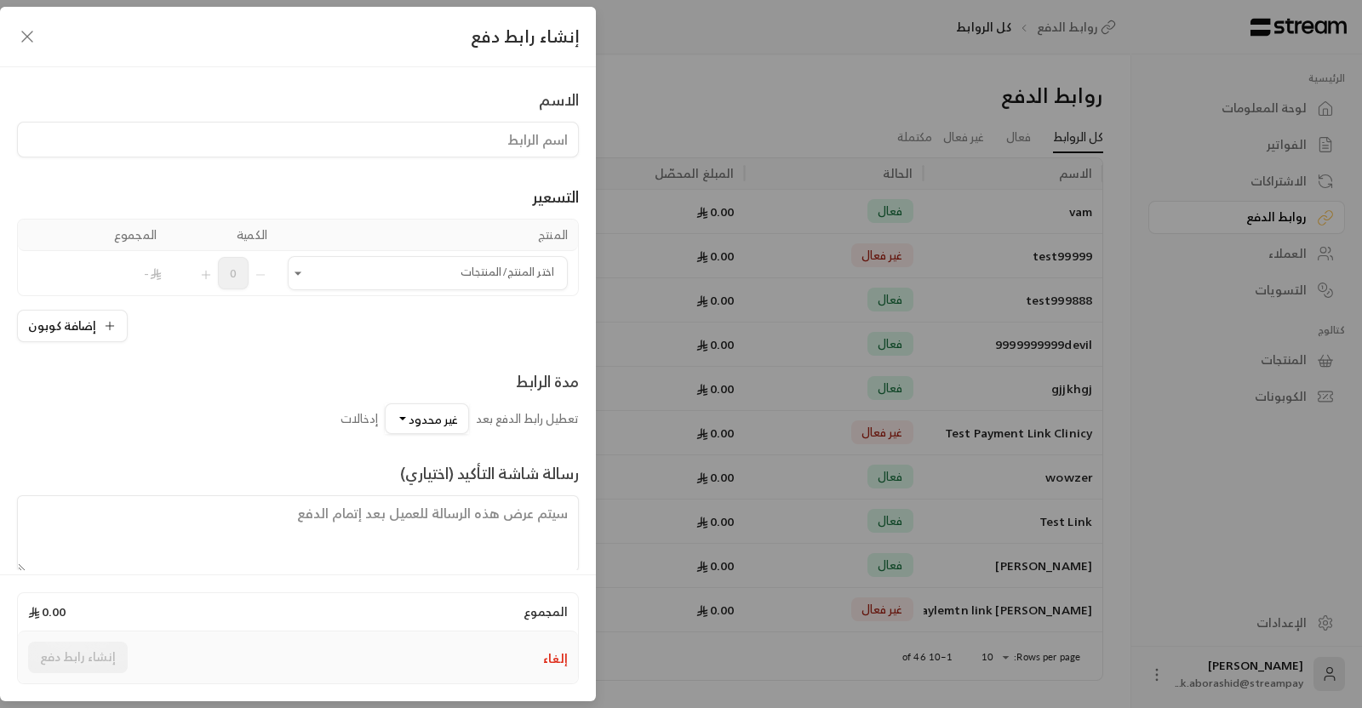
click at [31, 52] on div "إنشاء رابط دفع" at bounding box center [298, 37] width 596 height 60
click at [30, 28] on icon "button" at bounding box center [27, 36] width 20 height 20
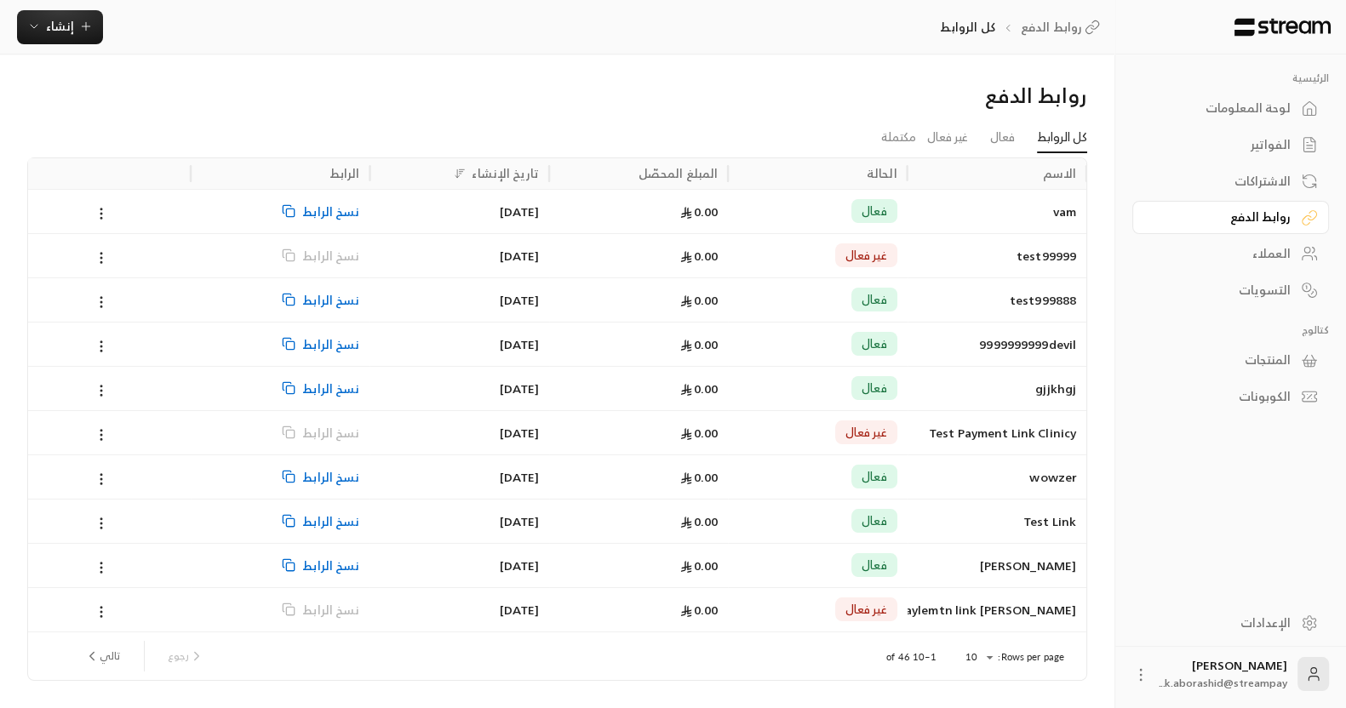
click at [108, 49] on div "روابط الدفع كل الروابط إنشاء فوري إنشاء فاتورة مرة واحدة بسهولة للمعاملات السري…" at bounding box center [557, 27] width 1114 height 54
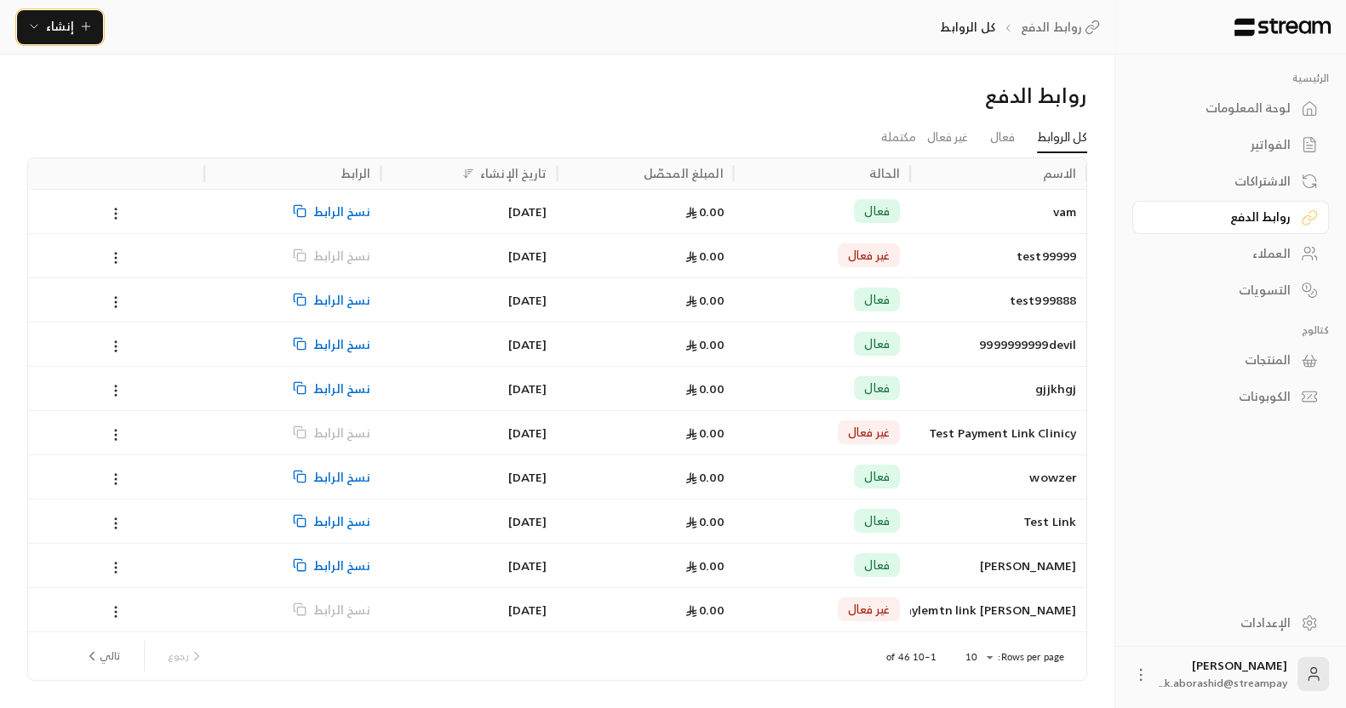
click at [81, 39] on button "إنشاء" at bounding box center [60, 27] width 86 height 34
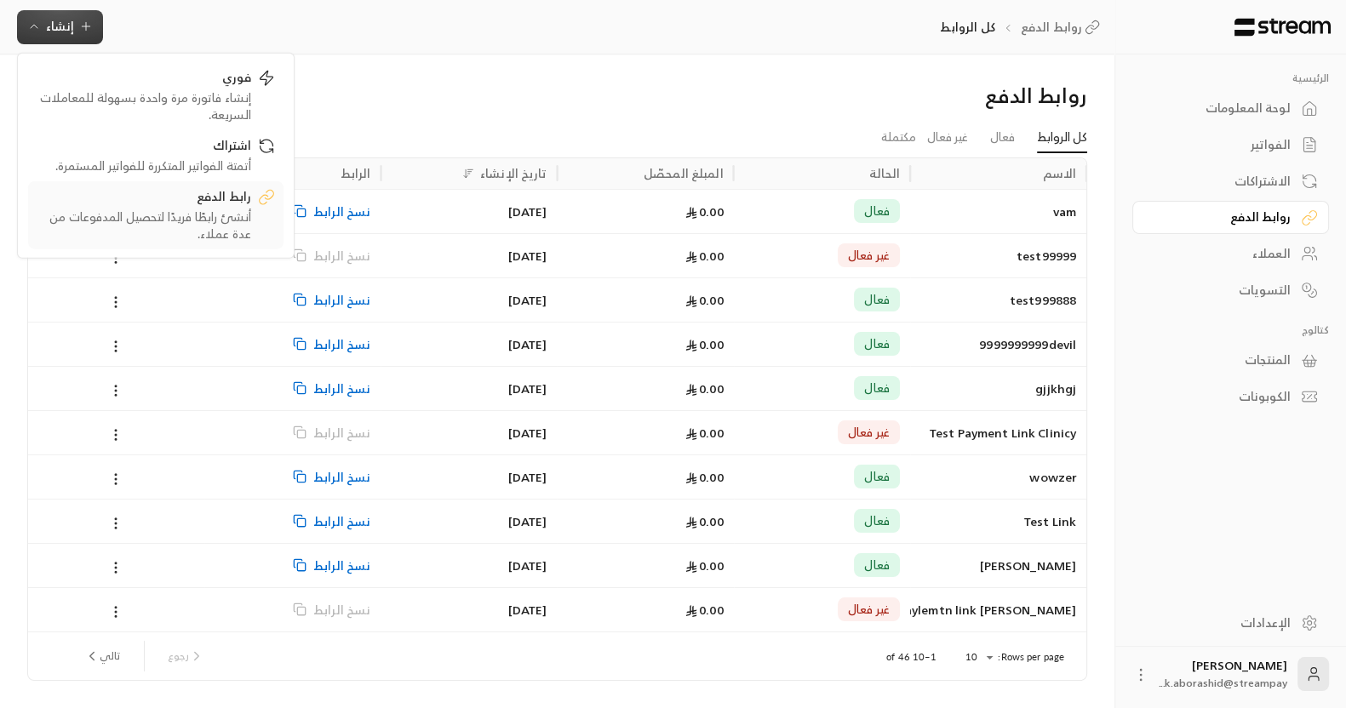
click at [178, 195] on div "رابط الدفع" at bounding box center [144, 197] width 214 height 20
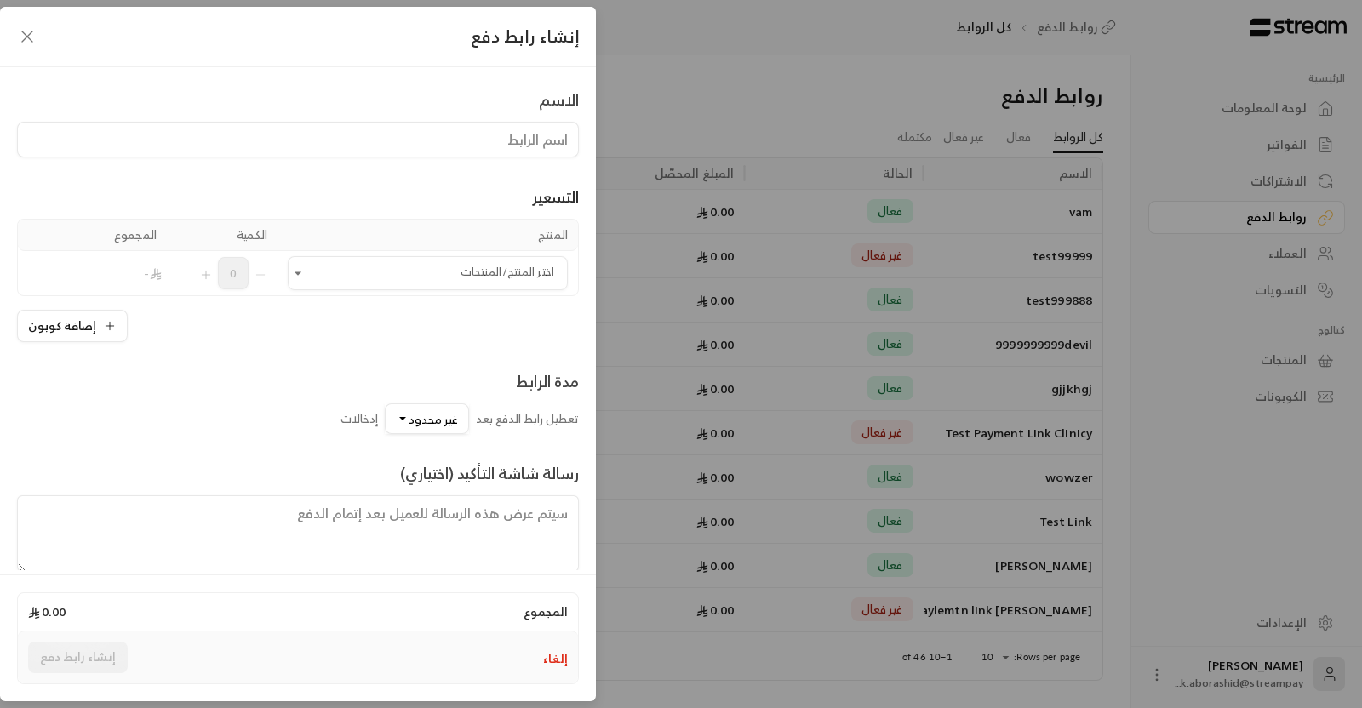
scroll to position [106, 0]
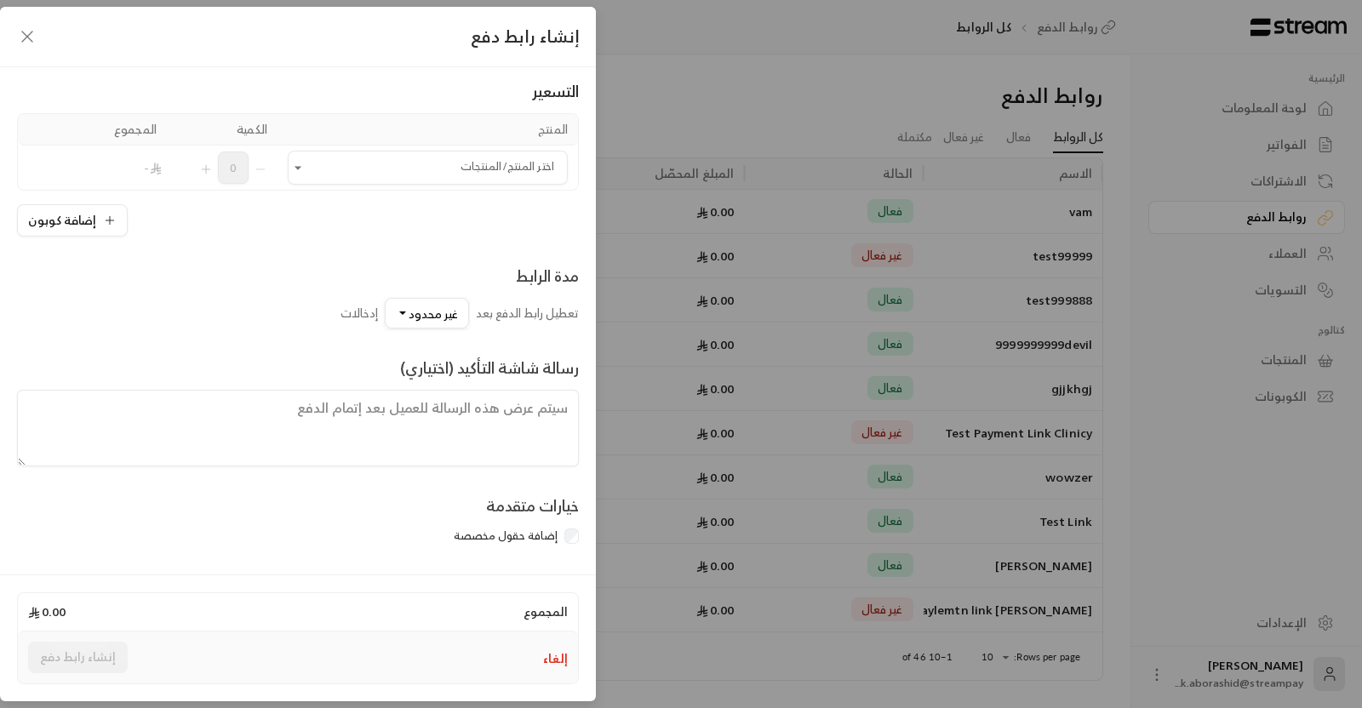
click at [26, 41] on icon "button" at bounding box center [27, 36] width 20 height 20
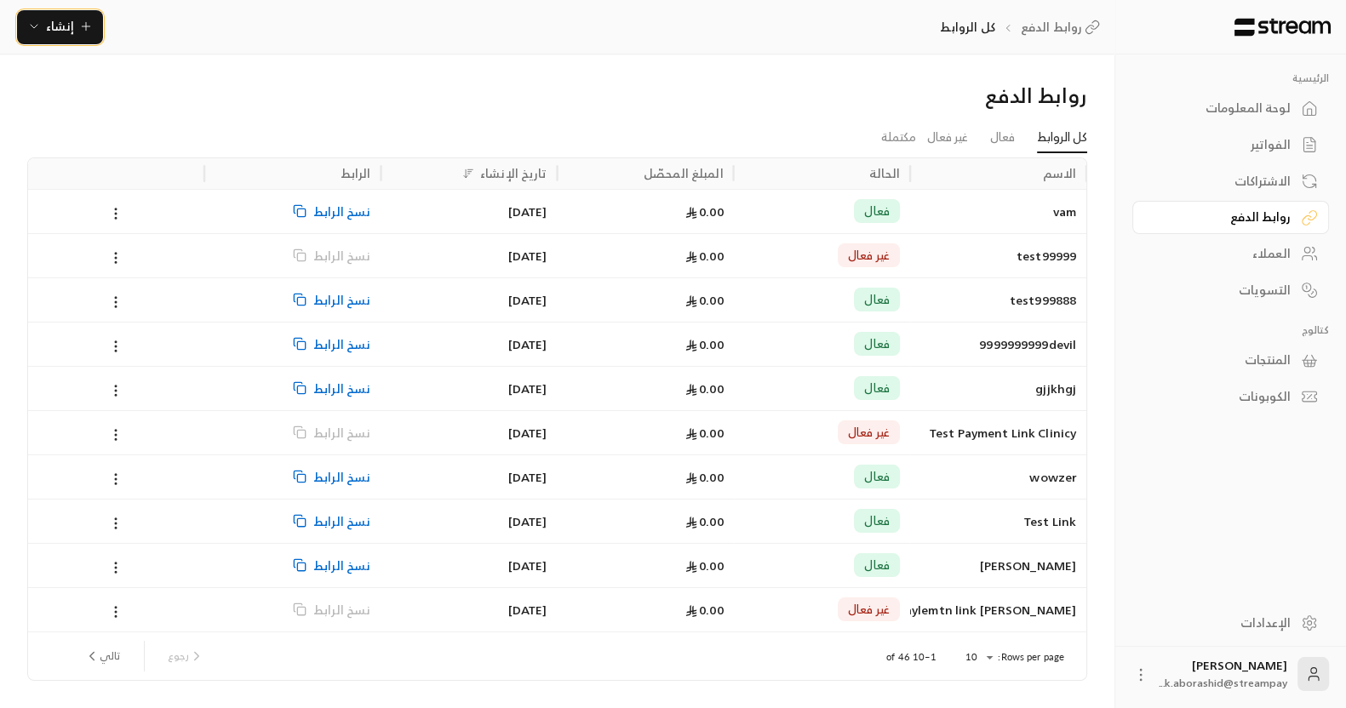
click at [74, 25] on span "إنشاء" at bounding box center [60, 25] width 66 height 21
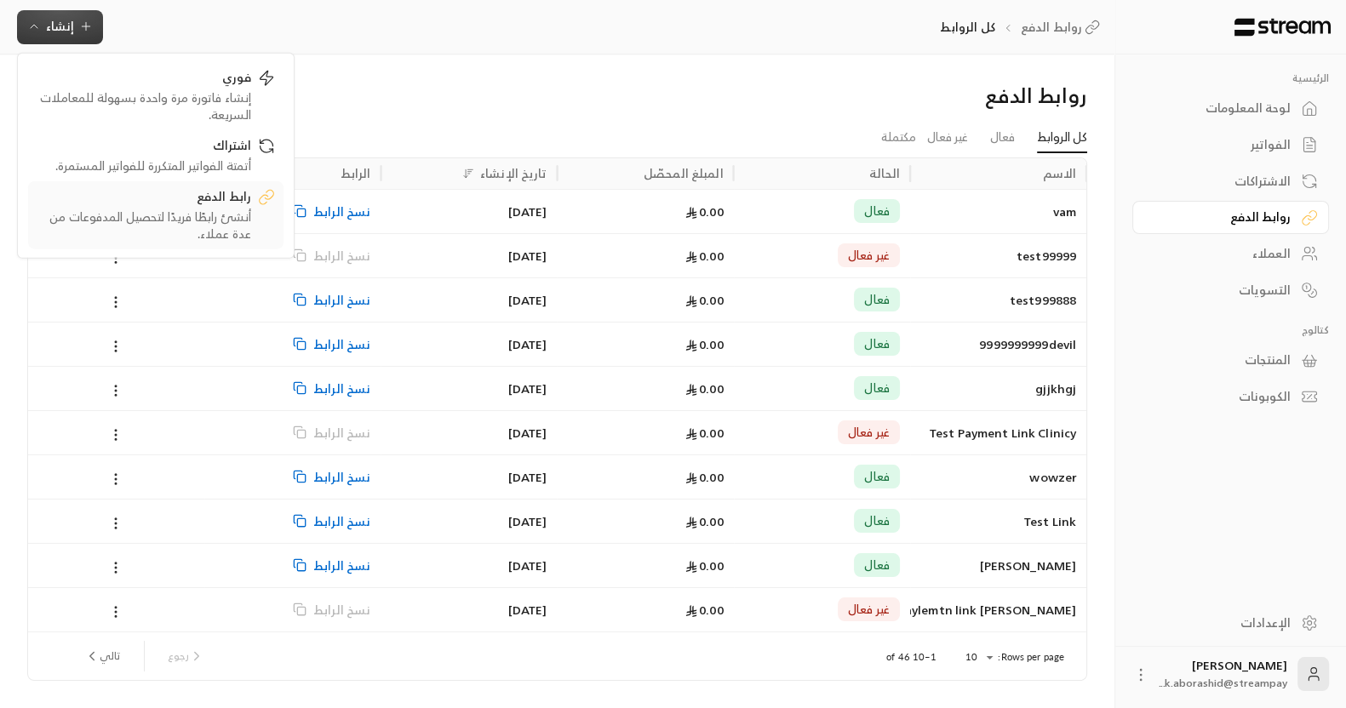
click at [169, 187] on div "رابط الدفع" at bounding box center [144, 197] width 214 height 20
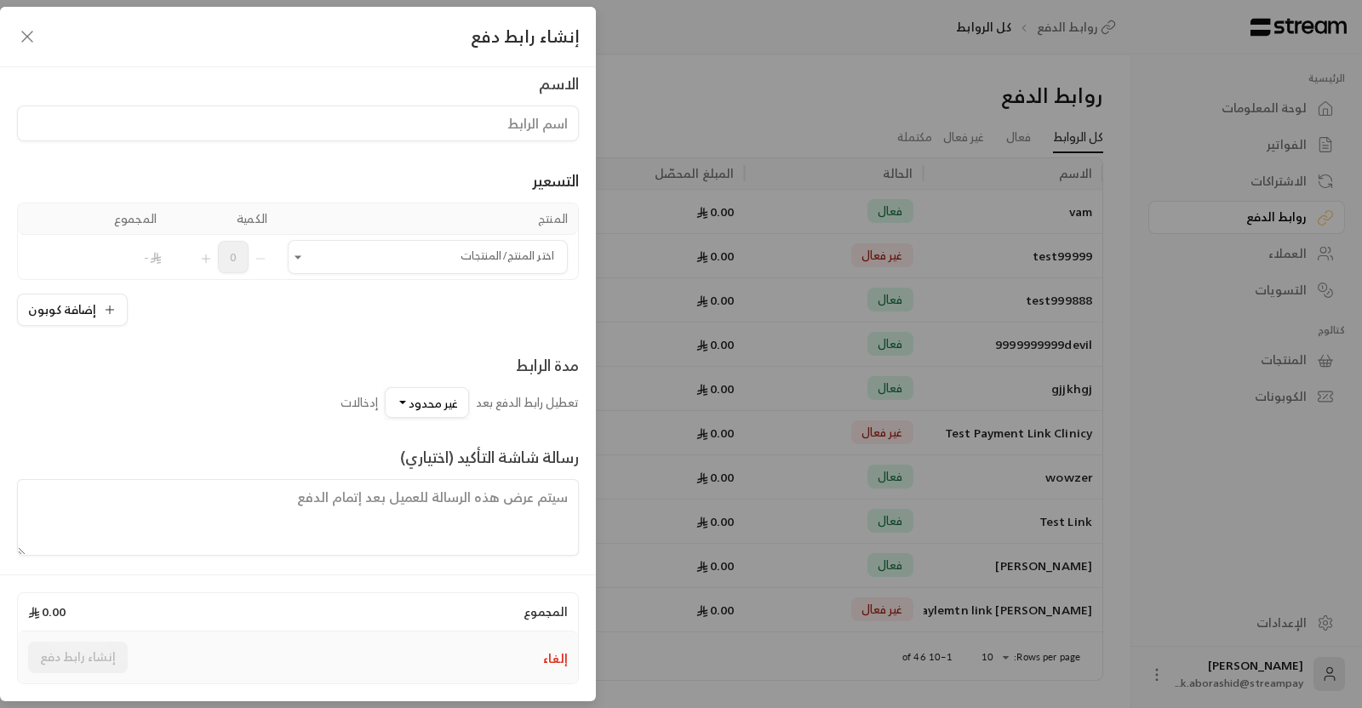
scroll to position [23, 0]
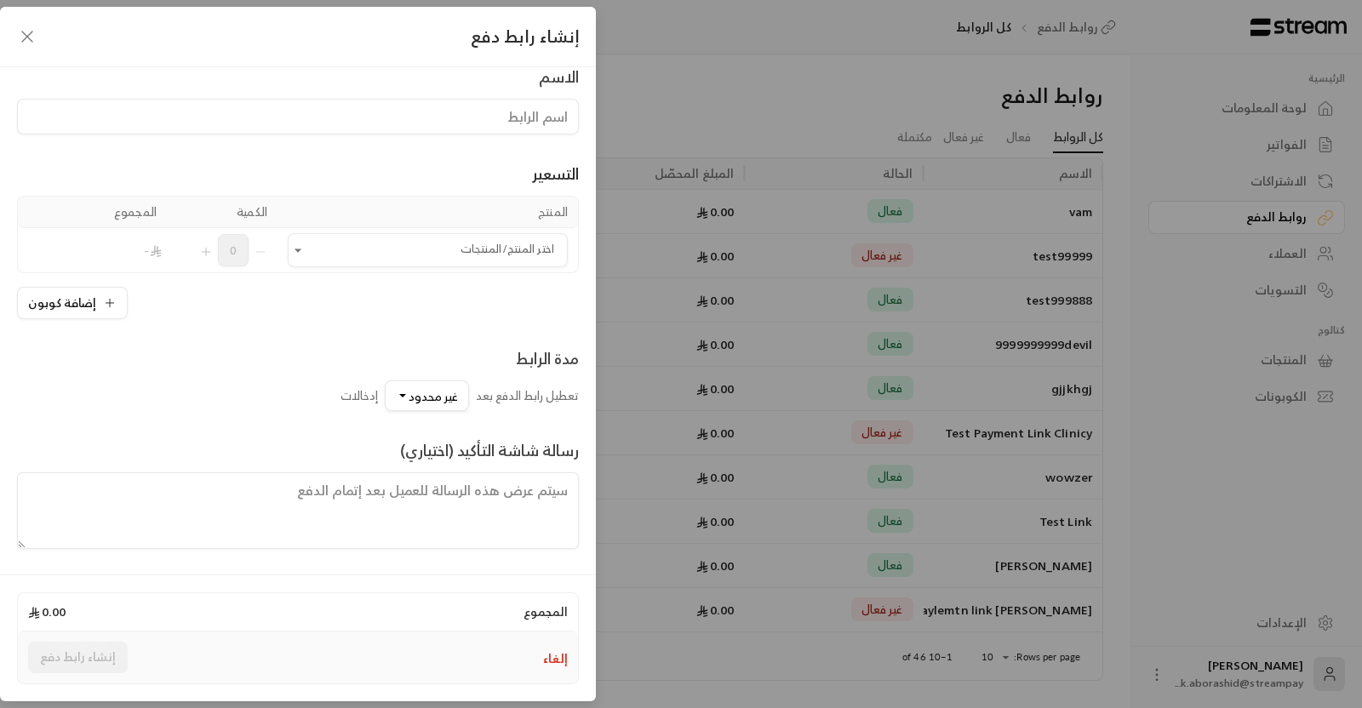
click at [632, 59] on div "إنشاء رابط دفع الاسم التسعير المنتج الكمية المجموع اختر المنتج/المنتجات اختر ال…" at bounding box center [681, 354] width 1362 height 708
click at [23, 30] on icon "button" at bounding box center [27, 36] width 20 height 20
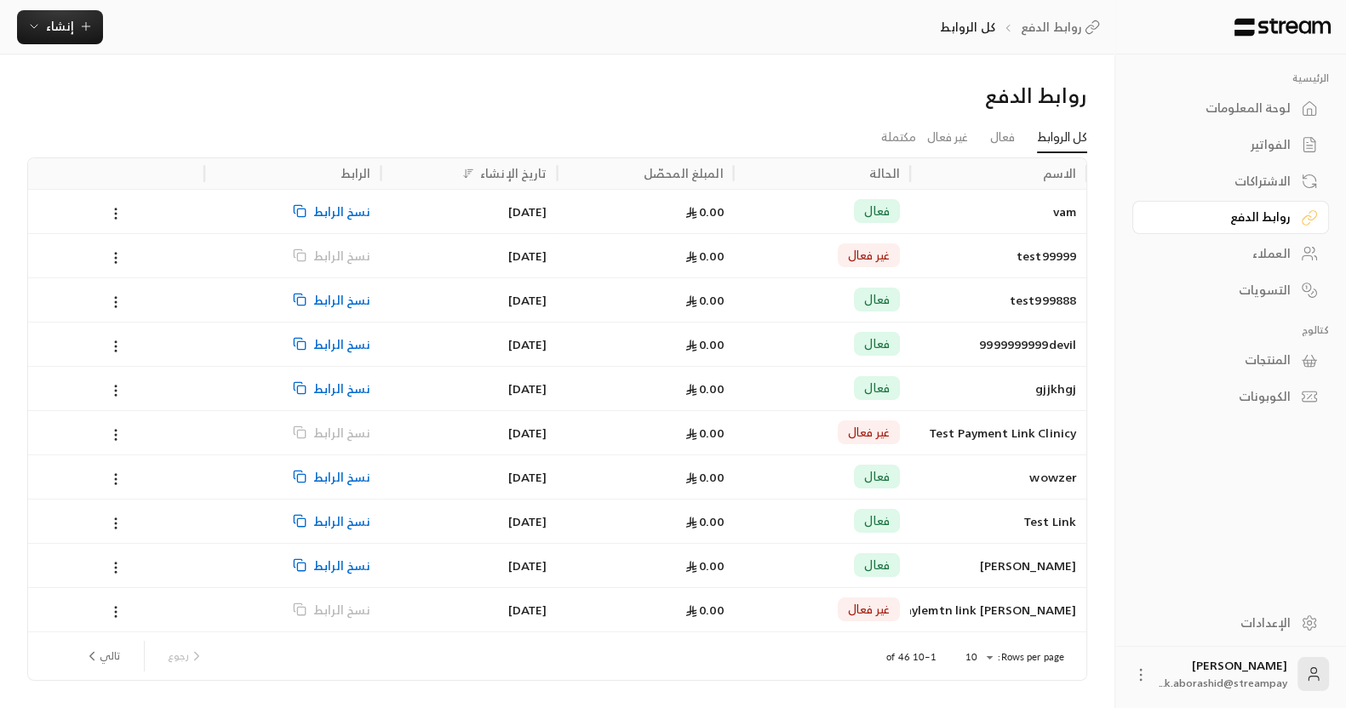
click at [1237, 111] on div "لوحة المعلومات" at bounding box center [1221, 108] width 137 height 17
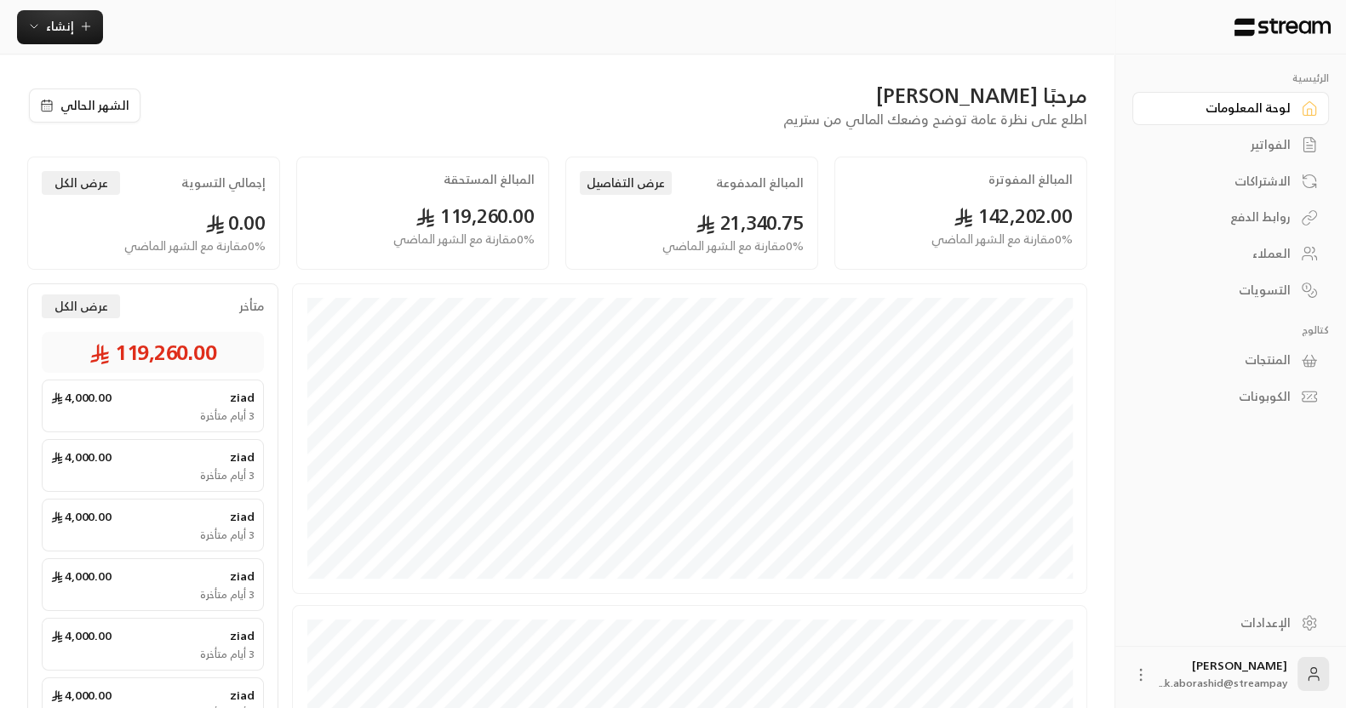
click at [1279, 254] on div "العملاء" at bounding box center [1221, 253] width 137 height 17
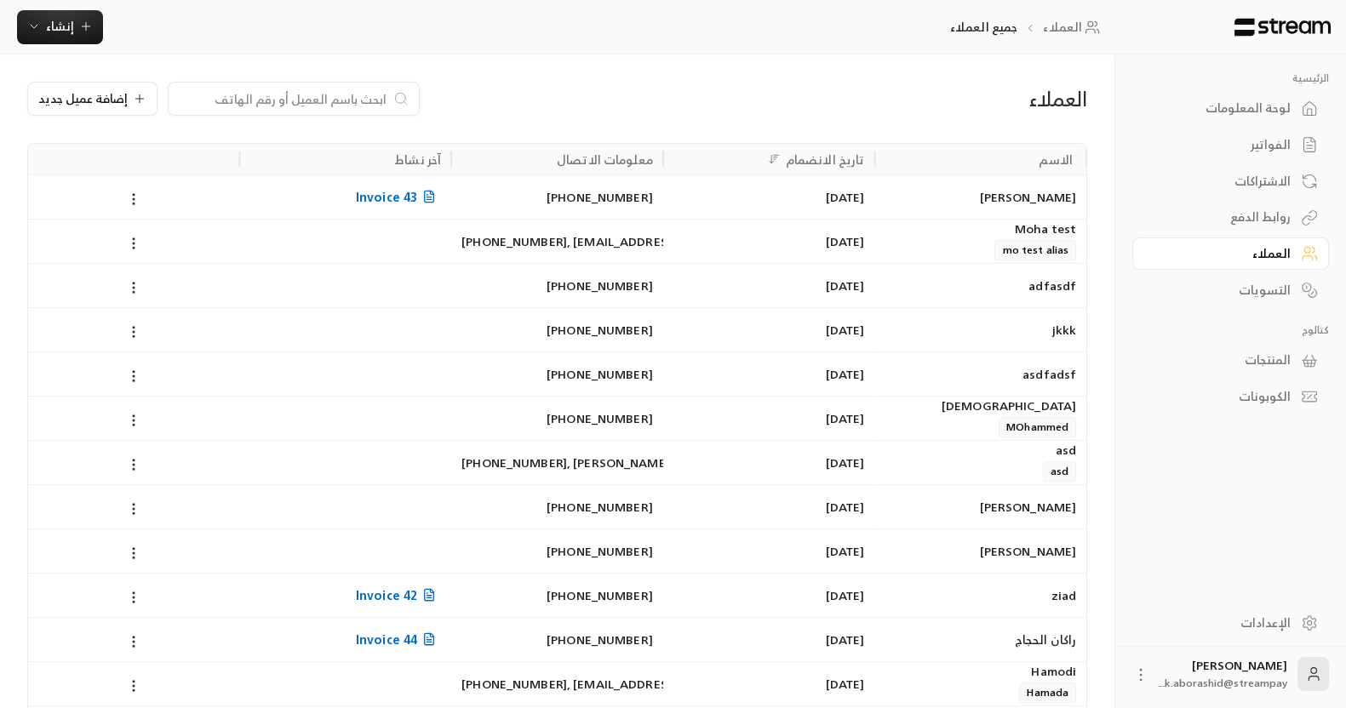
click at [95, 78] on div "العملاء إضافة عميل جديد الاسم تاريخ الانضمام معلومات الاتصال آخر نشاط [PERSON_N…" at bounding box center [557, 705] width 1114 height 1303
click at [95, 93] on span "إضافة عميل جديد" at bounding box center [82, 99] width 89 height 12
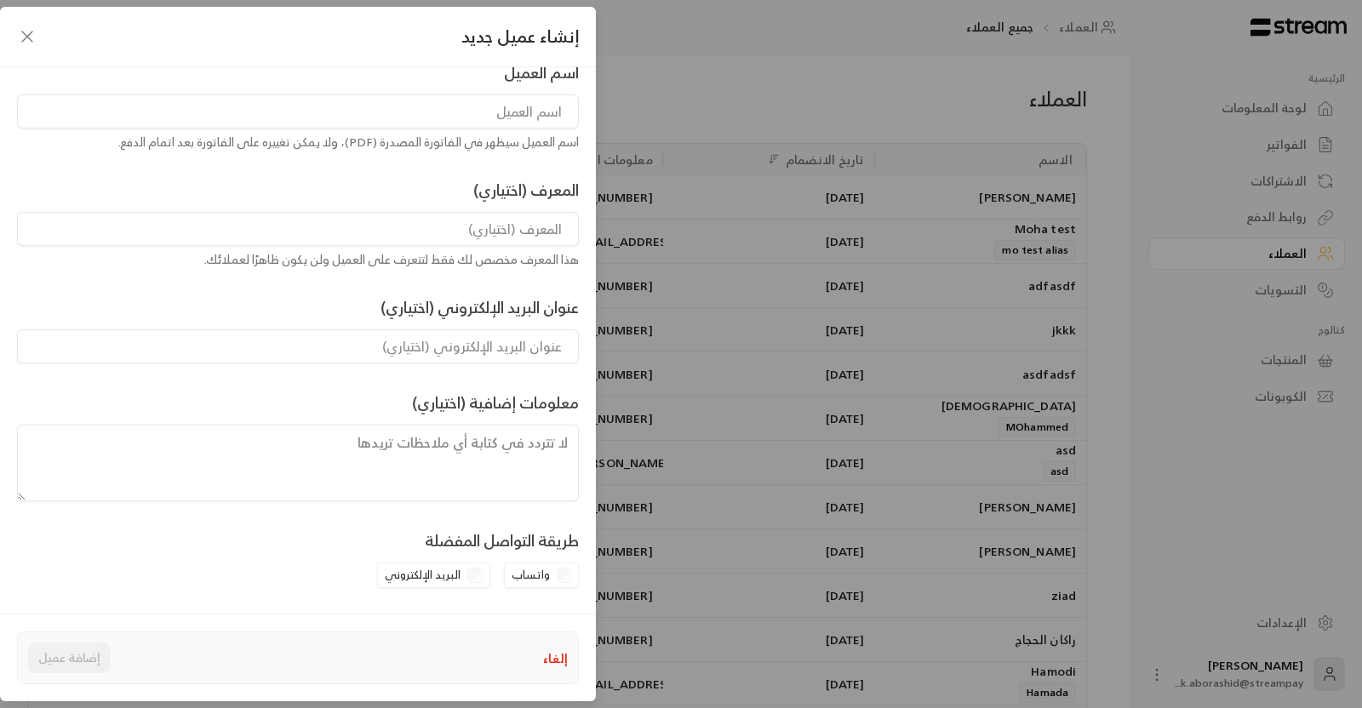
scroll to position [145, 0]
click at [562, 570] on div "واتساب" at bounding box center [542, 576] width 76 height 26
click at [566, 575] on div "واتساب" at bounding box center [542, 576] width 76 height 26
click at [556, 575] on div "واتساب" at bounding box center [542, 576] width 76 height 26
click at [412, 106] on input at bounding box center [298, 111] width 562 height 34
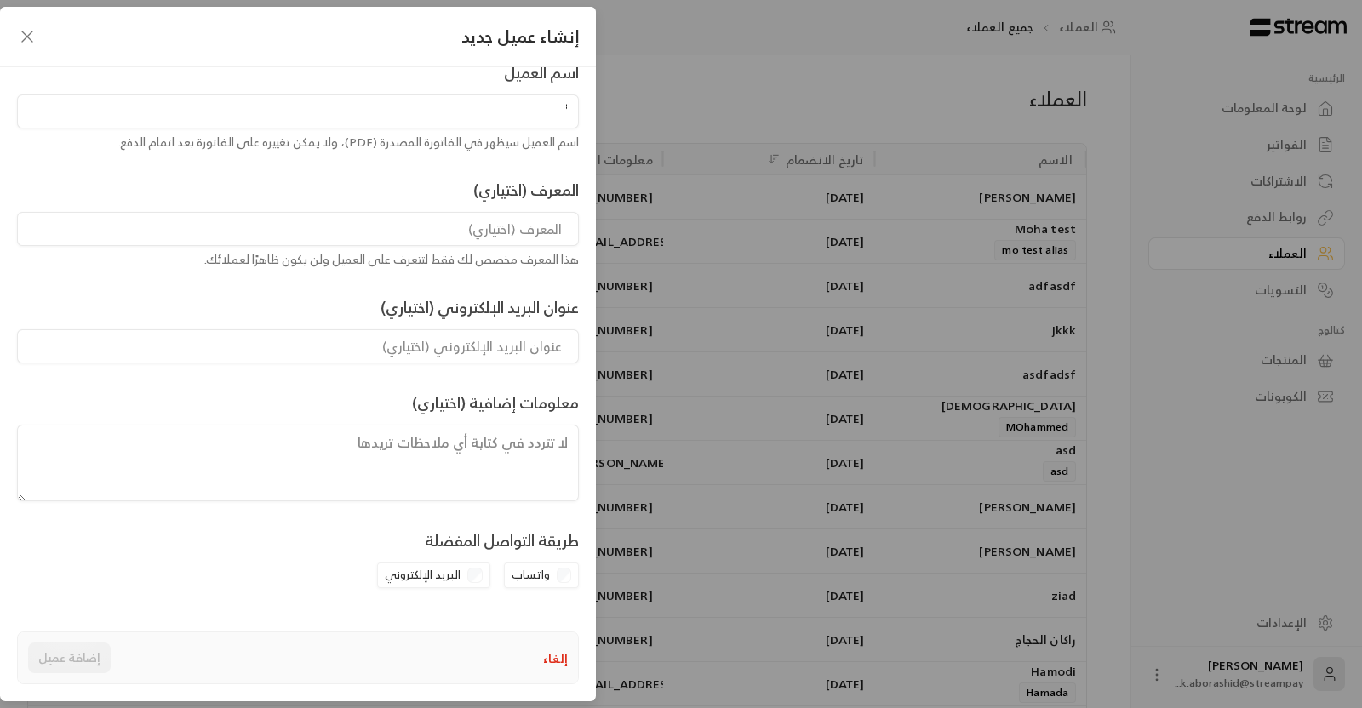
click at [412, 106] on input "ْْ" at bounding box center [298, 111] width 562 height 34
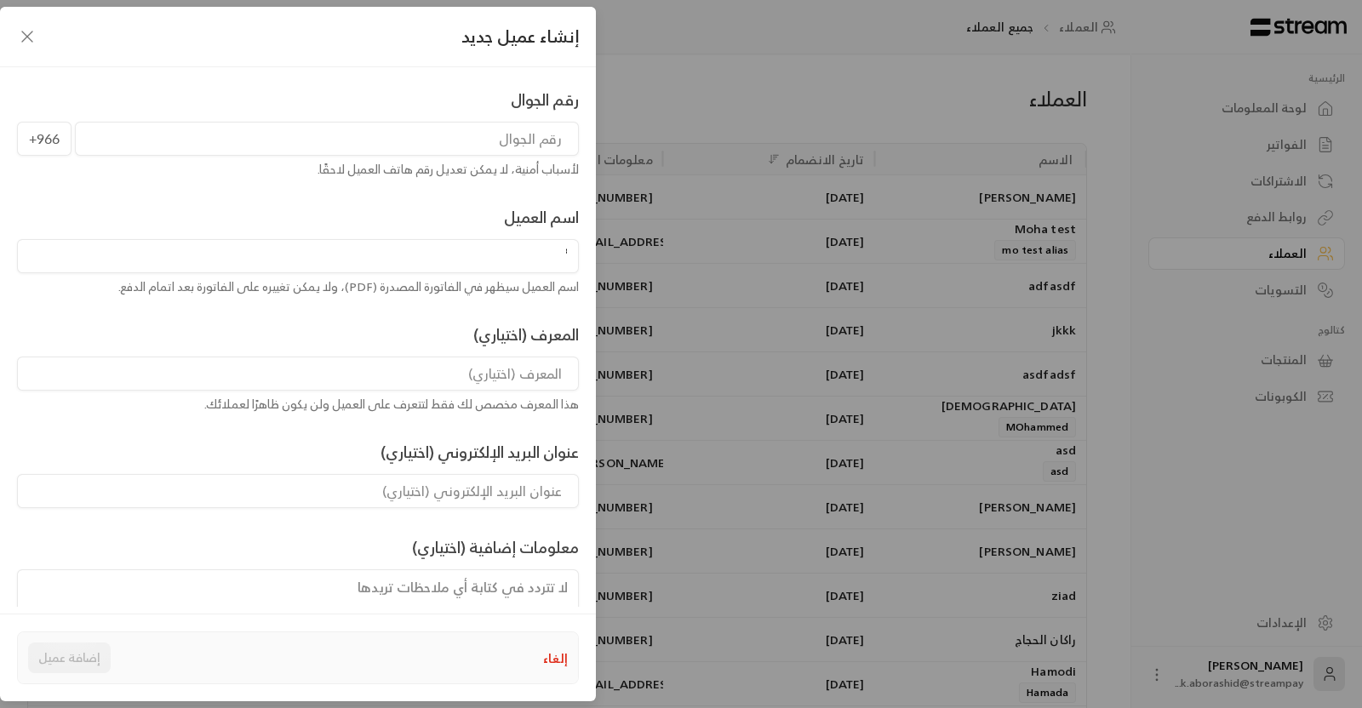
type input "KHALID SAMI ABURASHID"
type input "17654098868"
type input "khalidaborashid9@gmail.com"
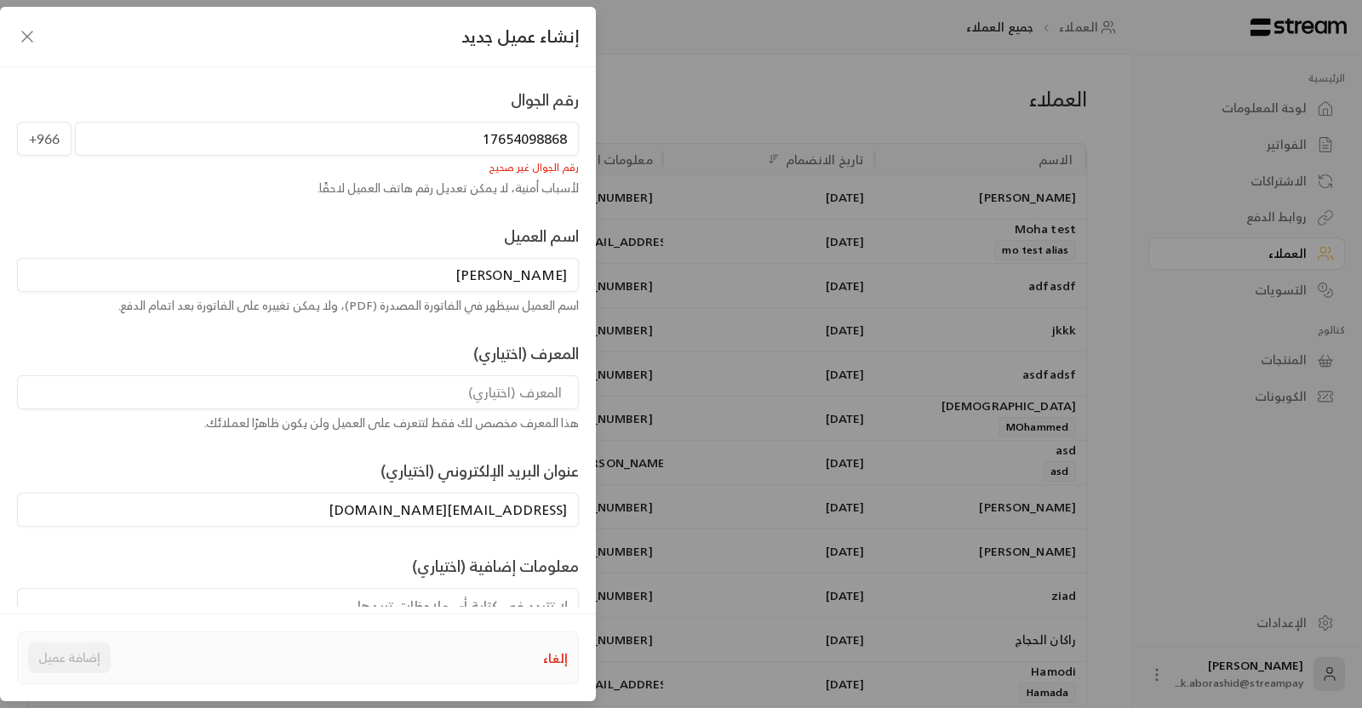
click at [454, 138] on input "17654098868" at bounding box center [327, 139] width 504 height 34
type input "1"
click at [498, 138] on input "0581881851" at bounding box center [327, 139] width 504 height 34
click at [502, 138] on input "581881851" at bounding box center [327, 139] width 504 height 34
click at [491, 138] on input "581881851" at bounding box center [327, 139] width 504 height 34
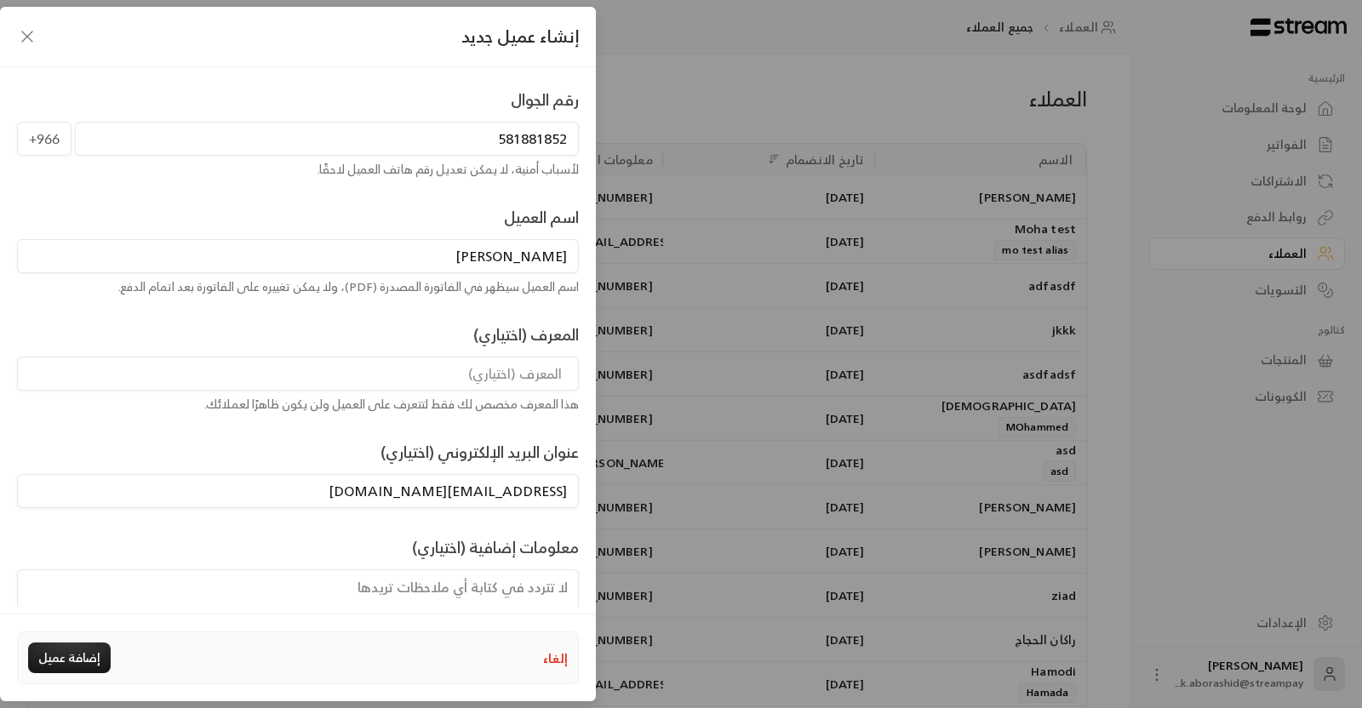
scroll to position [145, 0]
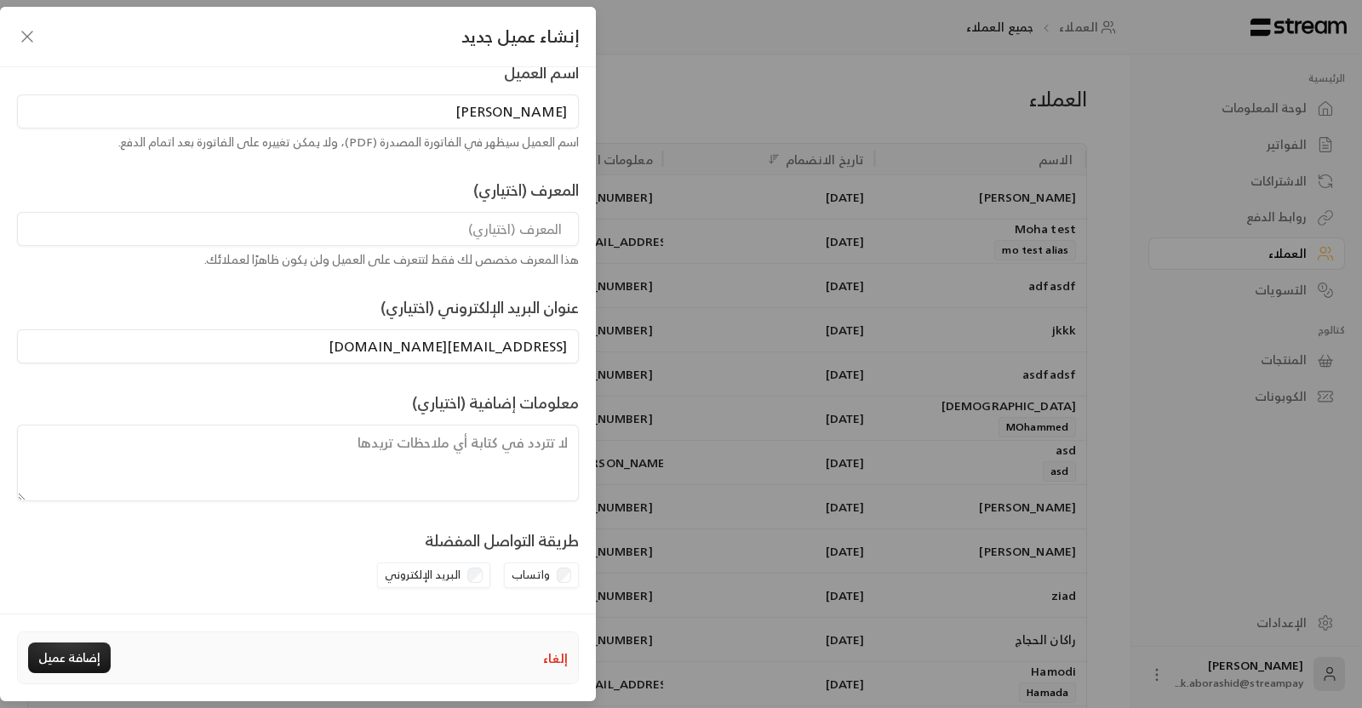
type input "581881852"
click at [478, 231] on input at bounding box center [298, 229] width 562 height 34
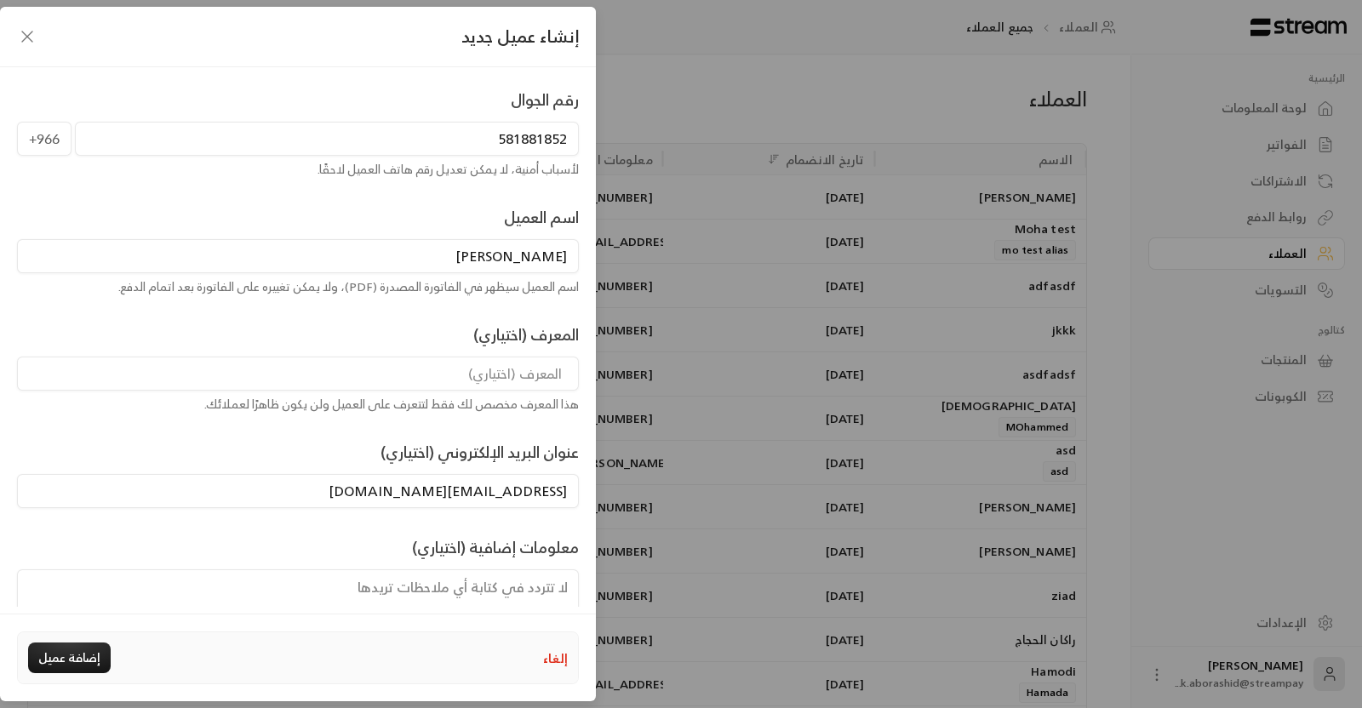
click at [557, 260] on input "KHALID SAMI ABURASHID" at bounding box center [298, 256] width 562 height 34
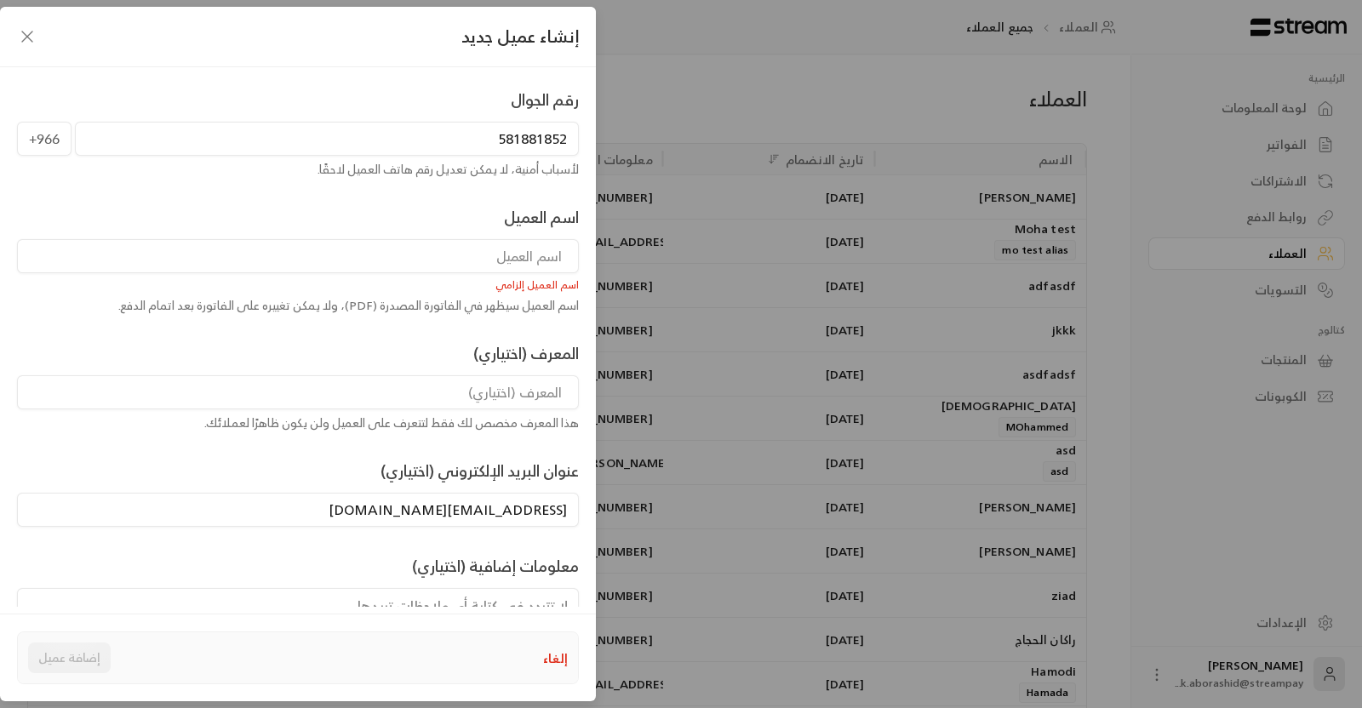
type input "ْ"
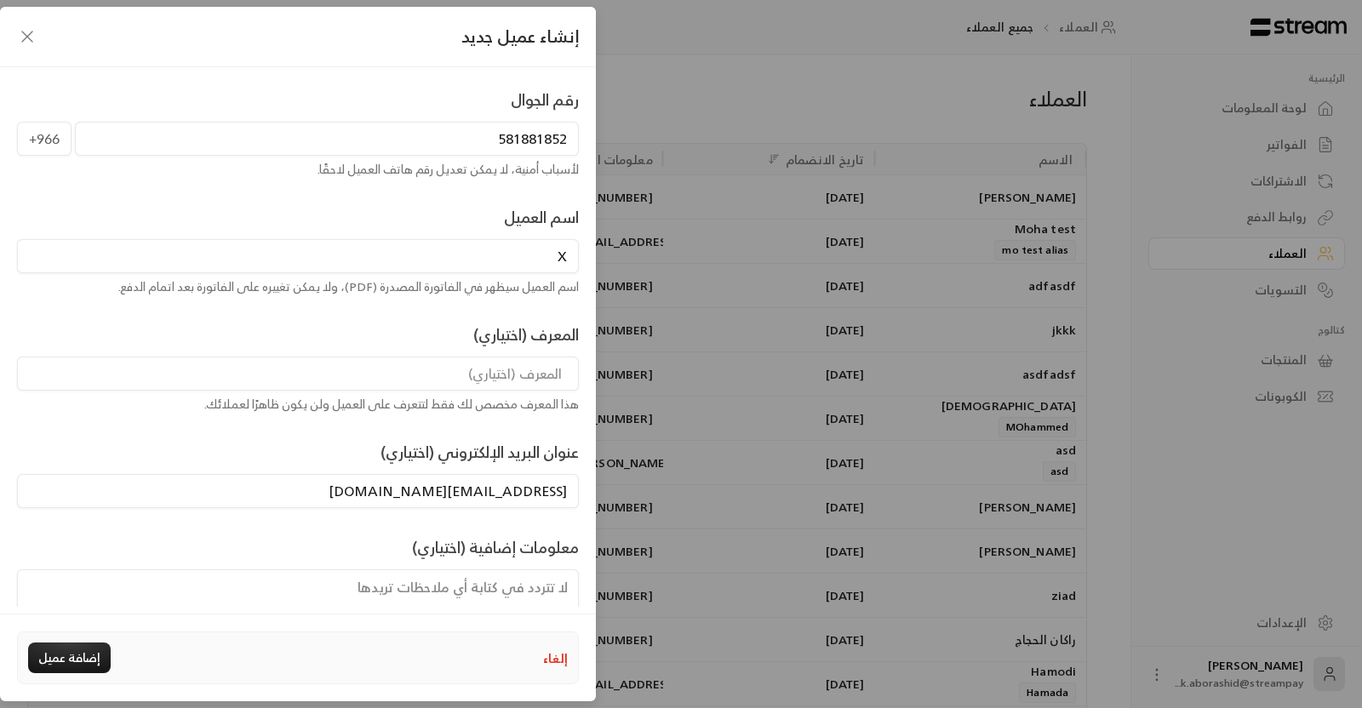
scroll to position [145, 0]
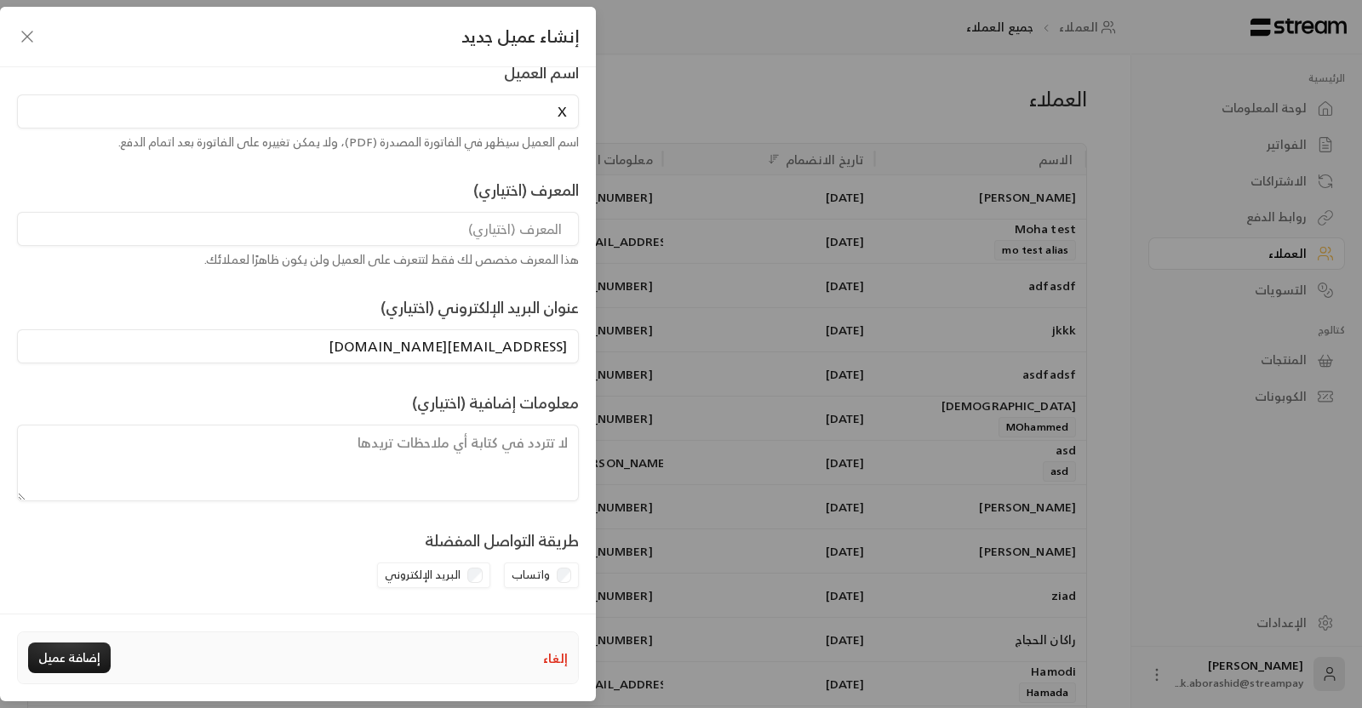
type input "X"
click at [29, 33] on icon "button" at bounding box center [27, 36] width 20 height 20
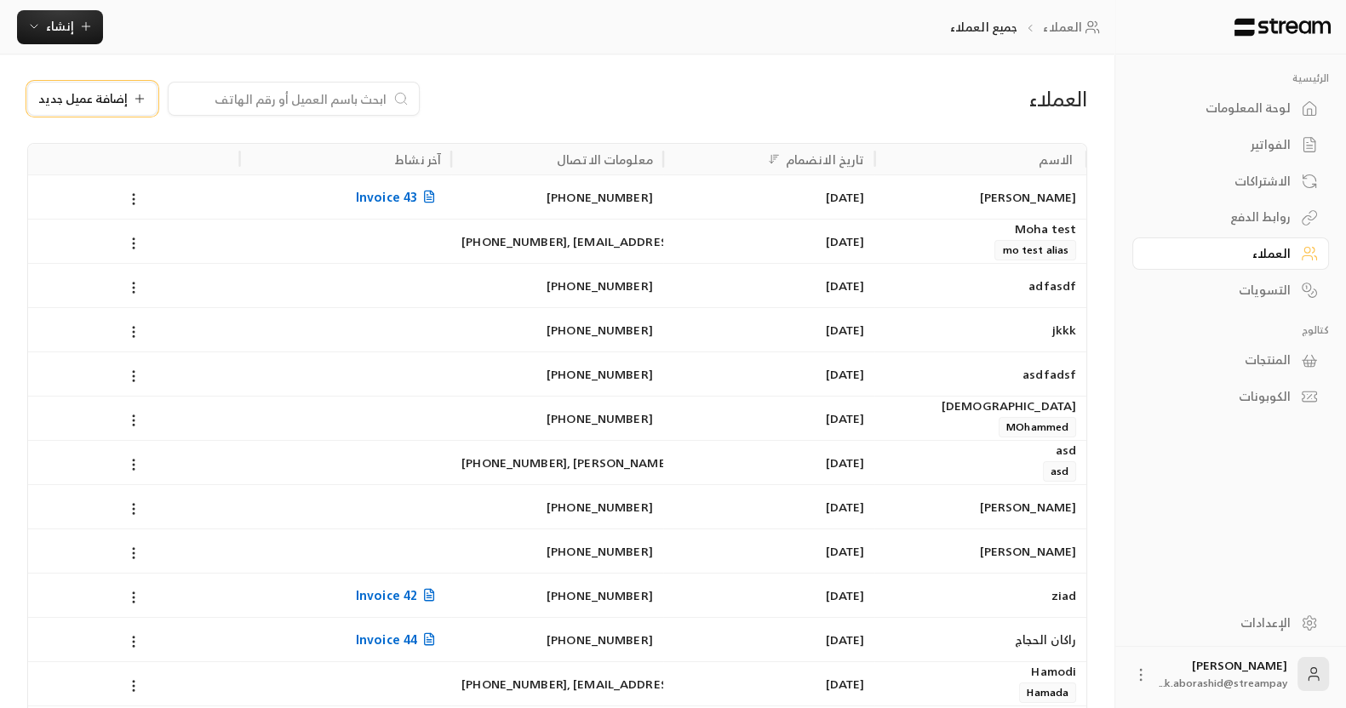
click at [106, 99] on span "إضافة عميل جديد" at bounding box center [82, 99] width 89 height 12
